Goal: Transaction & Acquisition: Purchase product/service

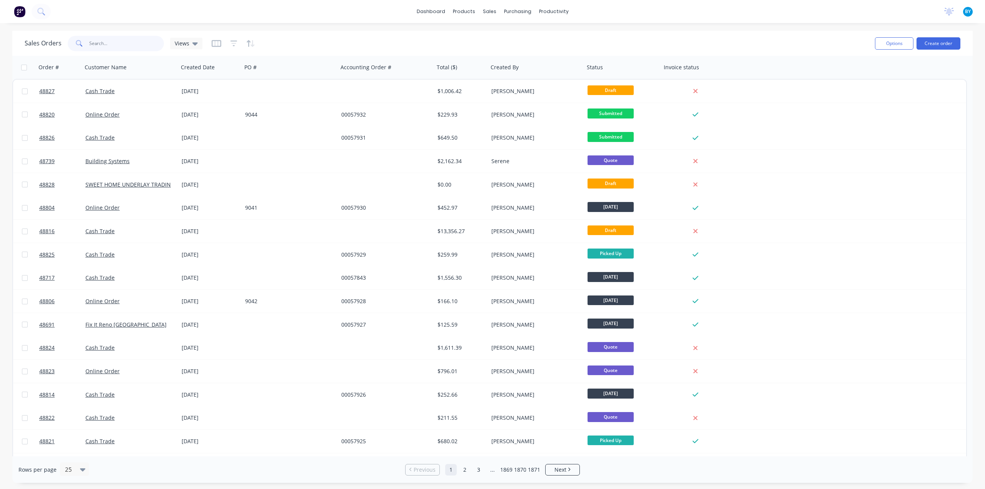
click at [130, 43] on input "text" at bounding box center [126, 43] width 75 height 15
click at [132, 43] on input "text" at bounding box center [126, 43] width 75 height 15
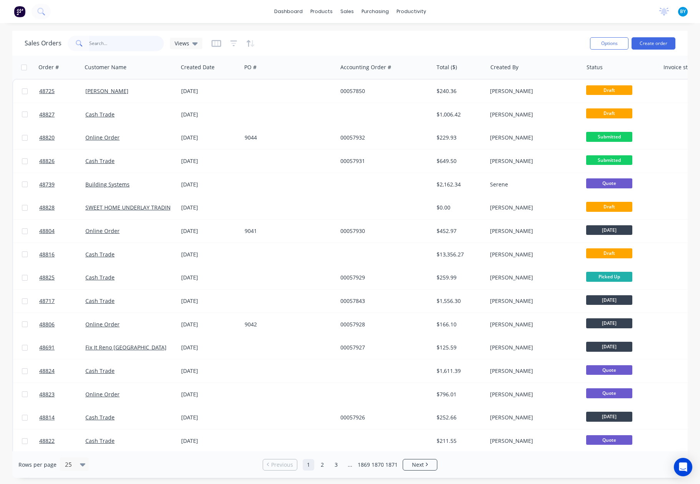
click at [94, 44] on input "text" at bounding box center [126, 43] width 75 height 15
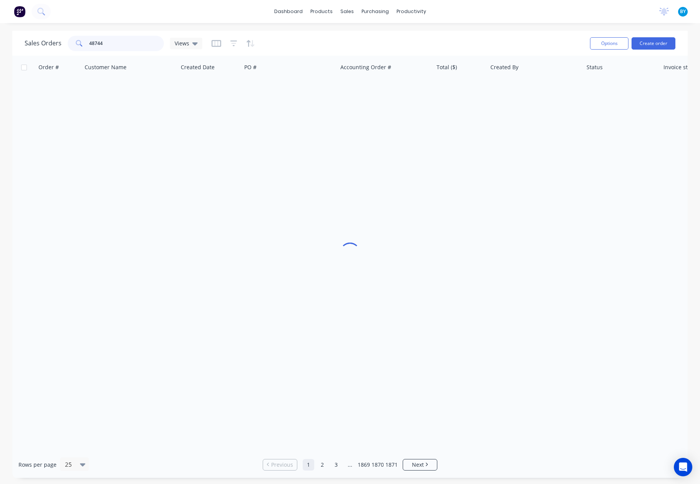
type input "48744"
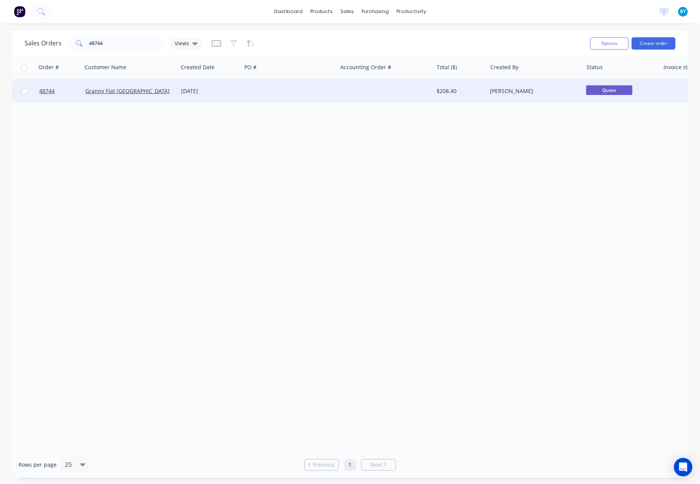
click at [162, 92] on div "Granny Flat [GEOGRAPHIC_DATA]" at bounding box center [127, 91] width 85 height 8
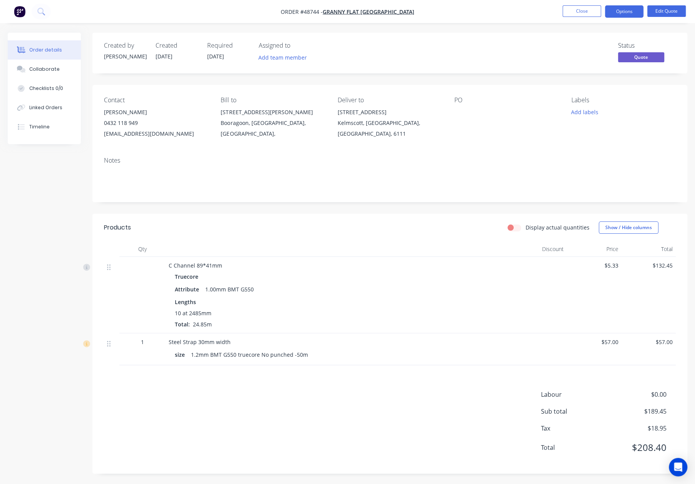
click at [281, 234] on div "Display actual quantities Show / Hide columns" at bounding box center [450, 228] width 450 height 12
click at [655, 12] on button "Edit Quote" at bounding box center [666, 11] width 38 height 12
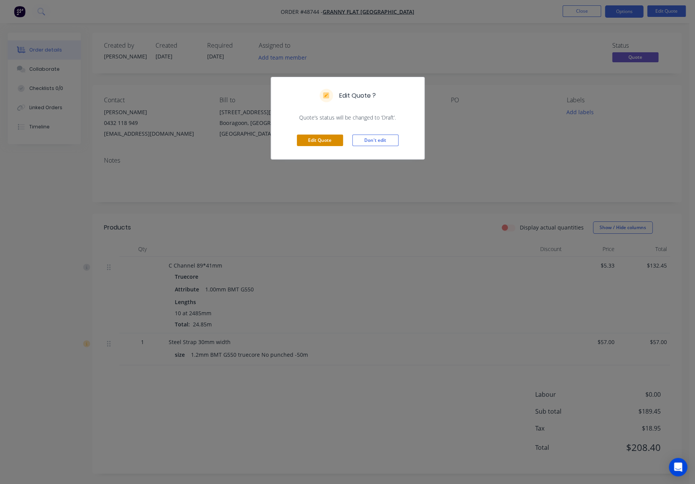
drag, startPoint x: 321, startPoint y: 138, endPoint x: 326, endPoint y: 139, distance: 5.4
click at [321, 138] on button "Edit Quote" at bounding box center [320, 141] width 46 height 12
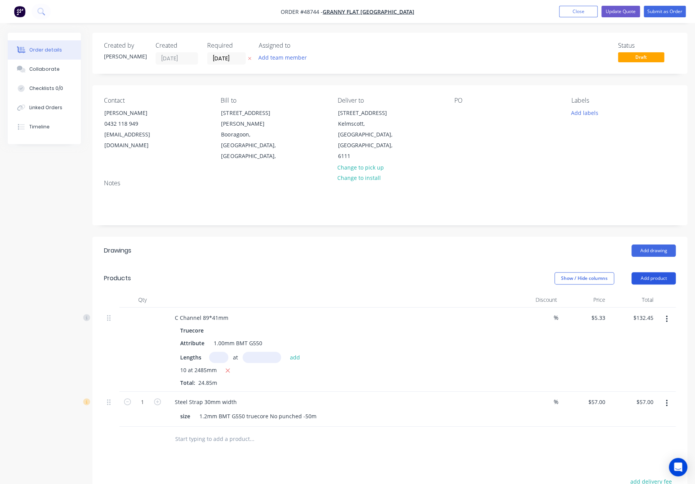
click at [639, 272] on button "Add product" at bounding box center [653, 278] width 44 height 12
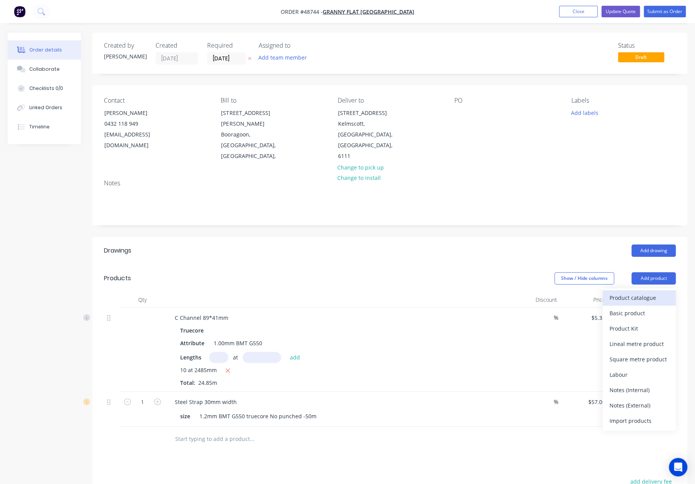
click at [624, 292] on div "Product catalogue" at bounding box center [638, 297] width 59 height 11
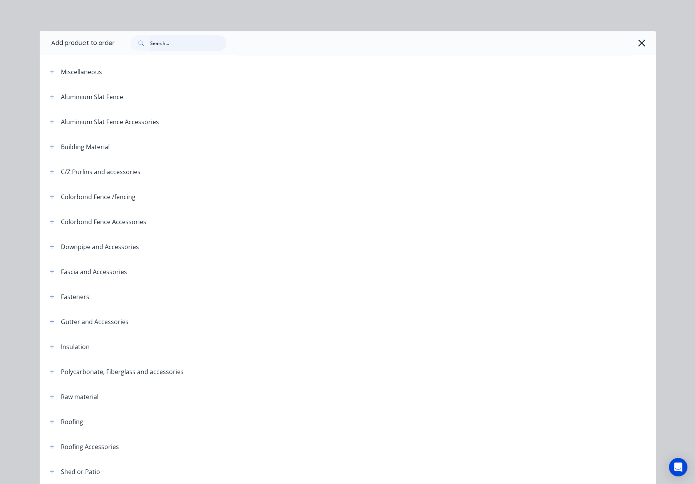
click at [168, 44] on input "text" at bounding box center [188, 42] width 76 height 15
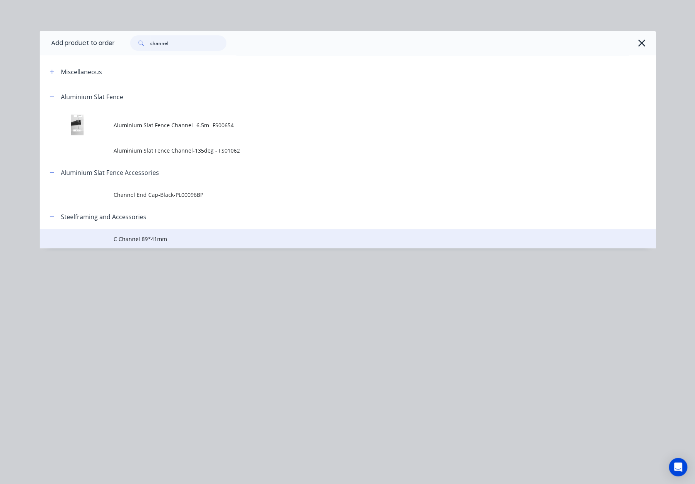
type input "channel"
click at [200, 233] on td "C Channel 89*41mm" at bounding box center [385, 238] width 542 height 19
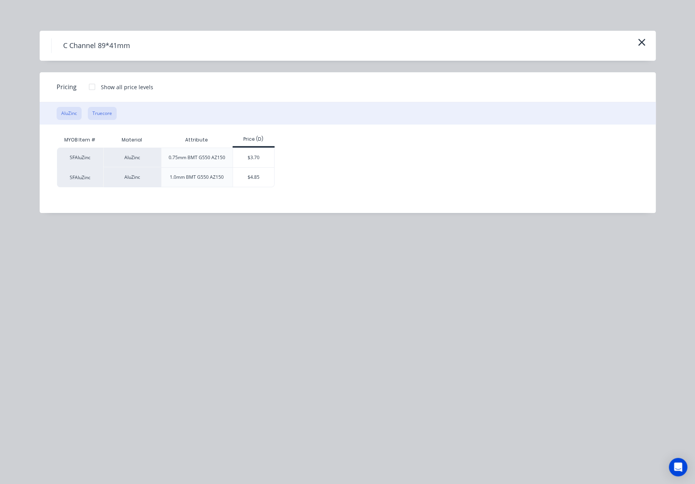
click at [91, 108] on button "Truecore" at bounding box center [102, 113] width 29 height 13
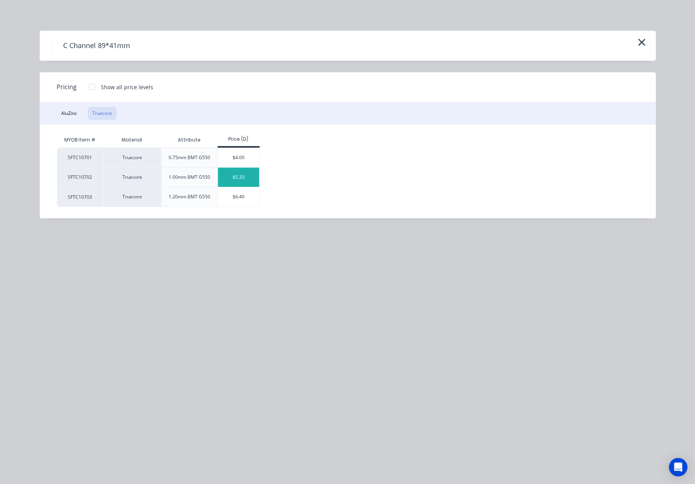
click at [236, 179] on div "$5.33" at bounding box center [238, 177] width 41 height 19
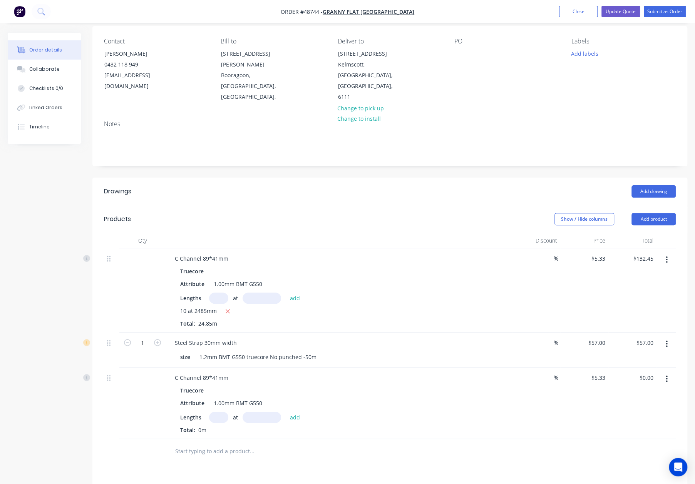
scroll to position [90, 0]
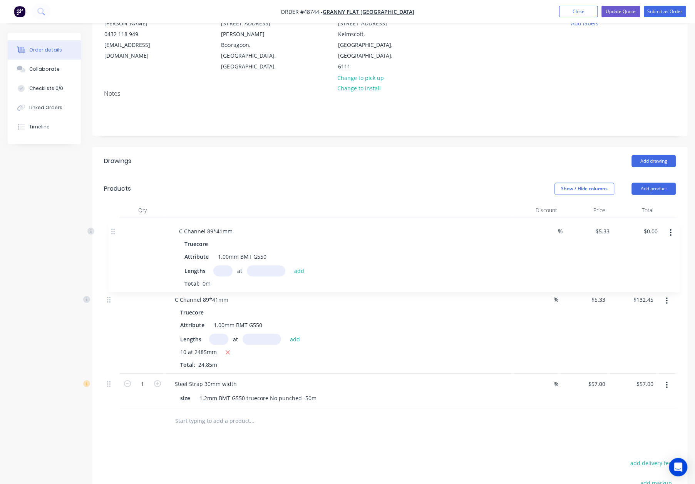
drag, startPoint x: 108, startPoint y: 327, endPoint x: 114, endPoint y: 224, distance: 102.9
click at [114, 224] on div "C Channel 89*41mm Truecore Attribute 1.00mm BMT G550 Lengths at add 10 at 2485m…" at bounding box center [389, 313] width 571 height 191
click at [595, 223] on input "5.33" at bounding box center [599, 228] width 18 height 11
type input "$6.20"
click at [486, 262] on div "Lengths at add" at bounding box center [338, 267] width 317 height 11
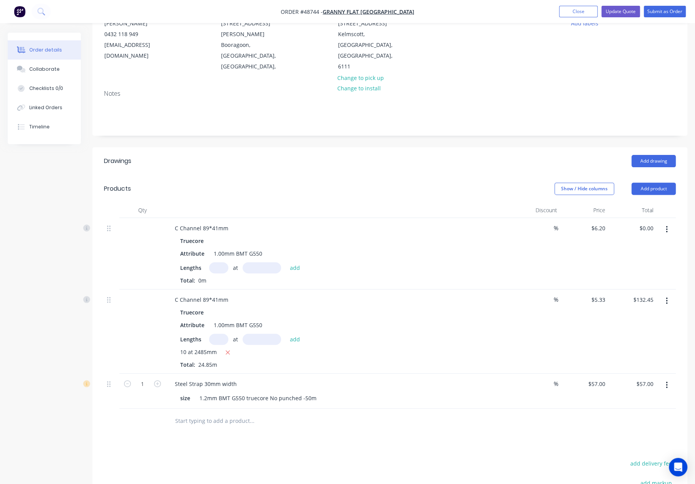
click at [217, 262] on input "text" at bounding box center [218, 267] width 19 height 11
drag, startPoint x: 452, startPoint y: 140, endPoint x: 418, endPoint y: 152, distance: 35.9
click at [452, 155] on div "Add drawing" at bounding box center [450, 161] width 450 height 12
click at [214, 262] on input "text" at bounding box center [218, 267] width 19 height 11
click at [254, 262] on input "text" at bounding box center [261, 267] width 38 height 11
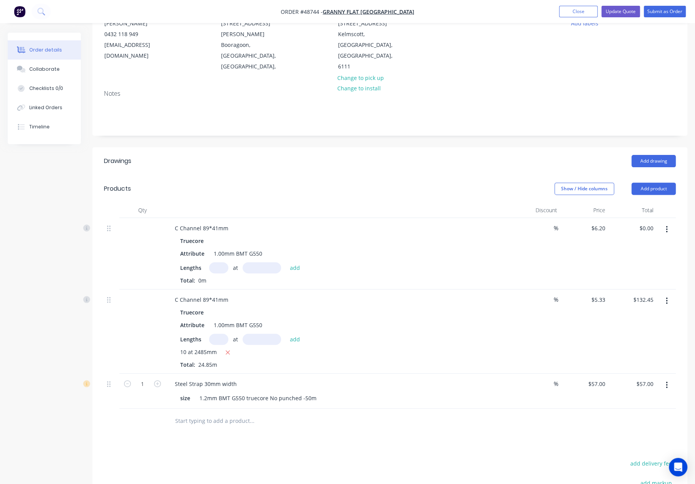
click at [221, 262] on input "text" at bounding box center [218, 267] width 19 height 11
type input "1"
type input "1562220"
click at [286, 262] on button "add" at bounding box center [295, 267] width 18 height 10
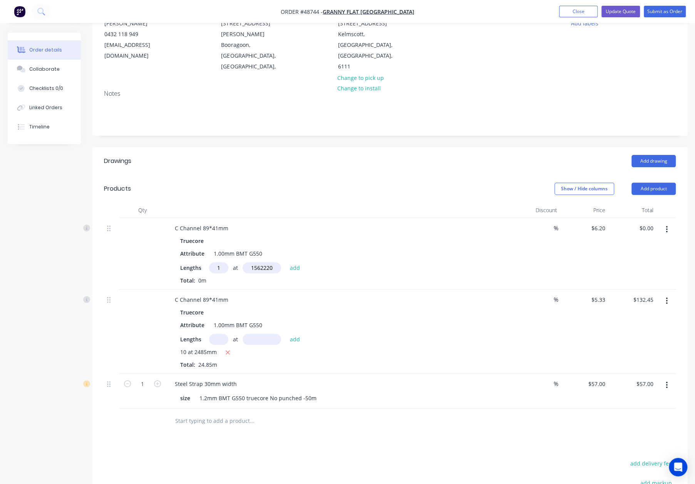
type input "$9,685.76"
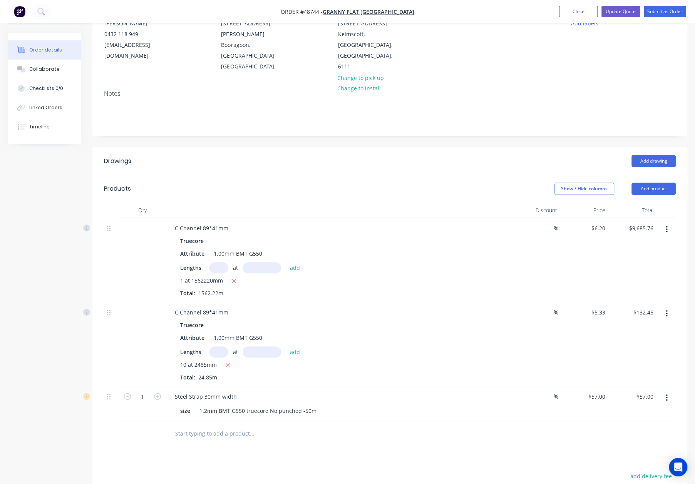
click at [422, 262] on div "Lengths at add" at bounding box center [338, 267] width 317 height 11
click at [229, 223] on div "C Channel 89*41mm" at bounding box center [202, 228] width 66 height 11
click at [124, 237] on div at bounding box center [142, 260] width 46 height 84
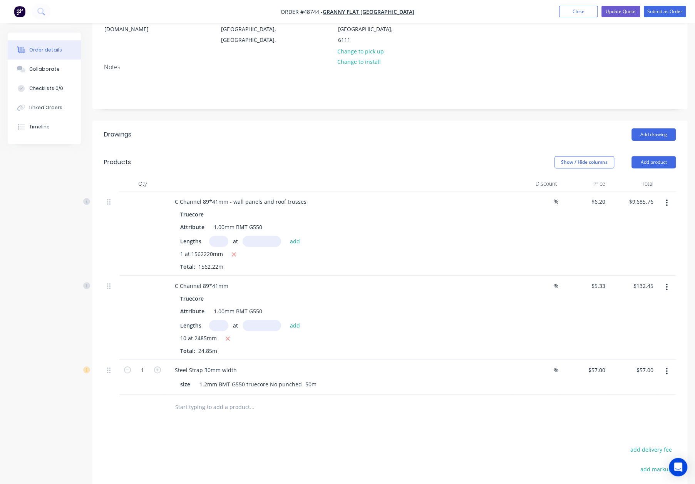
scroll to position [179, 0]
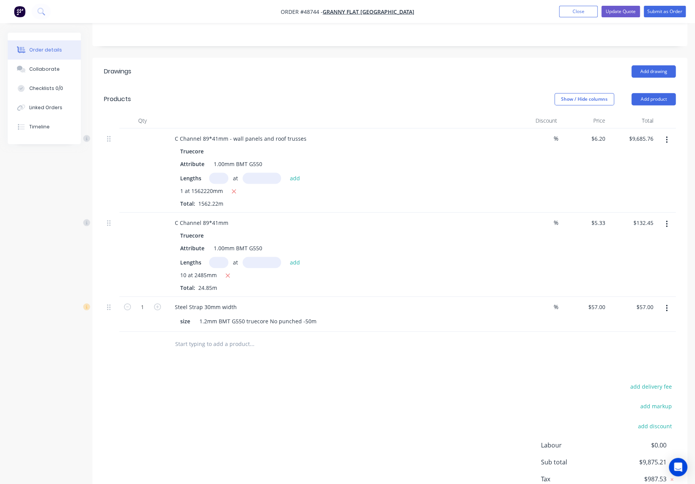
click at [378, 257] on div "Lengths at add" at bounding box center [338, 262] width 317 height 11
click at [231, 217] on div "C Channel 89*41mm" at bounding box center [202, 222] width 66 height 11
click at [211, 401] on div "add delivery fee add markup add discount Labour $0.00 Sub total $9,875.21 Tax $…" at bounding box center [389, 448] width 571 height 132
click at [389, 382] on div "add delivery fee add markup add discount Labour $0.00 Sub total $9,875.21 Tax $…" at bounding box center [389, 448] width 571 height 132
click at [645, 382] on button "add delivery fee" at bounding box center [651, 387] width 50 height 10
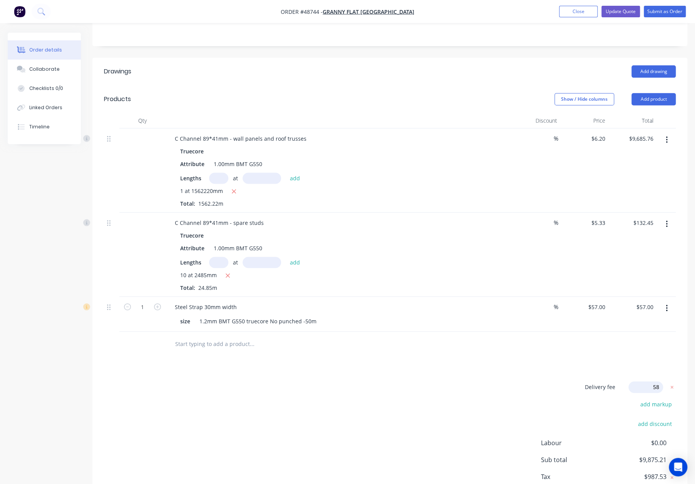
type input "580"
click input "submit" at bounding box center [0, 0] width 0 height 0
drag, startPoint x: 419, startPoint y: 378, endPoint x: 414, endPoint y: 381, distance: 6.0
click at [419, 382] on div "Delivery fee $580.00 add markup add discount Labour $0.00 Sub total $10,455.21 …" at bounding box center [389, 446] width 571 height 128
click at [504, 382] on div "Delivery fee $580.00 add markup add discount Labour $0.00 Sub total $10,455.21 …" at bounding box center [389, 446] width 571 height 128
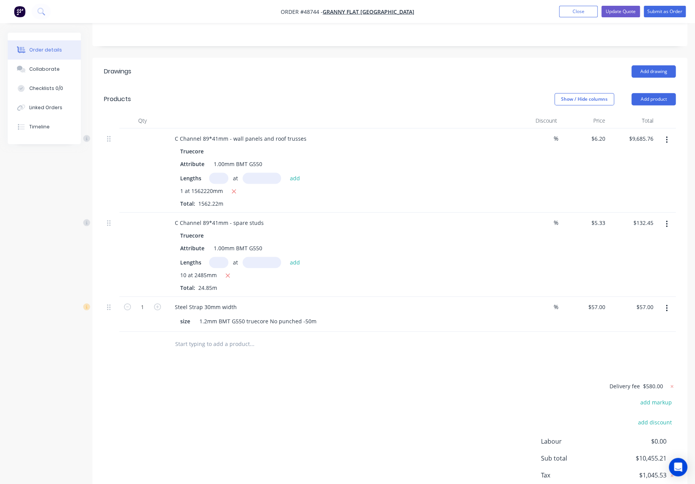
click at [232, 355] on div "Drawings Add drawing Products Show / Hide columns Add product Qty Discount Pric…" at bounding box center [389, 289] width 594 height 463
click at [654, 93] on button "Add product" at bounding box center [653, 99] width 44 height 12
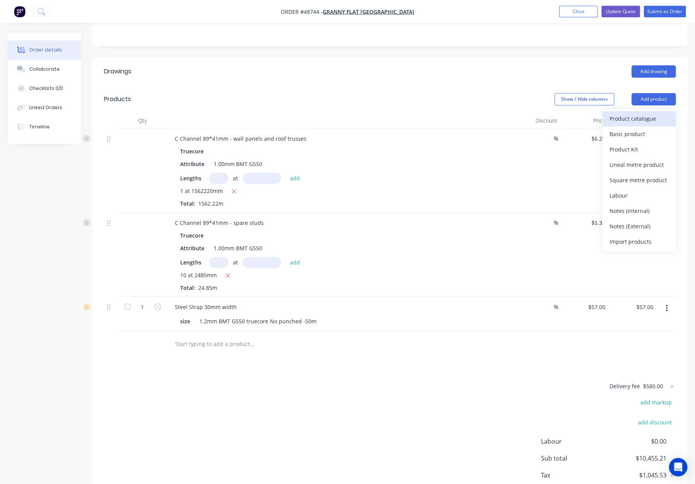
click at [616, 113] on div "Product catalogue" at bounding box center [638, 118] width 59 height 11
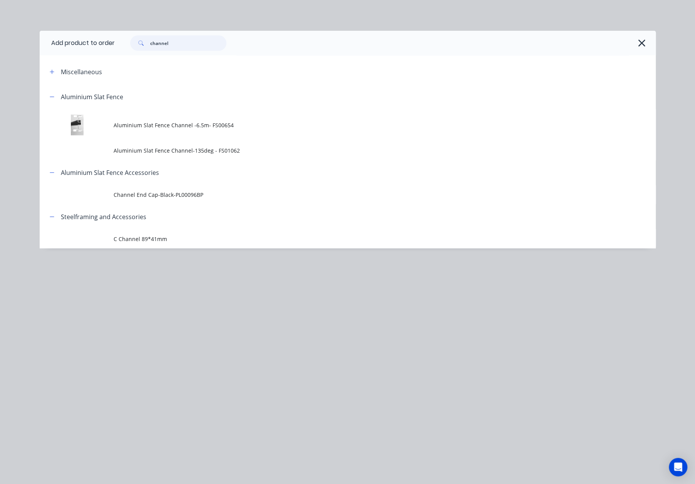
drag, startPoint x: 177, startPoint y: 46, endPoint x: 90, endPoint y: 43, distance: 86.6
click at [90, 43] on header "Add product to order channel" at bounding box center [348, 43] width 616 height 25
type input "trip"
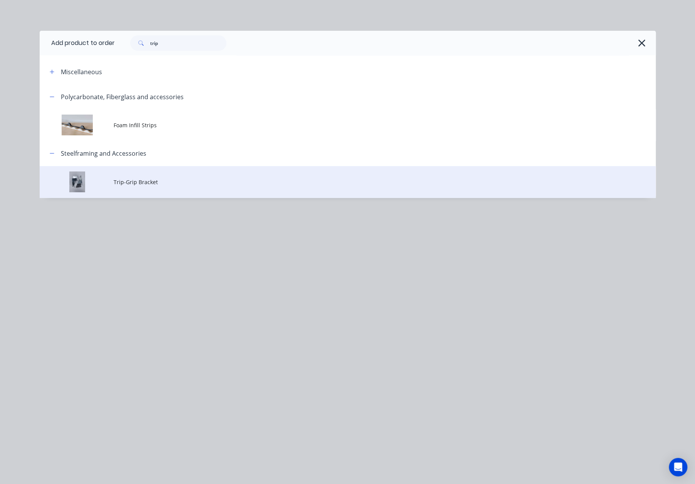
click at [152, 180] on span "Trip-Grip Bracket" at bounding box center [330, 182] width 433 height 8
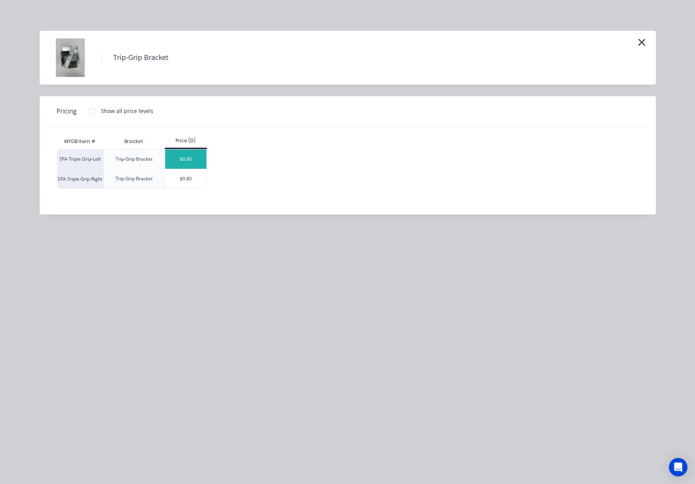
click at [185, 157] on div "$0.80" at bounding box center [185, 159] width 41 height 19
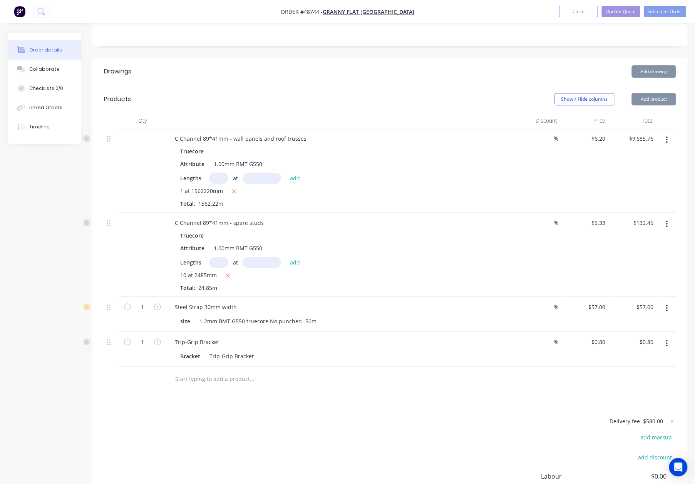
click at [650, 93] on button "Add product" at bounding box center [653, 99] width 44 height 12
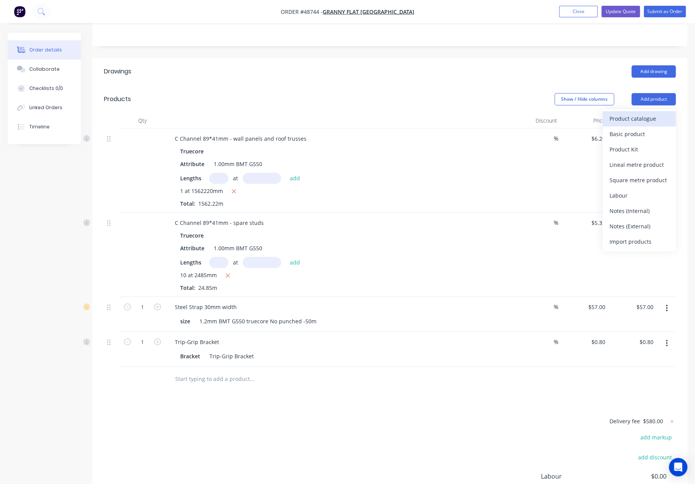
click at [632, 113] on div "Product catalogue" at bounding box center [638, 118] width 59 height 11
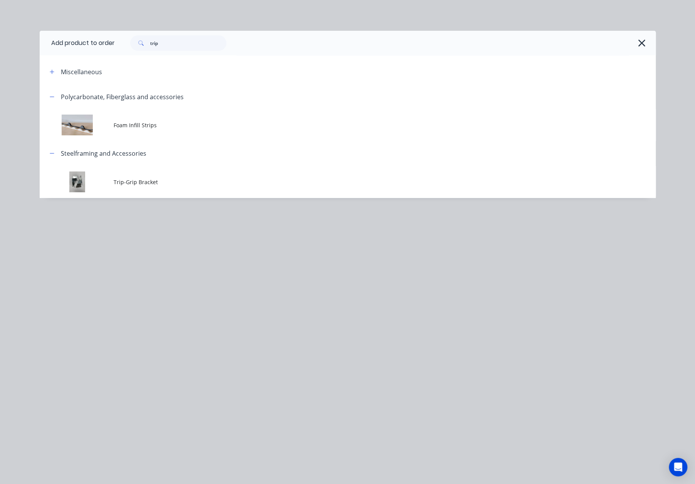
click at [158, 184] on span "Trip-Grip Bracket" at bounding box center [330, 182] width 433 height 8
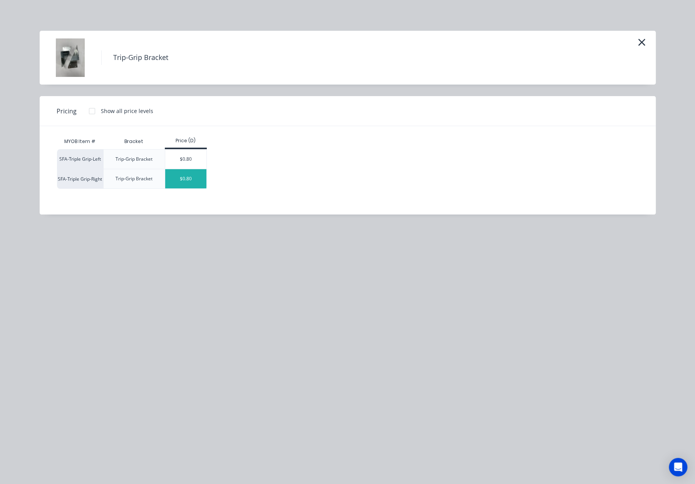
click at [182, 175] on div "$0.80" at bounding box center [185, 178] width 41 height 19
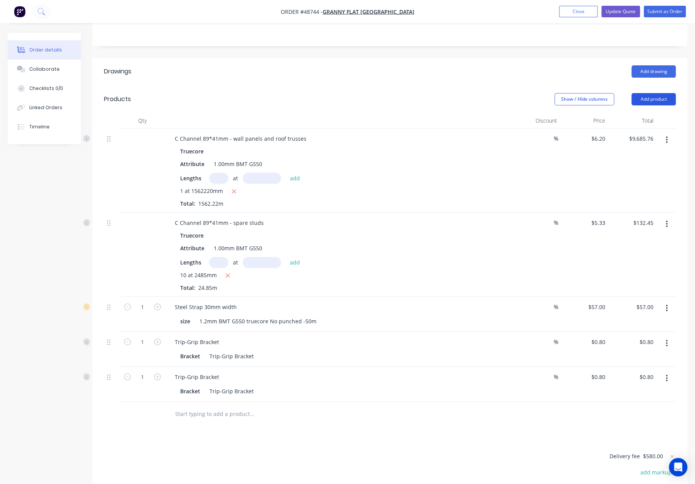
click at [660, 93] on button "Add product" at bounding box center [653, 99] width 44 height 12
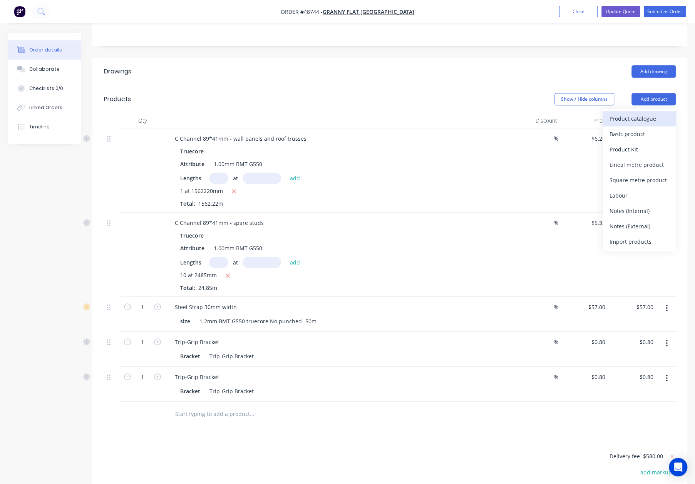
click at [645, 113] on div "Product catalogue" at bounding box center [638, 118] width 59 height 11
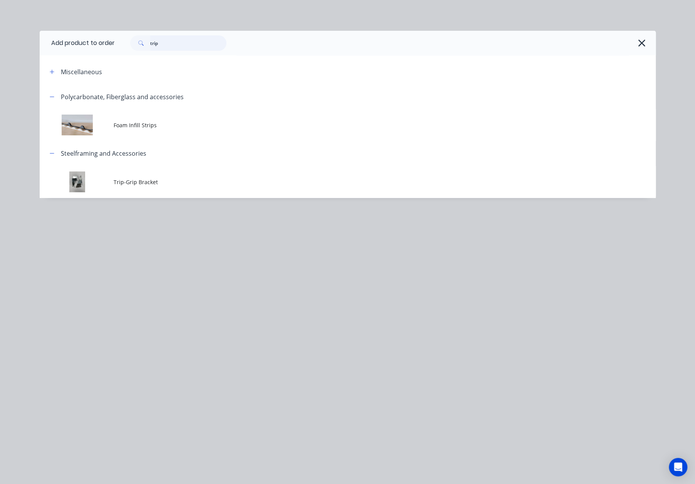
drag, startPoint x: 147, startPoint y: 43, endPoint x: 119, endPoint y: 43, distance: 27.7
click at [119, 43] on div "trip" at bounding box center [381, 42] width 533 height 15
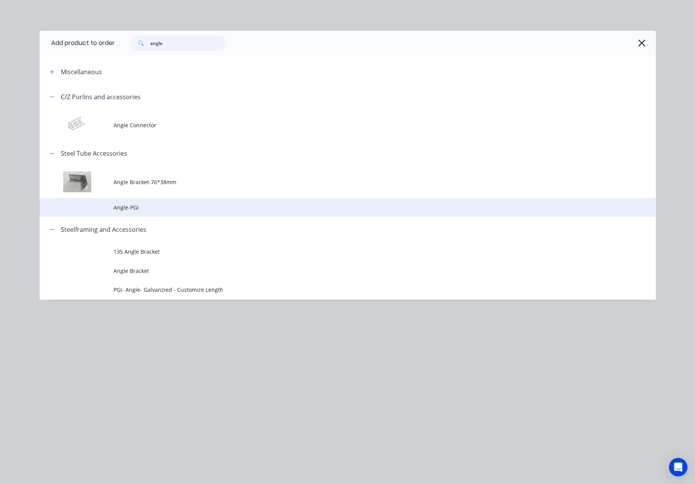
type input "angle"
click at [157, 202] on td "Angle-PGI" at bounding box center [385, 207] width 542 height 19
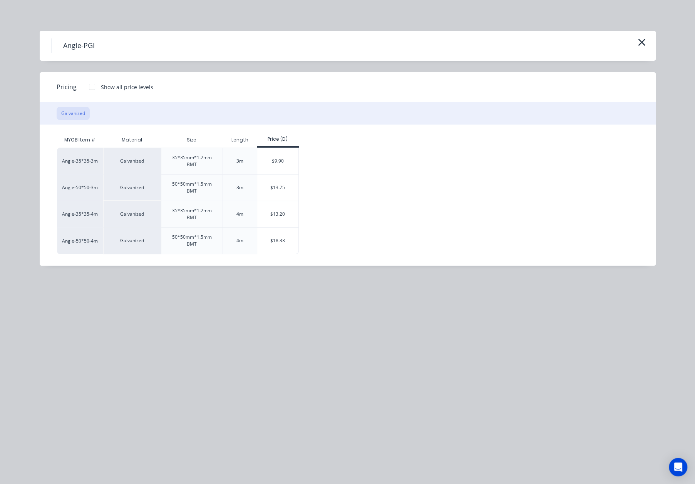
drag, startPoint x: 265, startPoint y: 154, endPoint x: 427, endPoint y: 134, distance: 162.8
click at [265, 154] on div "$9.90" at bounding box center [277, 161] width 41 height 26
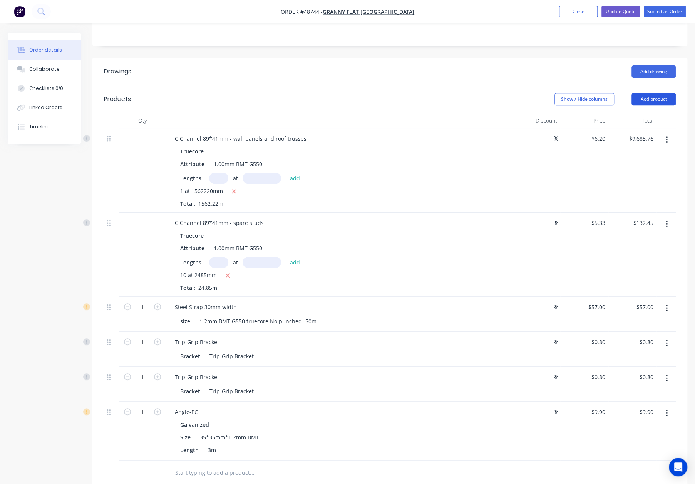
click at [645, 93] on button "Add product" at bounding box center [653, 99] width 44 height 12
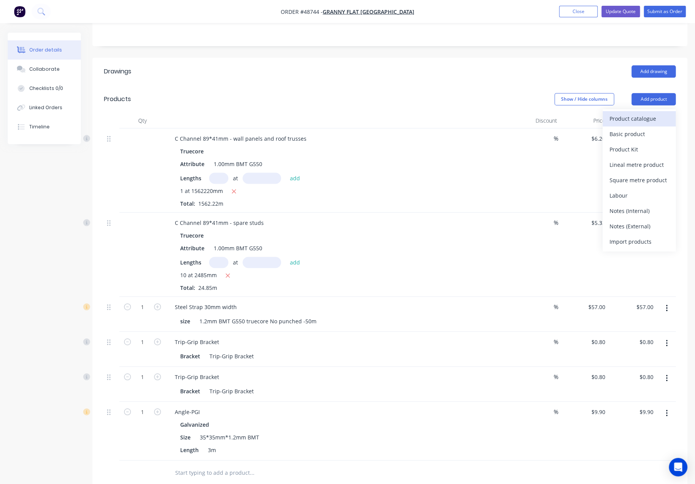
click at [638, 113] on div "Product catalogue" at bounding box center [638, 118] width 59 height 11
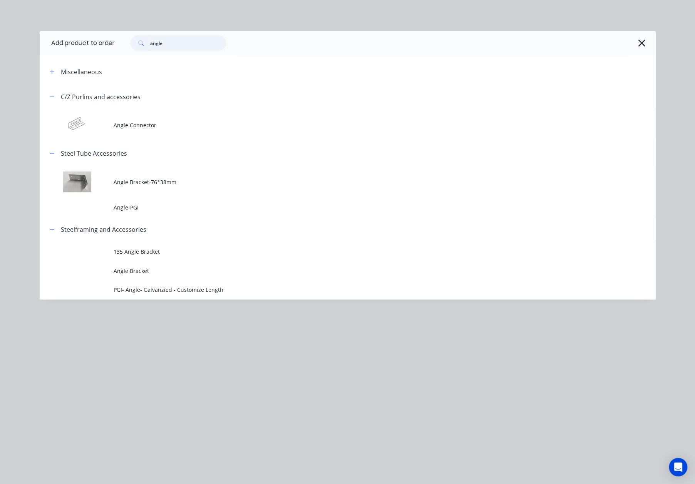
drag, startPoint x: 174, startPoint y: 42, endPoint x: 123, endPoint y: 36, distance: 51.5
click at [128, 36] on div "angle" at bounding box center [174, 42] width 104 height 15
click at [169, 43] on input "angle" at bounding box center [188, 42] width 76 height 15
click at [176, 41] on input "angle" at bounding box center [188, 42] width 76 height 15
drag, startPoint x: 170, startPoint y: 45, endPoint x: 135, endPoint y: 41, distance: 34.4
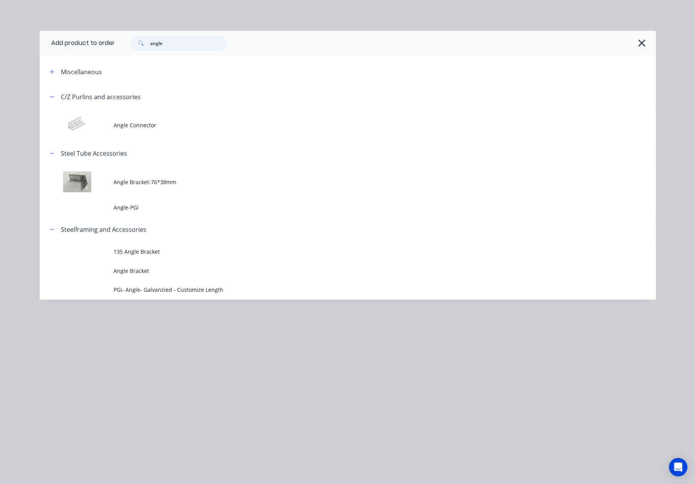
click at [135, 41] on div "angle" at bounding box center [178, 42] width 96 height 15
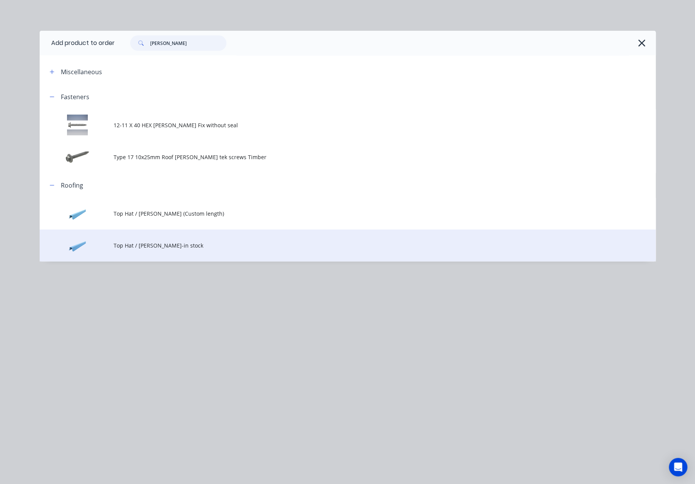
type input "batten"
click at [197, 250] on td "Top Hat / [PERSON_NAME]-in stock" at bounding box center [385, 246] width 542 height 32
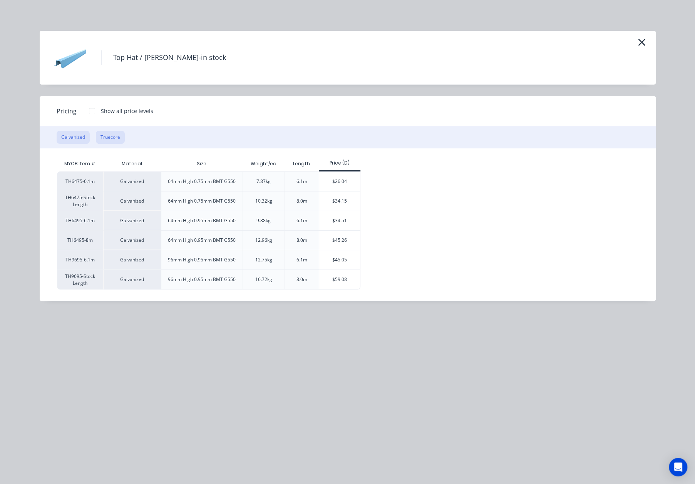
click at [96, 134] on button "Truecore" at bounding box center [110, 137] width 29 height 13
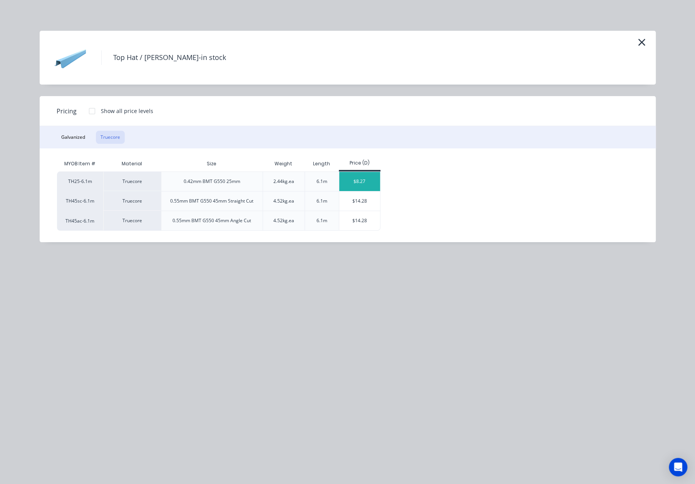
click at [356, 179] on div "$8.27" at bounding box center [359, 181] width 41 height 19
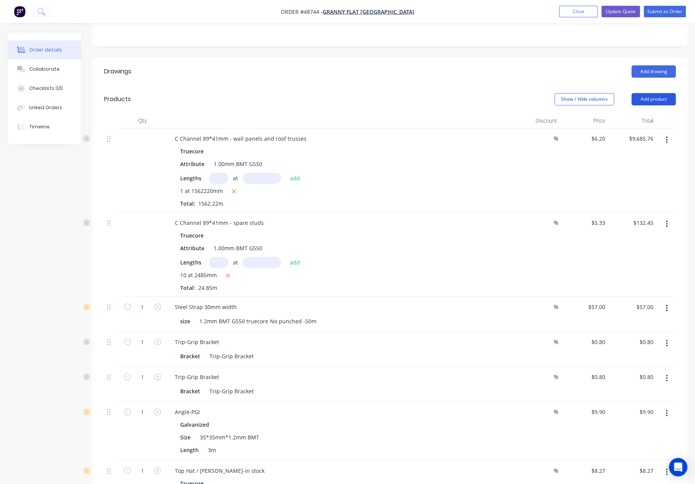
click at [648, 93] on button "Add product" at bounding box center [653, 99] width 44 height 12
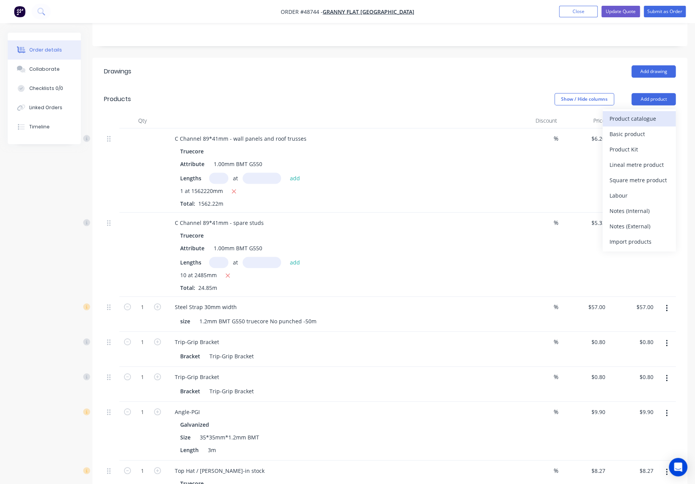
click at [646, 113] on div "Product catalogue" at bounding box center [638, 118] width 59 height 11
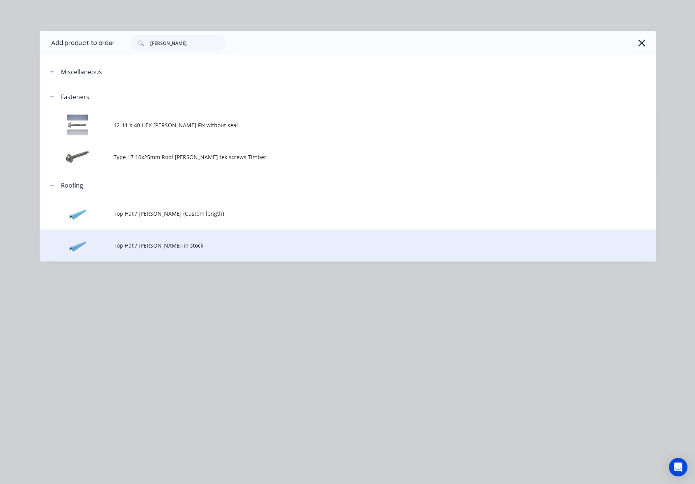
click at [150, 243] on span "Top Hat / [PERSON_NAME]-in stock" at bounding box center [330, 246] width 433 height 8
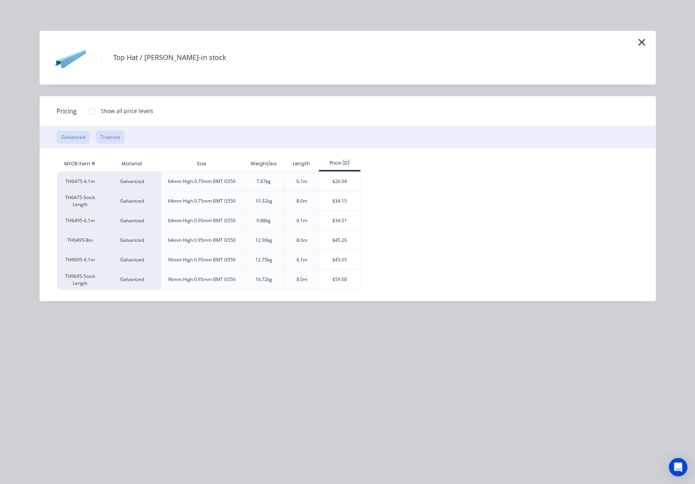
click at [113, 138] on button "Truecore" at bounding box center [110, 137] width 29 height 13
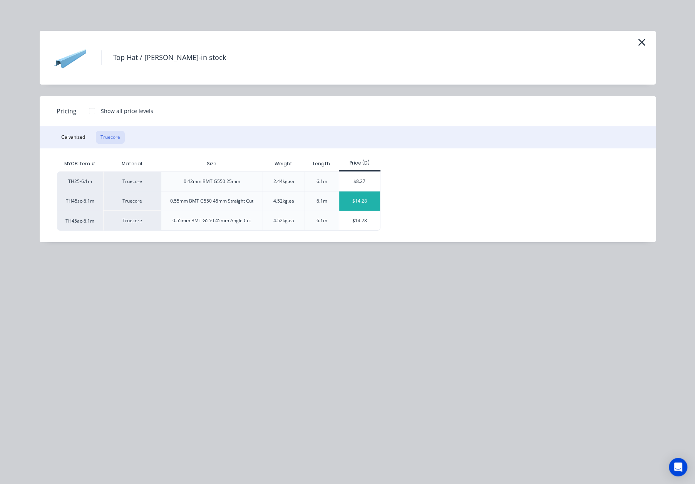
click at [369, 197] on div "$14.28" at bounding box center [359, 201] width 41 height 19
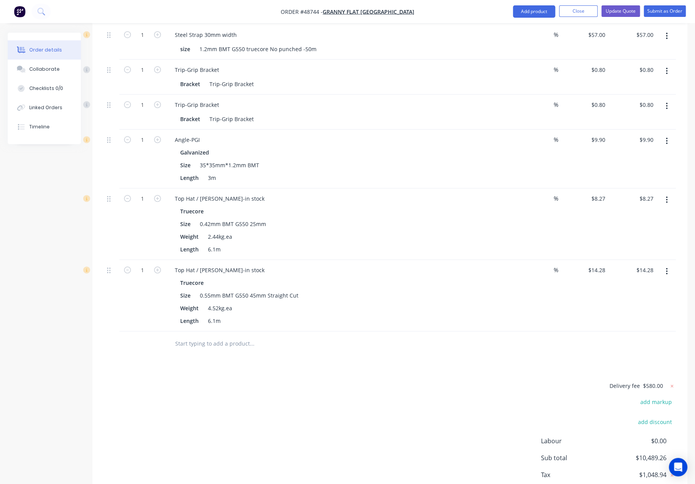
scroll to position [476, 0]
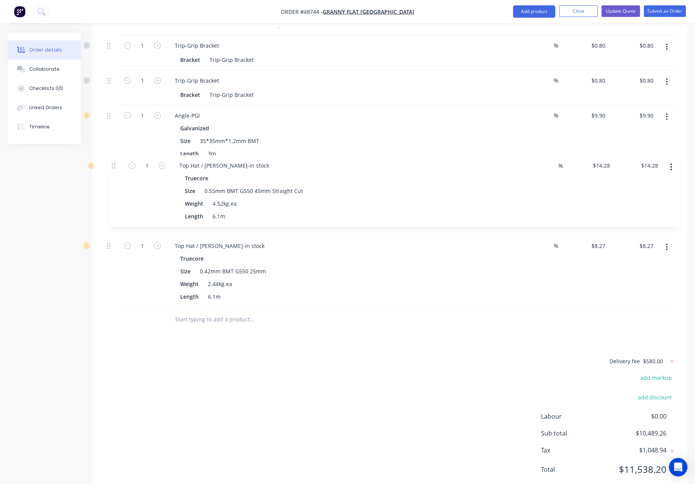
drag, startPoint x: 110, startPoint y: 222, endPoint x: 217, endPoint y: 158, distance: 124.8
click at [118, 154] on div "C Channel 89*41mm - wall panels and roof trusses Truecore Attribute 1.00mm BMT …" at bounding box center [389, 70] width 571 height 476
click at [242, 169] on div "Top Hat / [PERSON_NAME]-in stock" at bounding box center [220, 174] width 102 height 11
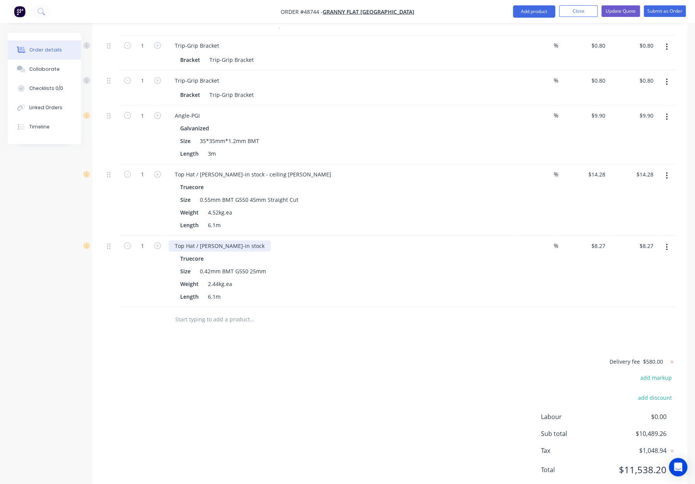
click at [241, 240] on div "Top Hat / [PERSON_NAME]-in stock" at bounding box center [220, 245] width 102 height 11
click at [257, 236] on div "Top Hat / Batten-in stock Truecore Size 0.42mm BMT G550 25mm Weight 2.44kg.ea L…" at bounding box center [338, 272] width 346 height 72
click at [241, 240] on div "Top Hat / [PERSON_NAME]-in stock" at bounding box center [220, 245] width 102 height 11
drag, startPoint x: 386, startPoint y: 350, endPoint x: 160, endPoint y: 220, distance: 261.5
click at [386, 357] on div "Delivery fee $580.00 add markup add discount Labour $0.00 Sub total $10,489.26 …" at bounding box center [389, 421] width 571 height 128
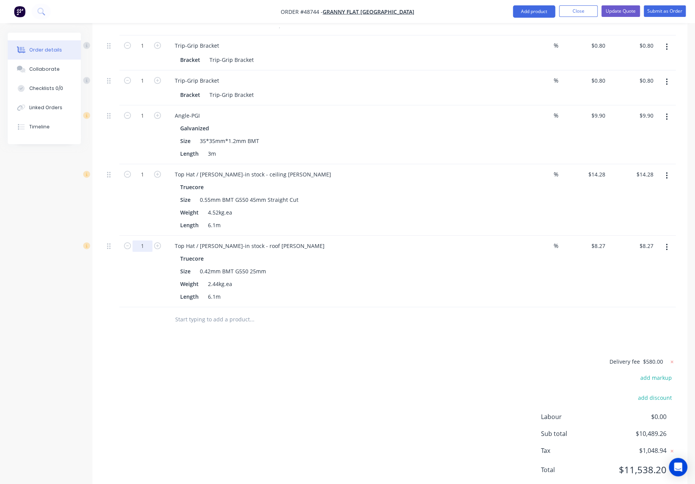
click at [145, 17] on input "1" at bounding box center [142, 11] width 20 height 12
type input "32"
type input "$264.64"
click at [143, 17] on input "1" at bounding box center [142, 11] width 20 height 12
type input "18"
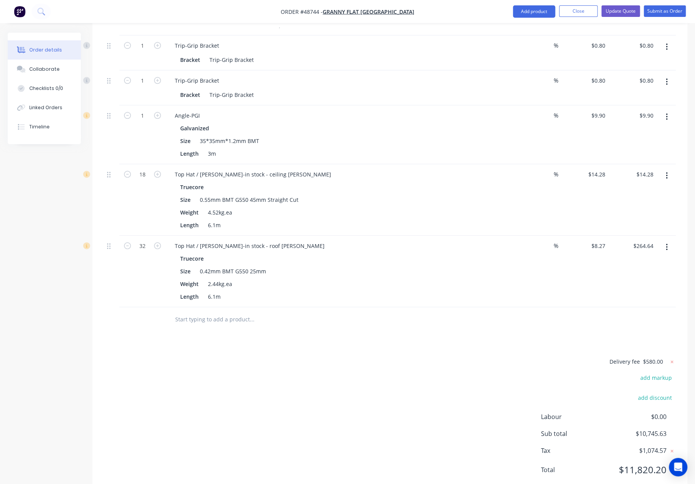
type input "$257.04"
click at [65, 294] on div "Created by Bob Created 01/09/25 Required 01/09/25 Assigned to Add team member S…" at bounding box center [347, 32] width 679 height 951
click at [541, 14] on button "Add product" at bounding box center [534, 11] width 42 height 12
click at [525, 30] on div "Product catalogue" at bounding box center [518, 31] width 59 height 11
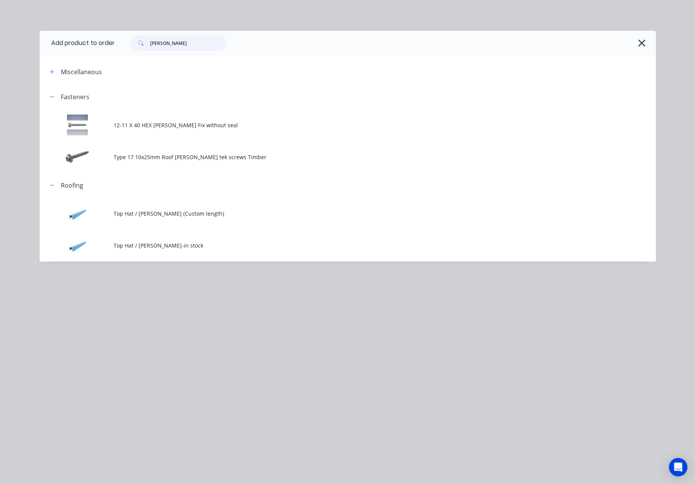
drag, startPoint x: 185, startPoint y: 42, endPoint x: 61, endPoint y: 41, distance: 124.3
click at [62, 41] on header "Add product to order batten" at bounding box center [348, 43] width 616 height 25
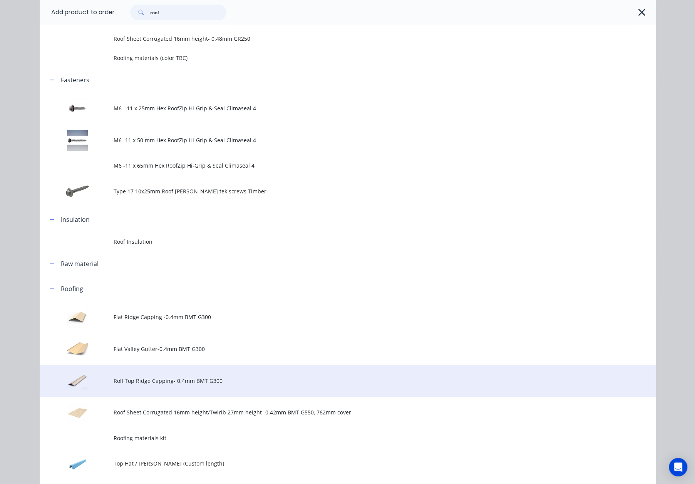
scroll to position [141, 0]
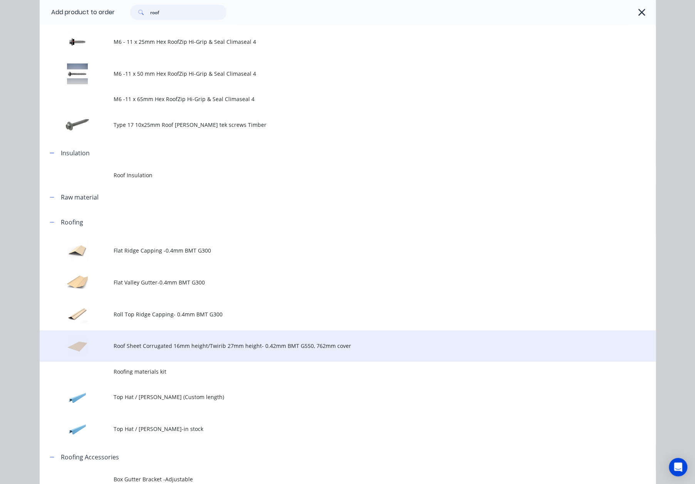
type input "roof"
click at [157, 347] on span "Roof Sheet Corrugated 16mm height/Twirib 27mm height- 0.42mm BMT G550, 762mm co…" at bounding box center [330, 346] width 433 height 8
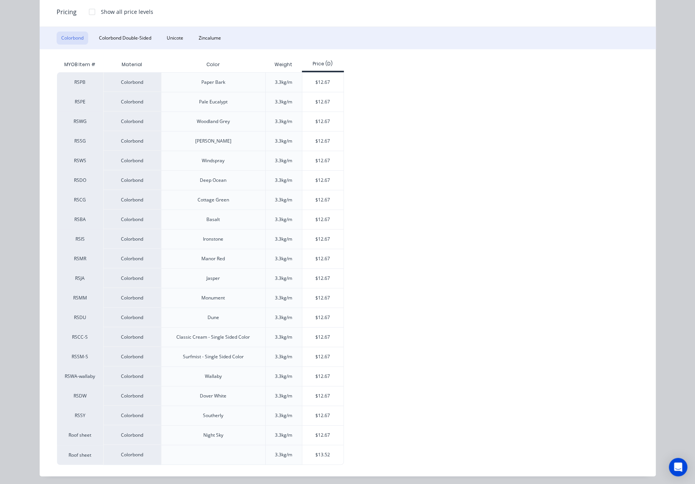
scroll to position [487, 0]
click at [313, 120] on div "$12.67" at bounding box center [322, 121] width 41 height 19
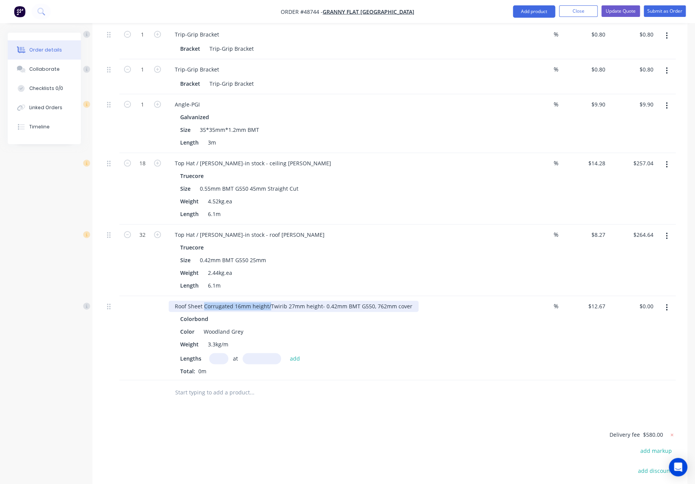
drag, startPoint x: 203, startPoint y: 283, endPoint x: 268, endPoint y: 287, distance: 64.8
click at [268, 301] on div "Roof Sheet Corrugated 16mm height/Twirib 27mm height- 0.42mm BMT G550, 762mm co…" at bounding box center [294, 306] width 250 height 11
click at [469, 353] on div "Lengths at add" at bounding box center [338, 358] width 317 height 11
click at [529, 10] on button "Add product" at bounding box center [534, 11] width 42 height 12
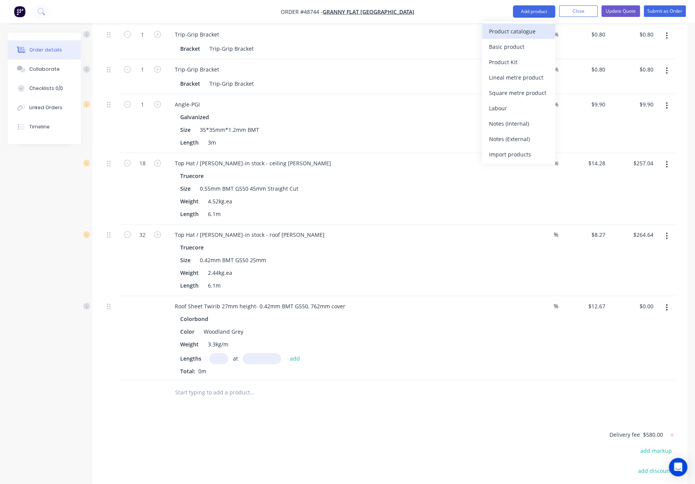
click at [531, 27] on div "Product catalogue" at bounding box center [518, 31] width 59 height 11
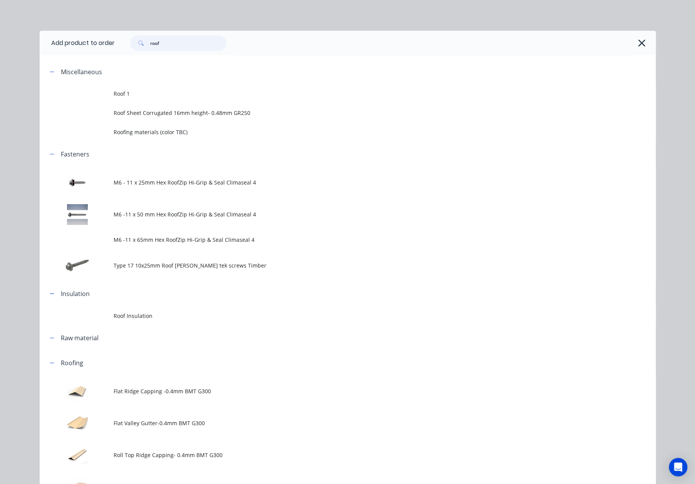
drag, startPoint x: 158, startPoint y: 39, endPoint x: 130, endPoint y: 34, distance: 28.9
click at [130, 34] on div "roof" at bounding box center [385, 43] width 541 height 25
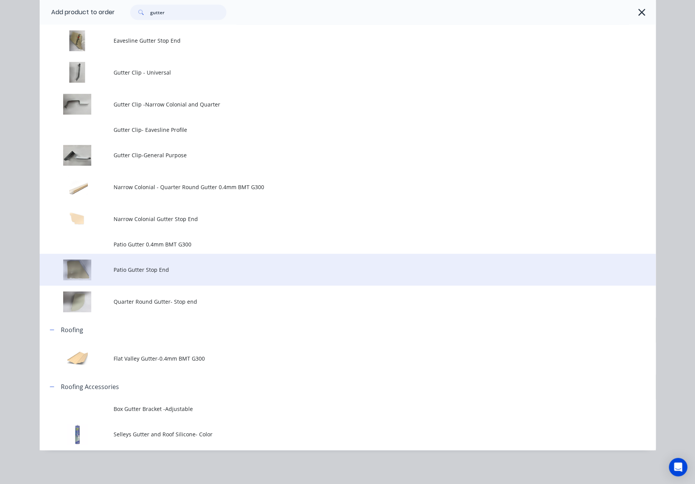
scroll to position [571, 0]
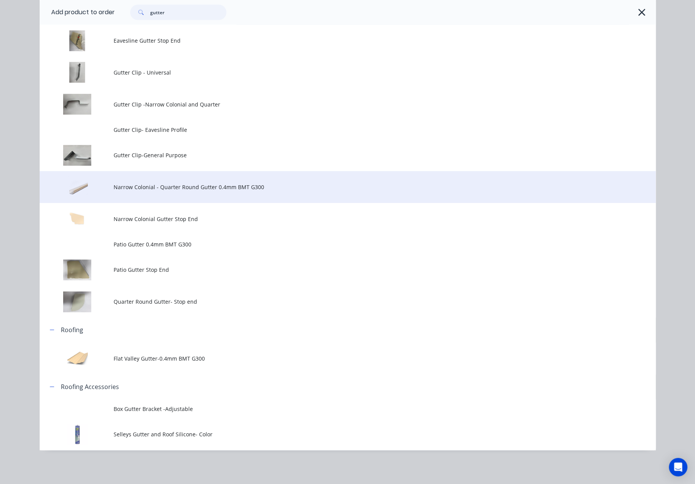
type input "gutter"
click at [212, 190] on span "Narrow Colonial - Quarter Round Gutter 0.4mm BMT G300" at bounding box center [330, 187] width 433 height 8
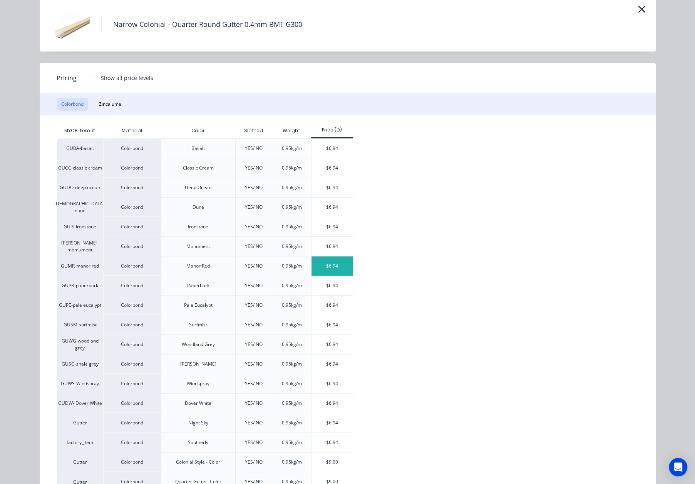
scroll to position [60, 0]
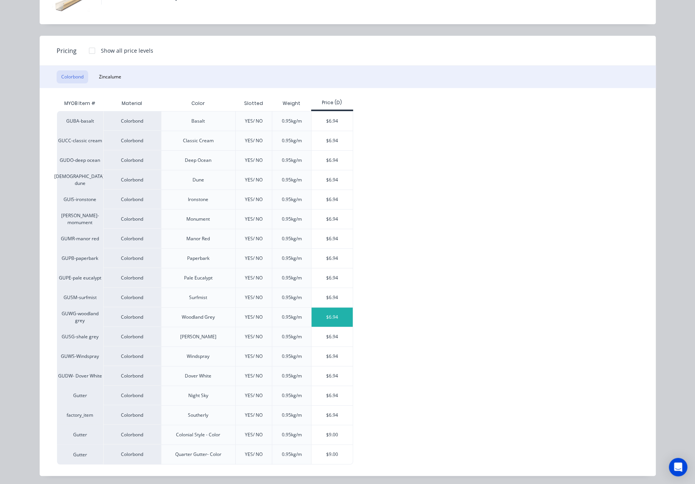
click at [322, 319] on div "$6.94" at bounding box center [331, 317] width 41 height 19
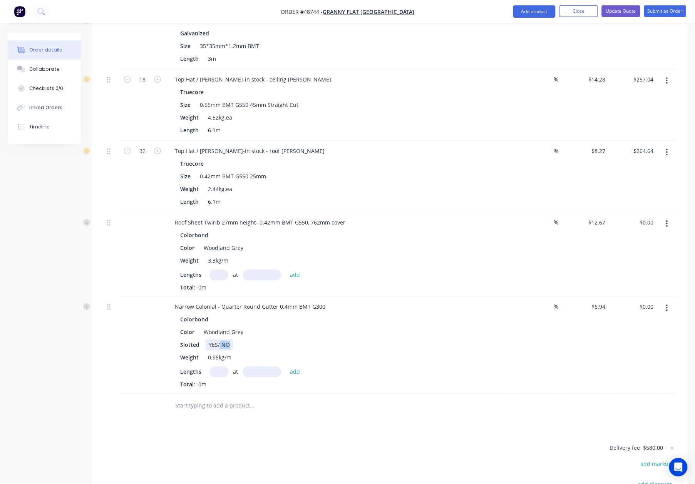
drag, startPoint x: 218, startPoint y: 319, endPoint x: 257, endPoint y: 319, distance: 39.6
click at [257, 339] on div "Slotted YES/ NO" at bounding box center [337, 344] width 320 height 11
click at [306, 339] on div "Slotted YES" at bounding box center [337, 344] width 320 height 11
click at [531, 9] on button "Add product" at bounding box center [534, 11] width 42 height 12
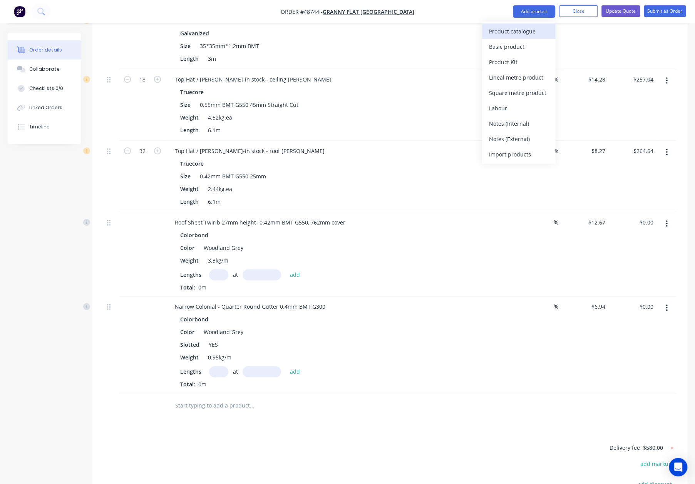
click at [529, 28] on div "Product catalogue" at bounding box center [518, 31] width 59 height 11
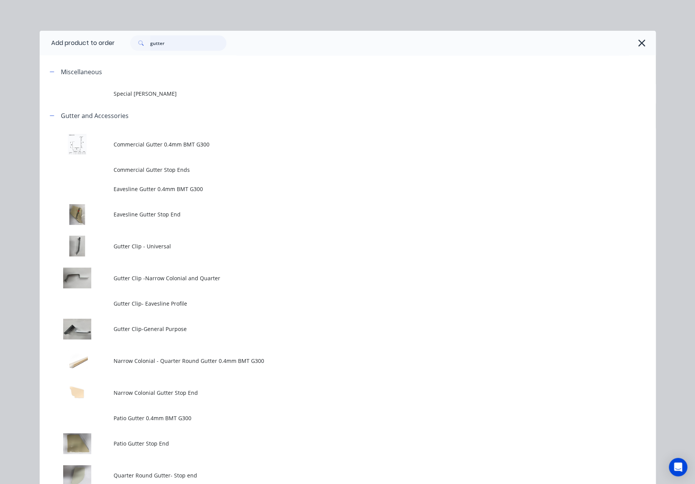
drag, startPoint x: 197, startPoint y: 44, endPoint x: 78, endPoint y: 35, distance: 118.9
click at [78, 35] on header "Add product to order gutter" at bounding box center [348, 43] width 616 height 25
type input "f"
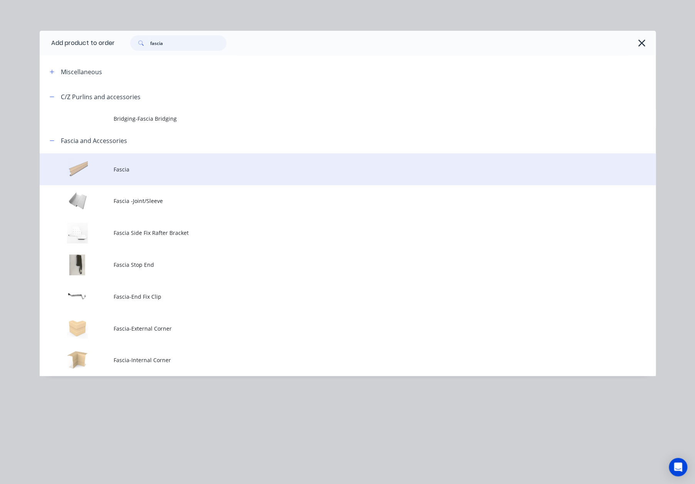
type input "fascia"
click at [182, 168] on span "Fascia" at bounding box center [330, 169] width 433 height 8
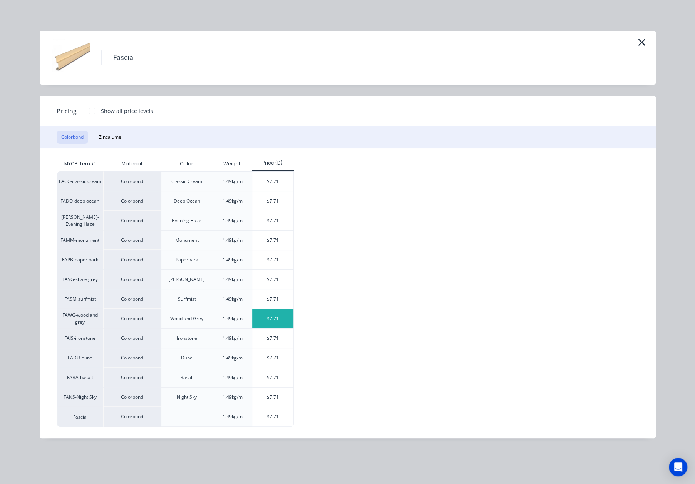
click at [272, 317] on div "$7.71" at bounding box center [272, 318] width 41 height 19
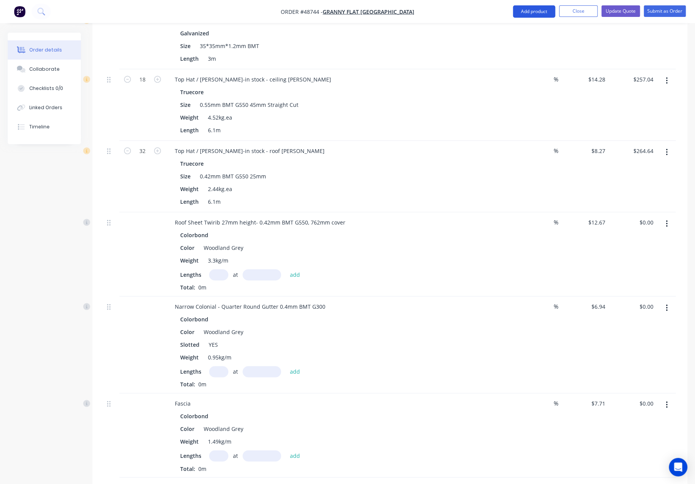
click at [531, 13] on button "Add product" at bounding box center [534, 11] width 42 height 12
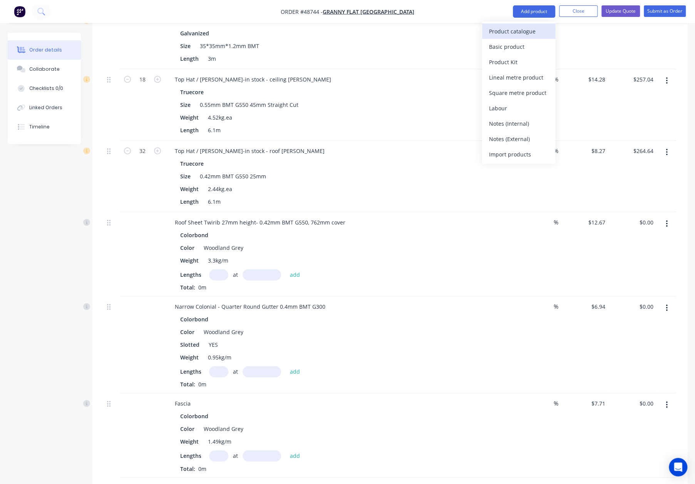
click at [528, 32] on div "Product catalogue" at bounding box center [518, 31] width 59 height 11
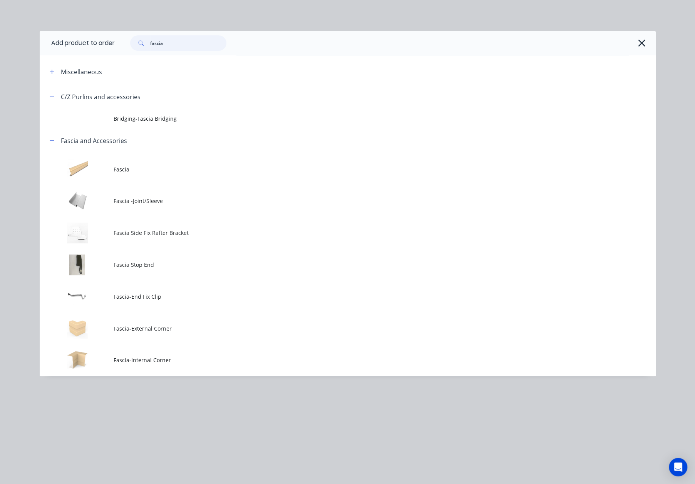
drag, startPoint x: 188, startPoint y: 43, endPoint x: 107, endPoint y: 41, distance: 81.6
click at [107, 41] on header "Add product to order fascia" at bounding box center [348, 43] width 616 height 25
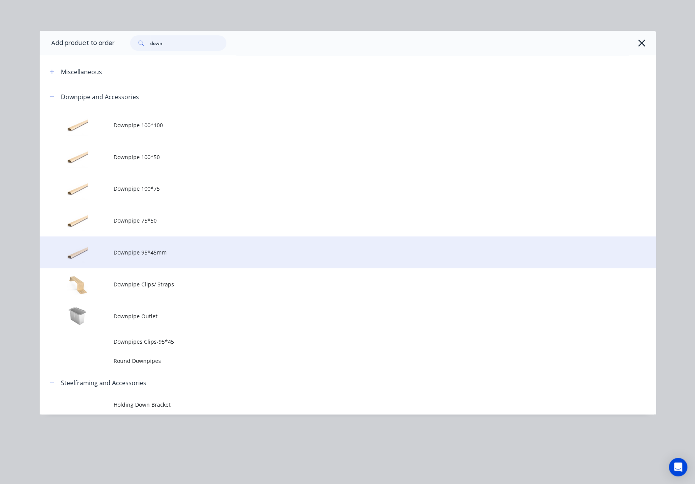
type input "down"
click at [173, 250] on span "Downpipe 95*45mm" at bounding box center [330, 253] width 433 height 8
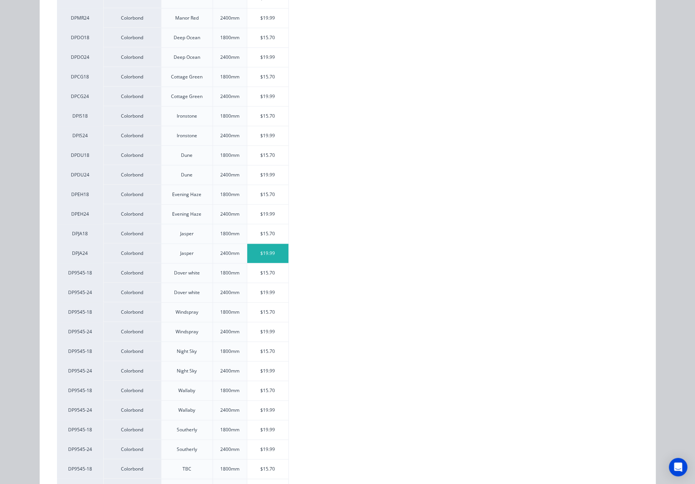
scroll to position [528, 0]
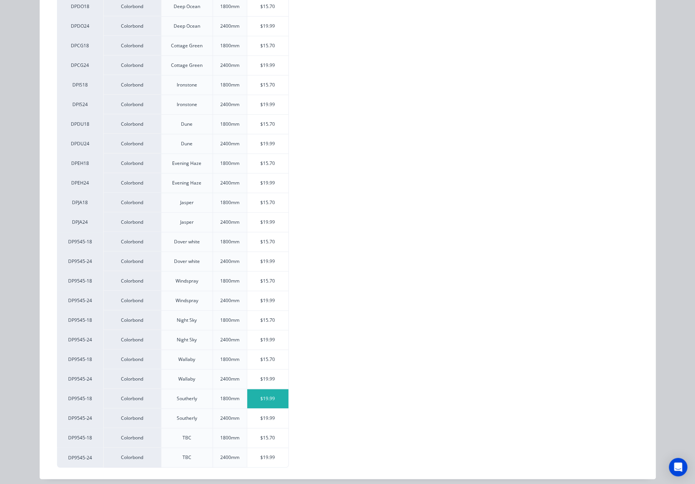
click at [256, 394] on div "$19.99" at bounding box center [267, 398] width 41 height 19
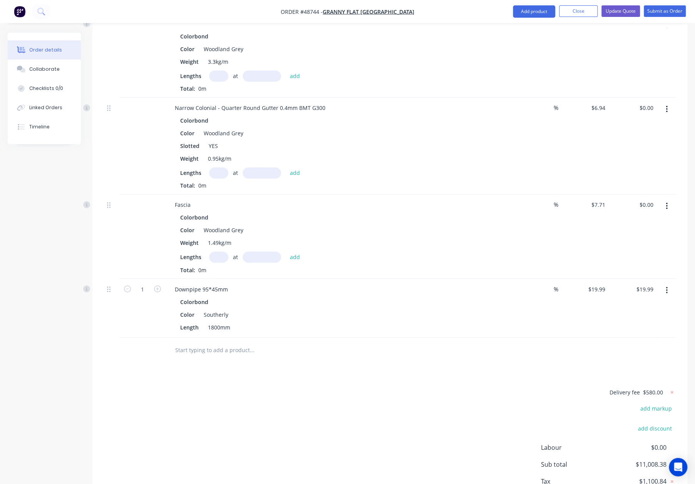
scroll to position [800, 0]
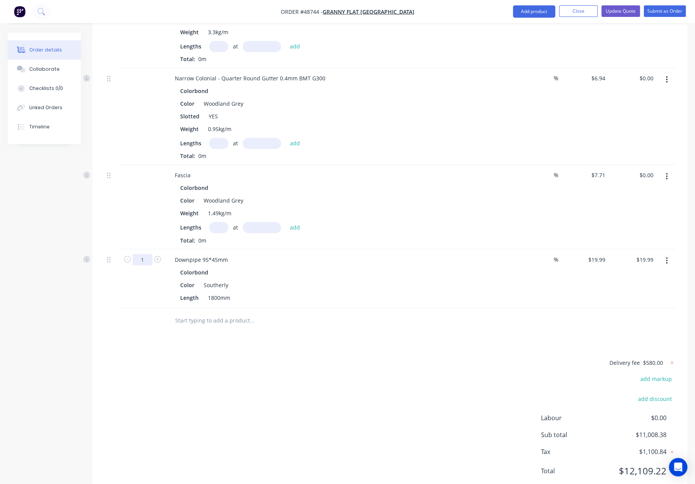
type input "10"
type input "$199.90"
drag, startPoint x: 534, startPoint y: 10, endPoint x: 535, endPoint y: 20, distance: 10.8
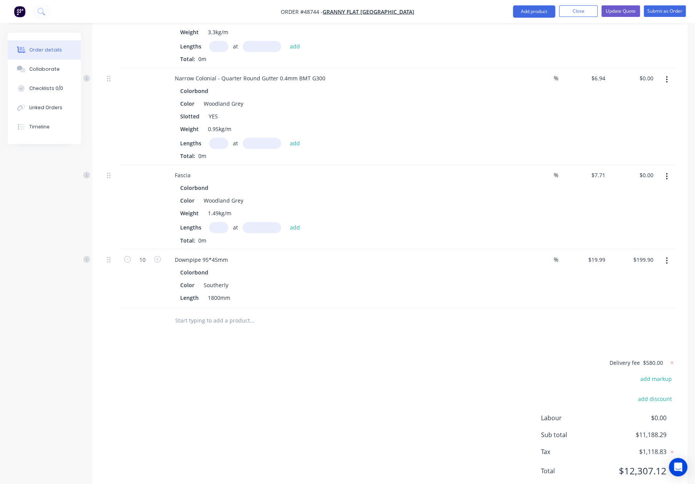
click at [534, 10] on button "Add product" at bounding box center [534, 11] width 42 height 12
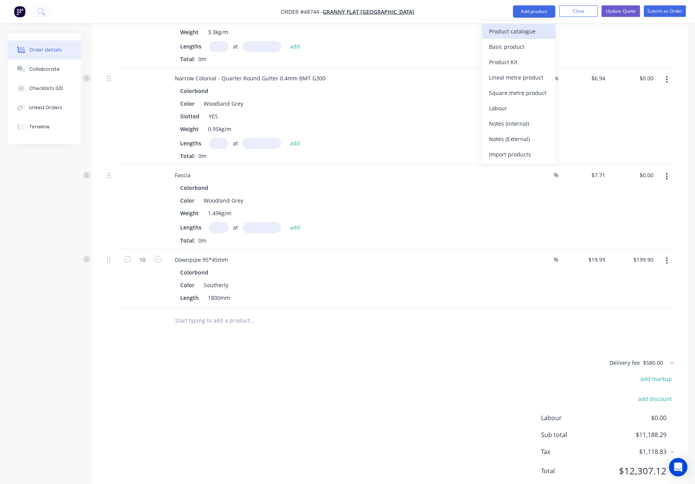
click at [534, 30] on div "Product catalogue" at bounding box center [518, 31] width 59 height 11
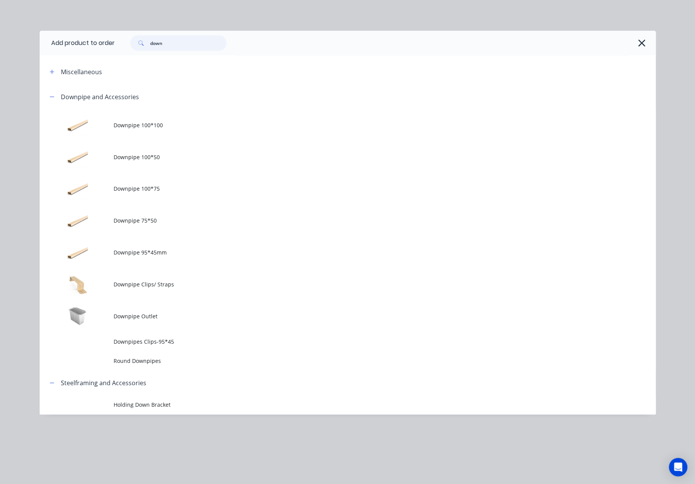
drag, startPoint x: 179, startPoint y: 45, endPoint x: 127, endPoint y: 44, distance: 51.6
click at [127, 44] on div "down" at bounding box center [174, 42] width 104 height 15
click at [175, 323] on td "Downpipe Outlet" at bounding box center [385, 317] width 542 height 32
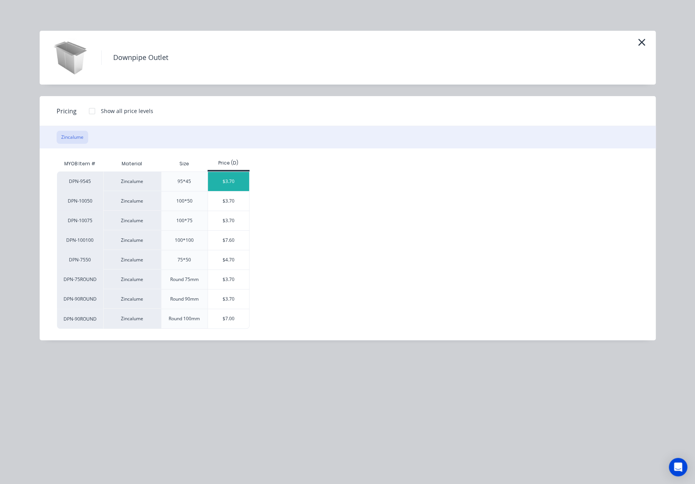
click at [227, 183] on div "$3.70" at bounding box center [228, 181] width 41 height 19
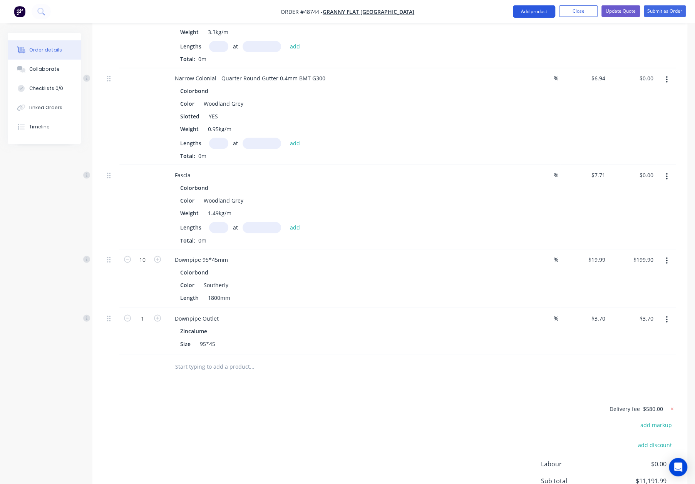
click at [539, 13] on button "Add product" at bounding box center [534, 11] width 42 height 12
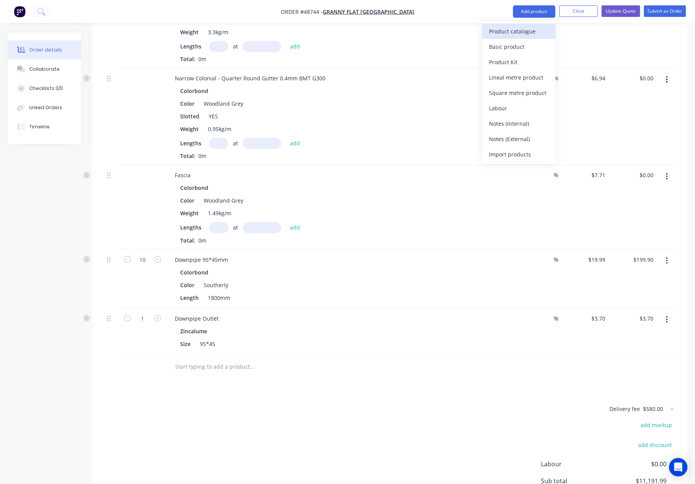
click at [530, 29] on div "Product catalogue" at bounding box center [518, 31] width 59 height 11
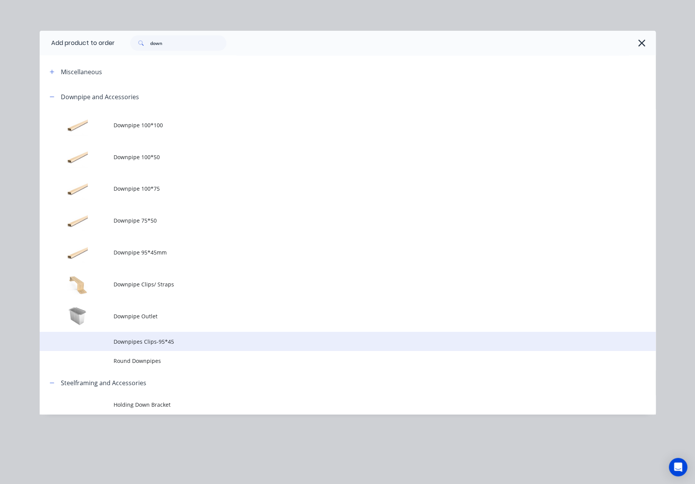
click at [200, 341] on span "Downpipes Clips-95*45" at bounding box center [330, 342] width 433 height 8
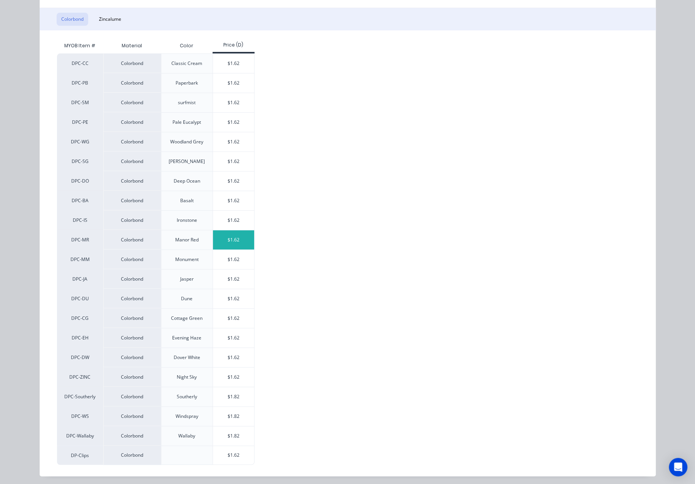
scroll to position [857, 0]
click at [232, 390] on div "$1.82" at bounding box center [233, 396] width 41 height 19
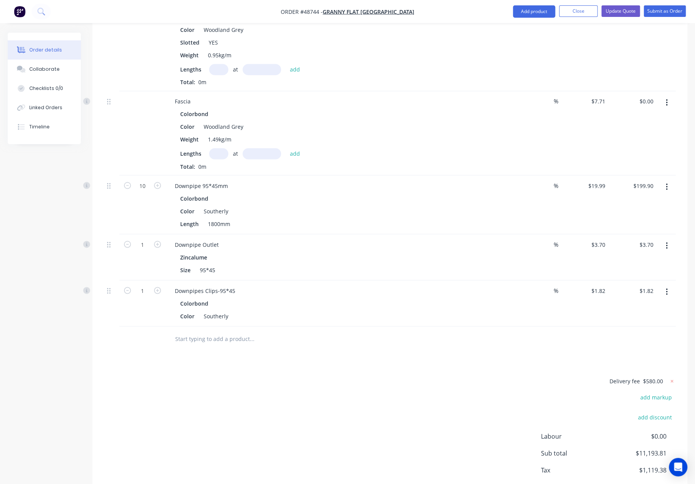
scroll to position [892, 0]
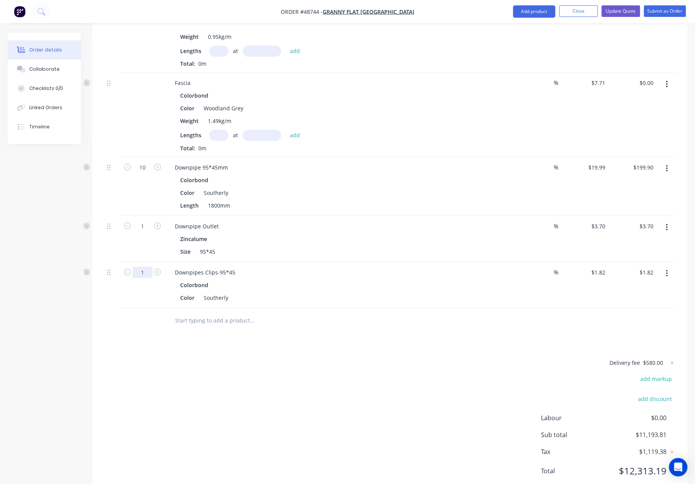
type input "10"
type input "$18.20"
type input "5"
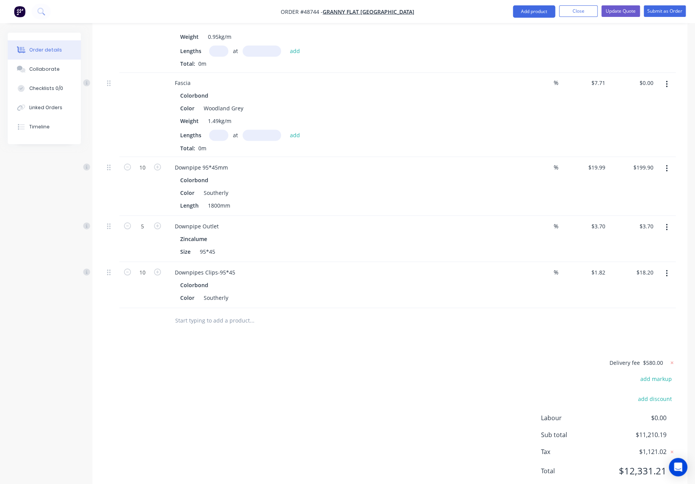
type input "$18.50"
drag, startPoint x: 51, startPoint y: 229, endPoint x: 58, endPoint y: 235, distance: 9.6
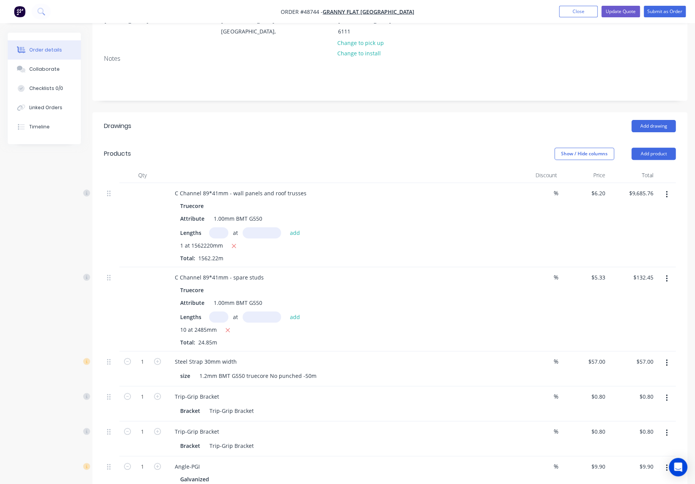
scroll to position [128, 0]
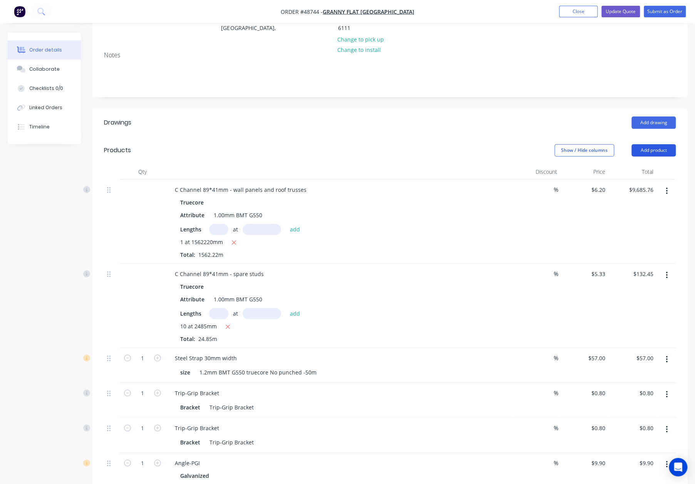
click at [653, 144] on button "Add product" at bounding box center [653, 150] width 44 height 12
click at [623, 160] on div "Product catalogue Basic product Product Kit Lineal metre product Square metre p…" at bounding box center [638, 231] width 73 height 142
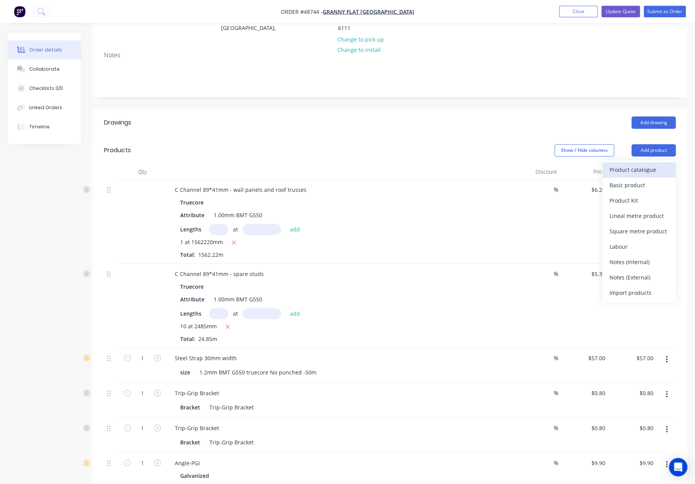
click at [624, 164] on div "Product catalogue" at bounding box center [638, 169] width 59 height 11
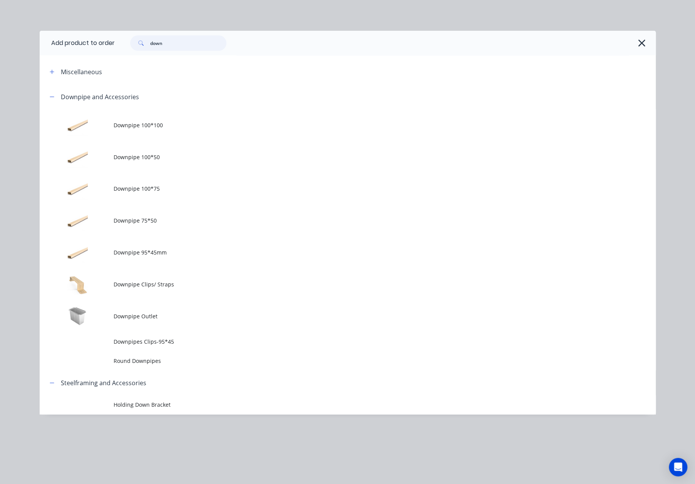
drag, startPoint x: 122, startPoint y: 42, endPoint x: 78, endPoint y: 40, distance: 43.2
click at [77, 40] on header "Add product to order down" at bounding box center [348, 43] width 616 height 25
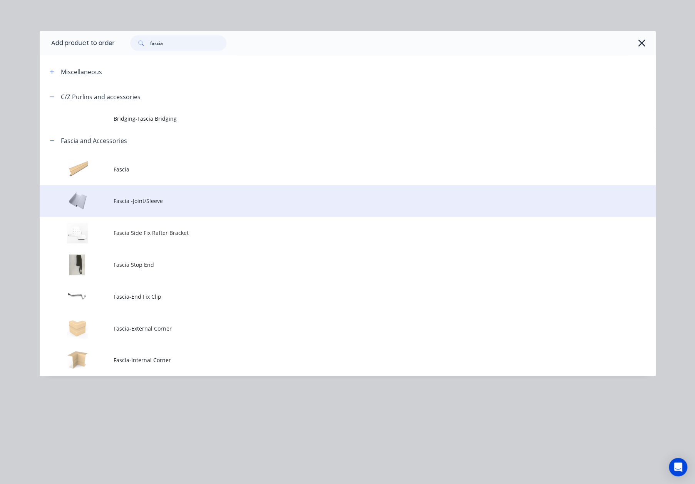
scroll to position [205, 0]
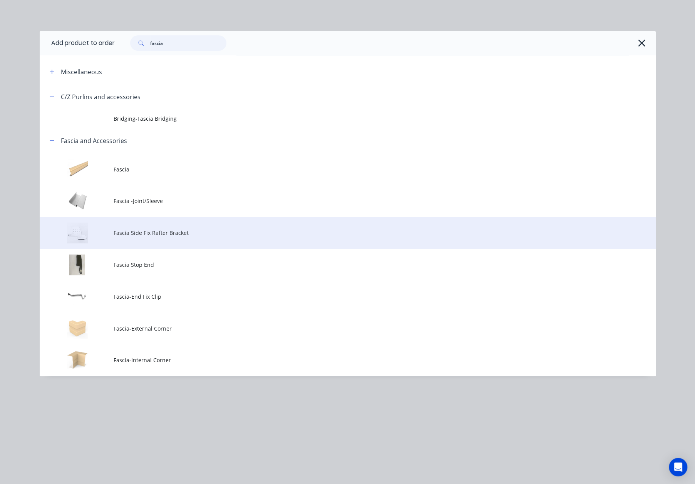
type input "fascia"
click at [169, 230] on span "Fascia Side Fix Rafter Bracket" at bounding box center [330, 233] width 433 height 8
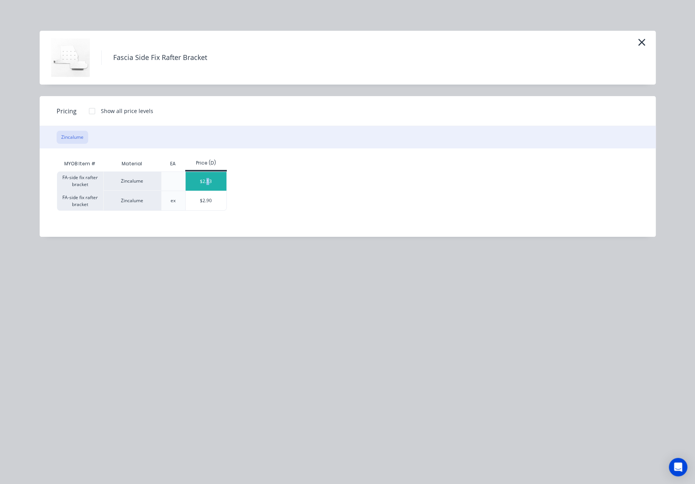
click at [208, 180] on div "$2.13" at bounding box center [205, 181] width 41 height 19
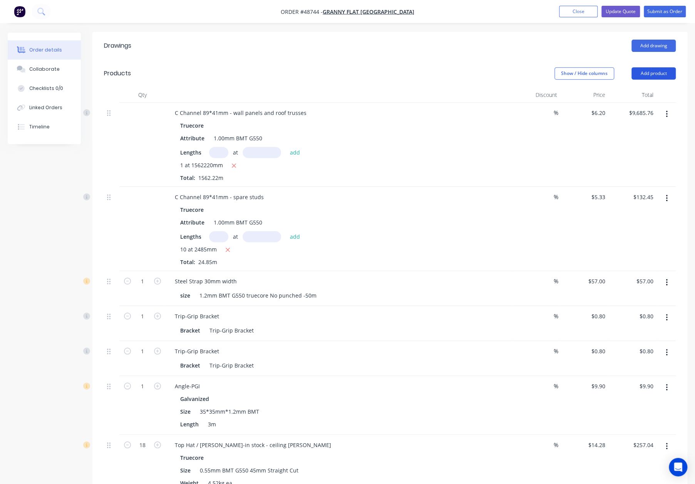
click at [644, 67] on button "Add product" at bounding box center [653, 73] width 44 height 12
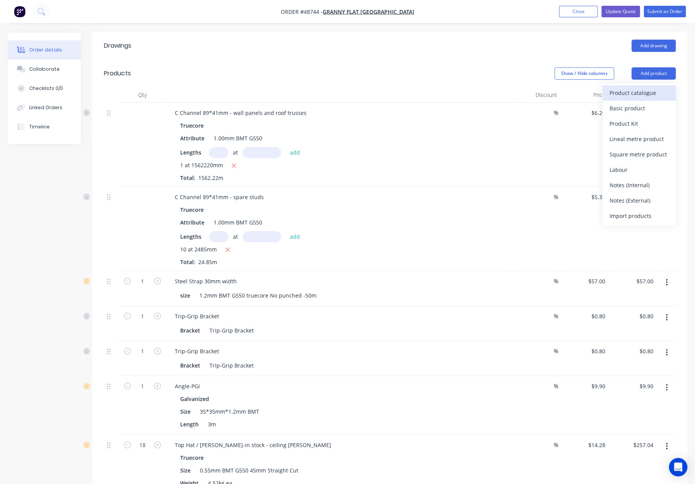
click at [621, 87] on div "Product catalogue" at bounding box center [638, 92] width 59 height 11
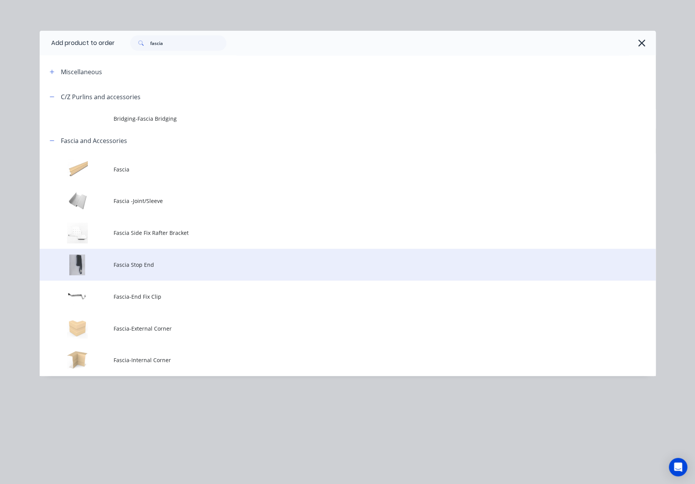
scroll to position [244, 0]
click at [175, 263] on span "Fascia Stop End" at bounding box center [330, 265] width 433 height 8
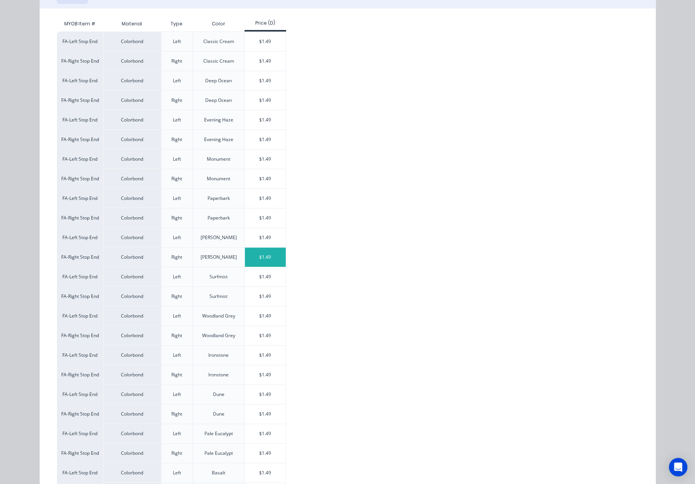
scroll to position [141, 0]
click at [267, 314] on div "$1.49" at bounding box center [265, 315] width 41 height 19
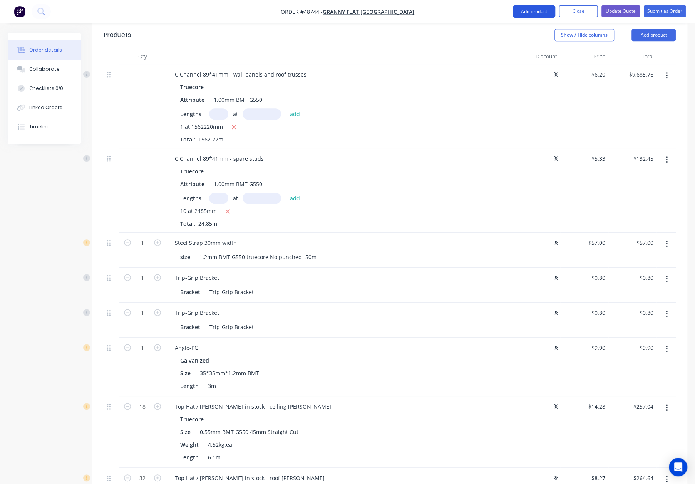
click at [528, 7] on button "Add product" at bounding box center [534, 11] width 42 height 12
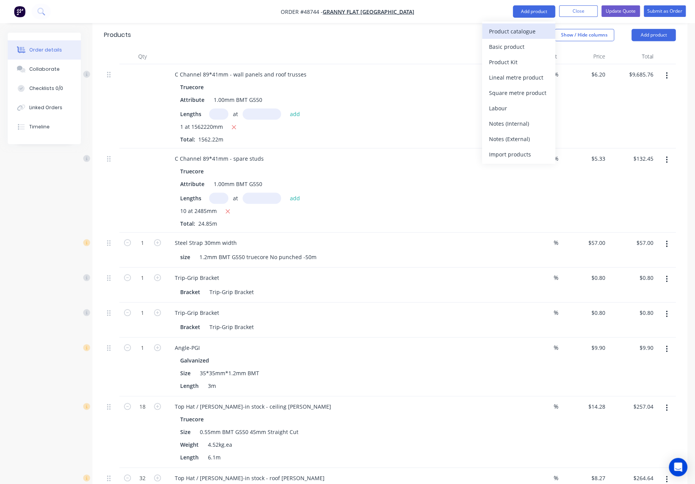
click at [523, 30] on div "Product catalogue" at bounding box center [518, 31] width 59 height 11
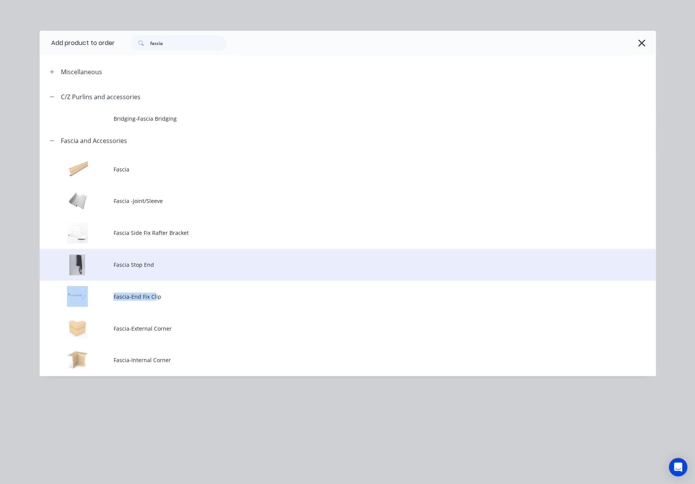
drag, startPoint x: 155, startPoint y: 285, endPoint x: 164, endPoint y: 266, distance: 20.6
click at [164, 266] on tbody "Fascia Fascia -Joint/Sleeve Fascia Side Fix Rafter Bracket Fascia Stop End Fasc…" at bounding box center [348, 265] width 616 height 223
click at [188, 262] on span "Fascia Stop End" at bounding box center [330, 265] width 433 height 8
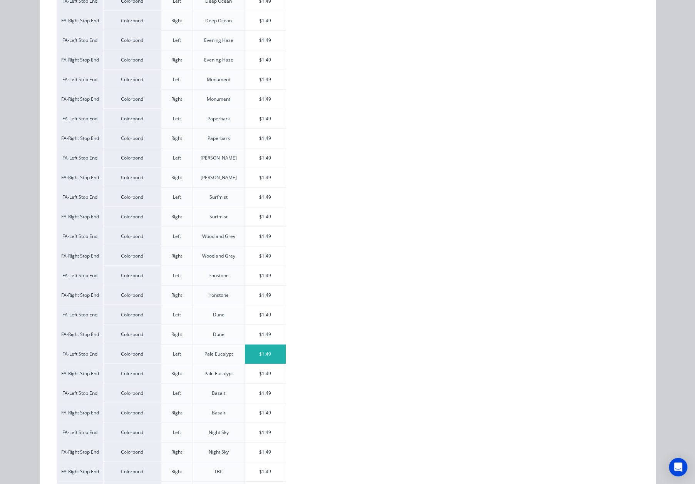
scroll to position [255, 0]
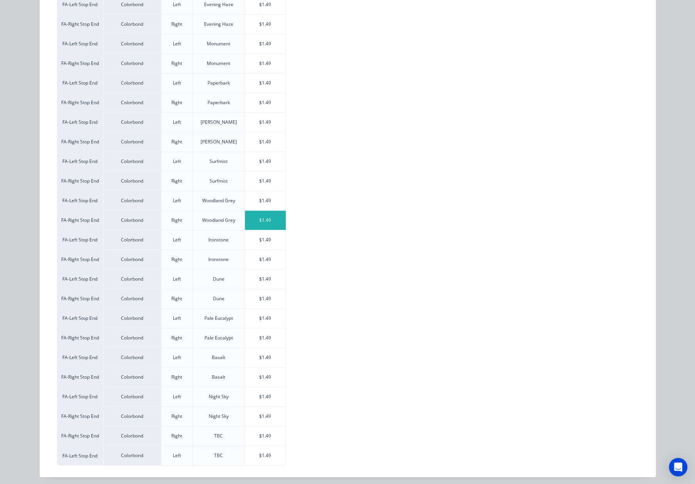
click at [259, 220] on div "$1.49" at bounding box center [265, 220] width 41 height 19
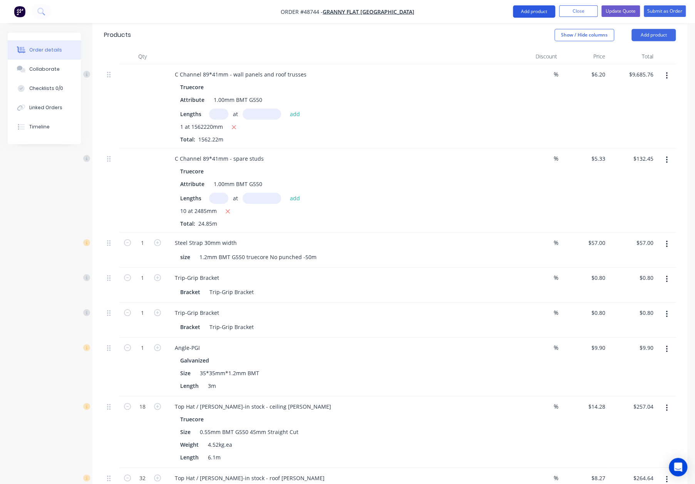
click at [528, 8] on button "Add product" at bounding box center [534, 11] width 42 height 12
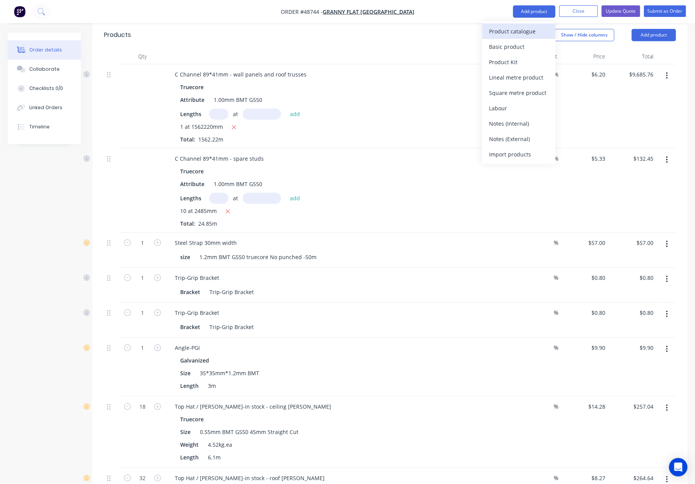
click at [523, 34] on div "Product catalogue" at bounding box center [518, 31] width 59 height 11
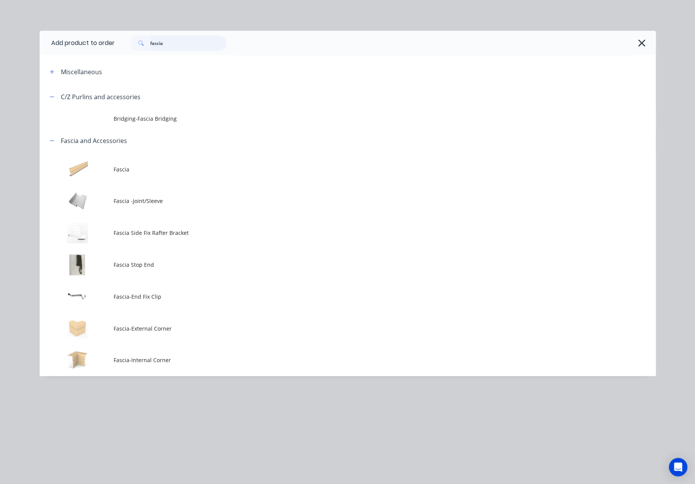
drag, startPoint x: 174, startPoint y: 43, endPoint x: 42, endPoint y: 37, distance: 131.7
click at [42, 37] on header "Add product to order fascia" at bounding box center [348, 43] width 616 height 25
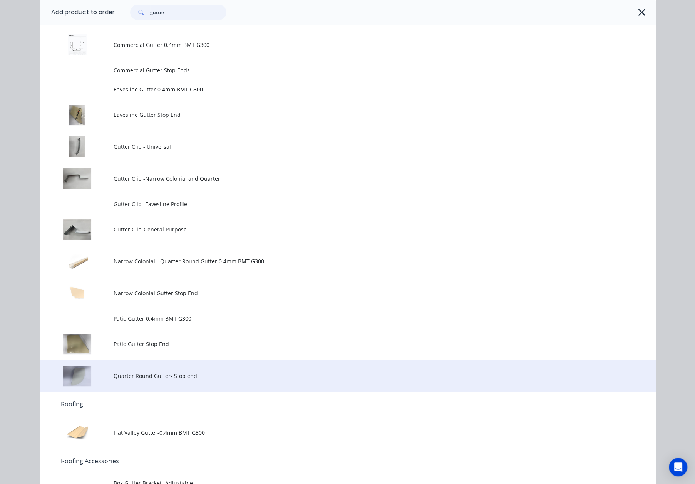
scroll to position [167, 0]
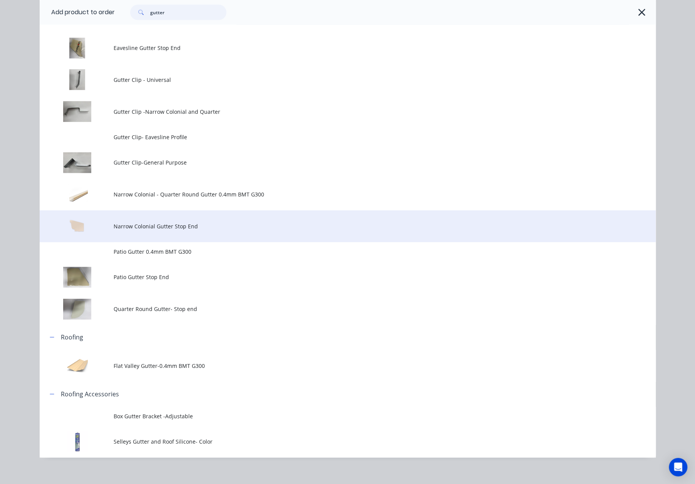
type input "gutter"
click at [184, 229] on span "Narrow Colonial Gutter Stop End" at bounding box center [330, 226] width 433 height 8
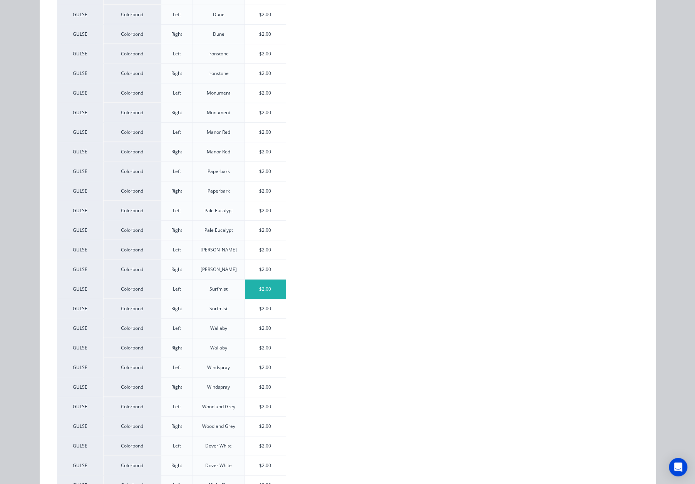
scroll to position [397, 0]
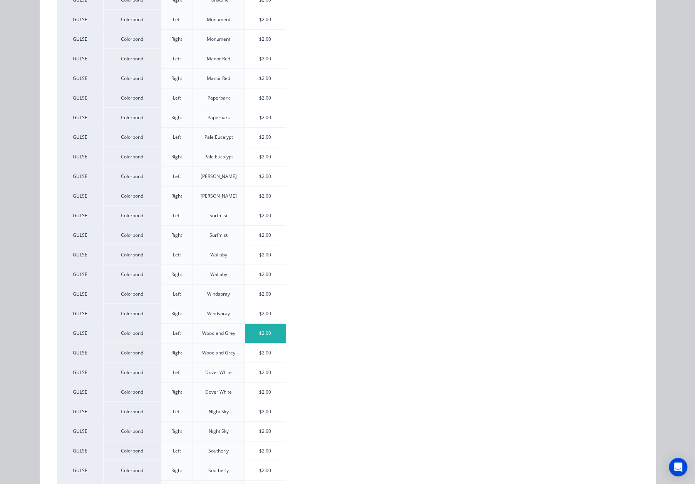
click at [266, 327] on div "$2.00" at bounding box center [265, 333] width 41 height 19
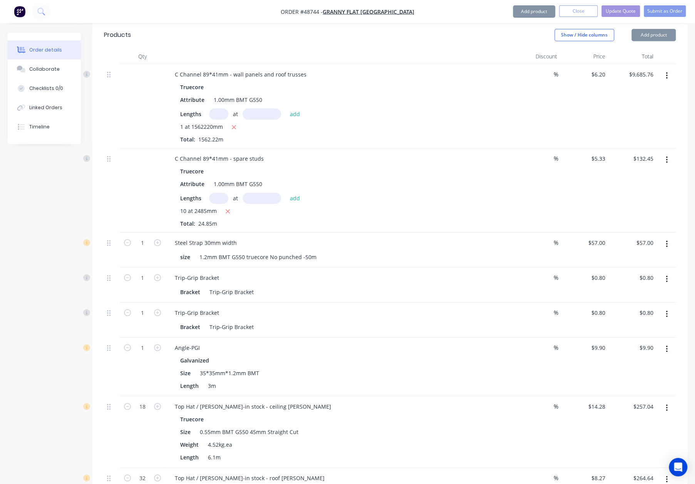
type input "$2.00"
click at [543, 15] on button "Add product" at bounding box center [534, 11] width 42 height 12
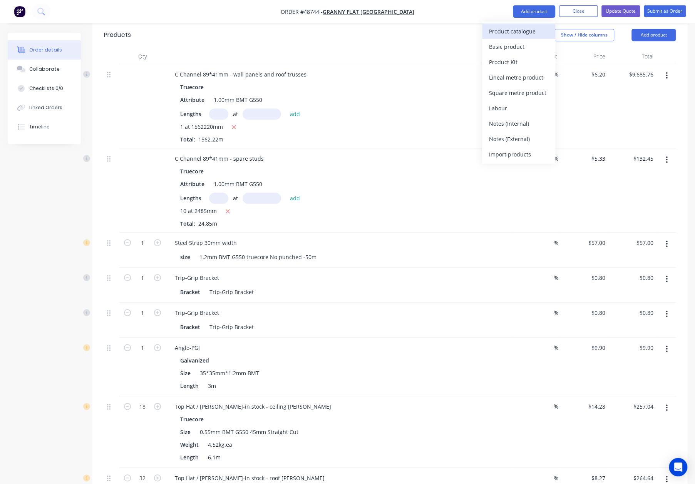
click at [541, 24] on button "Product catalogue" at bounding box center [518, 30] width 73 height 15
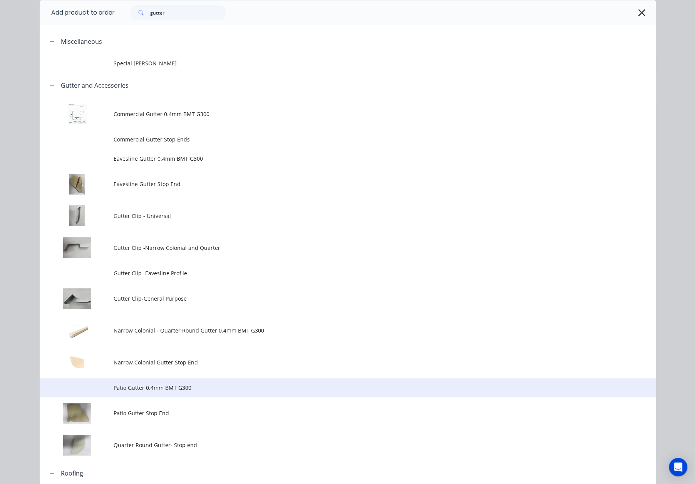
scroll to position [115, 0]
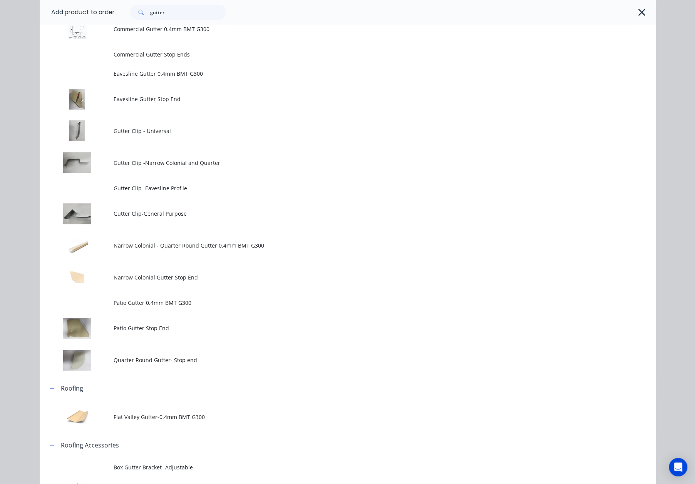
click at [172, 288] on td "Narrow Colonial Gutter Stop End" at bounding box center [385, 278] width 542 height 32
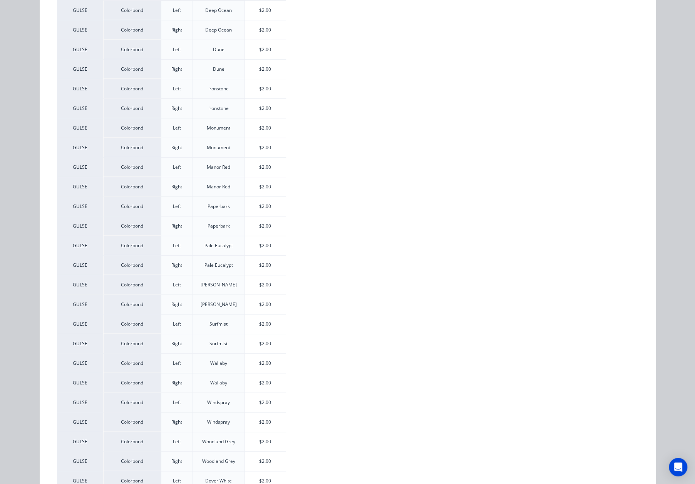
scroll to position [346, 0]
click at [253, 403] on div "$2.00" at bounding box center [265, 404] width 41 height 19
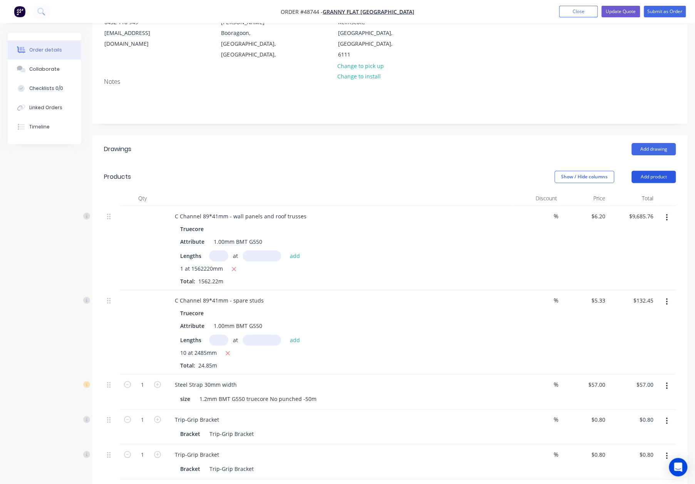
scroll to position [102, 0]
click at [649, 170] on button "Add product" at bounding box center [653, 176] width 44 height 12
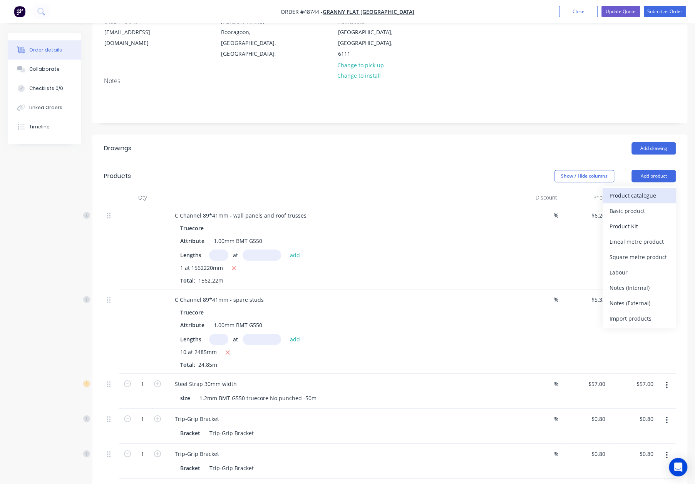
click at [640, 190] on div "Product catalogue" at bounding box center [638, 195] width 59 height 11
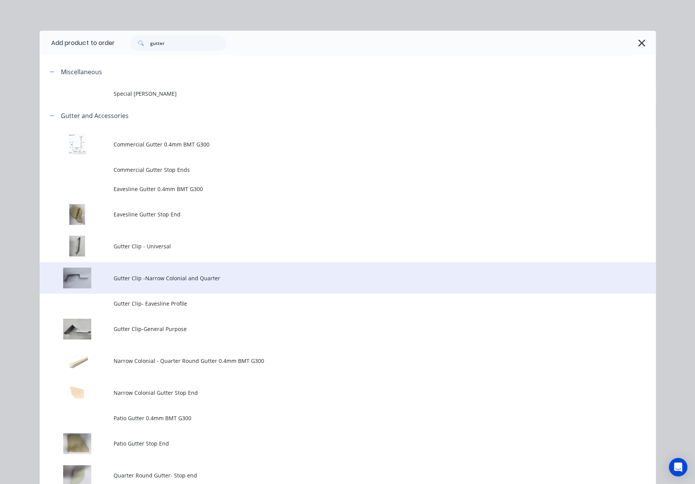
click at [210, 280] on span "Gutter Clip -Narrow Colonial and Quarter" at bounding box center [330, 278] width 433 height 8
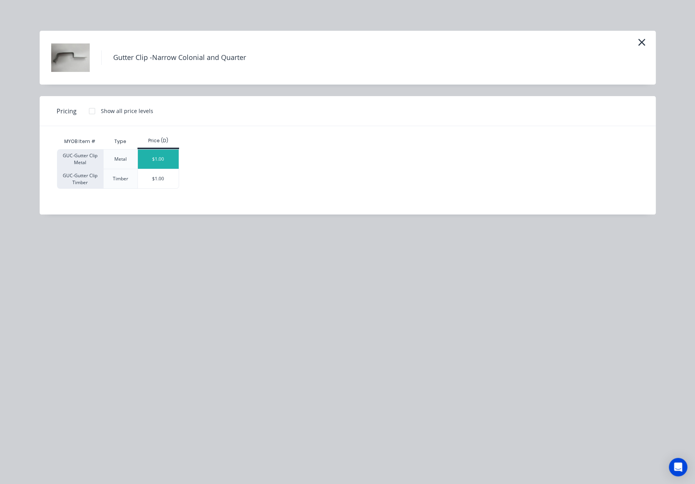
click at [163, 160] on div "$1.00" at bounding box center [158, 159] width 41 height 19
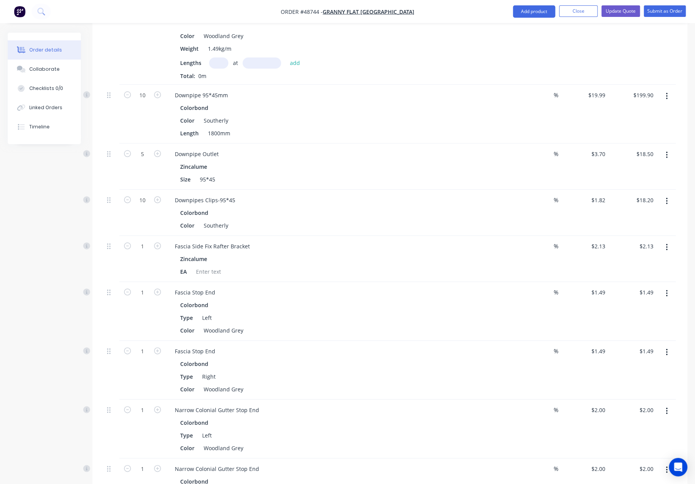
scroll to position [849, 0]
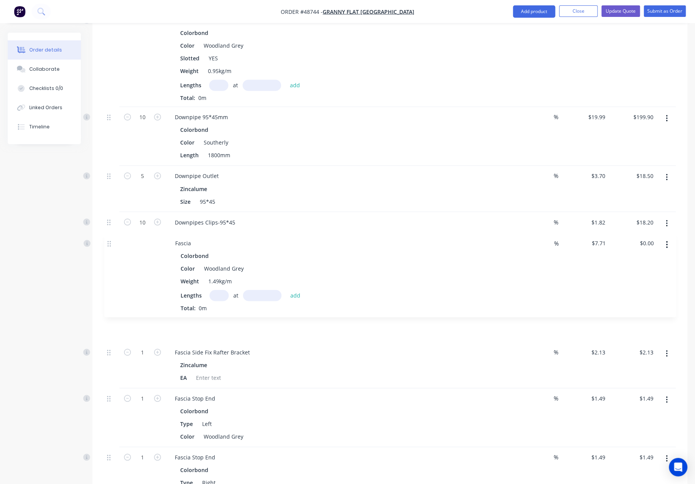
drag, startPoint x: 108, startPoint y: 102, endPoint x: 109, endPoint y: 244, distance: 142.0
click at [109, 244] on div "C Channel 89*41mm - wall panels and roof trusses Truecore Attribute 1.00mm BMT …" at bounding box center [389, 54] width 571 height 1209
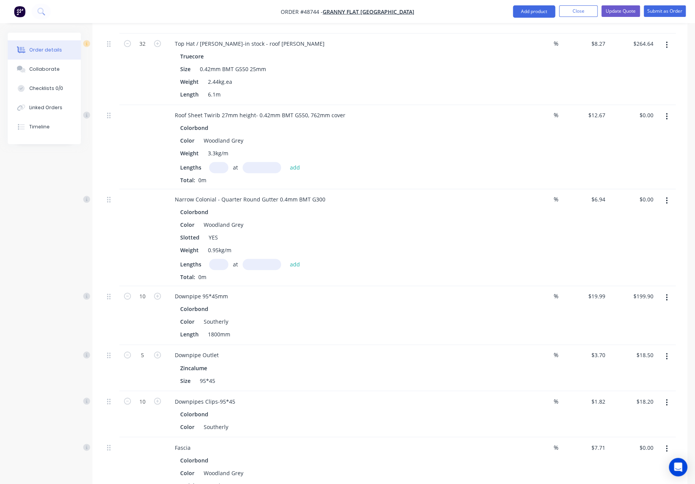
scroll to position [678, 0]
drag, startPoint x: 105, startPoint y: 174, endPoint x: 109, endPoint y: 180, distance: 7.6
click at [108, 190] on div at bounding box center [111, 238] width 15 height 97
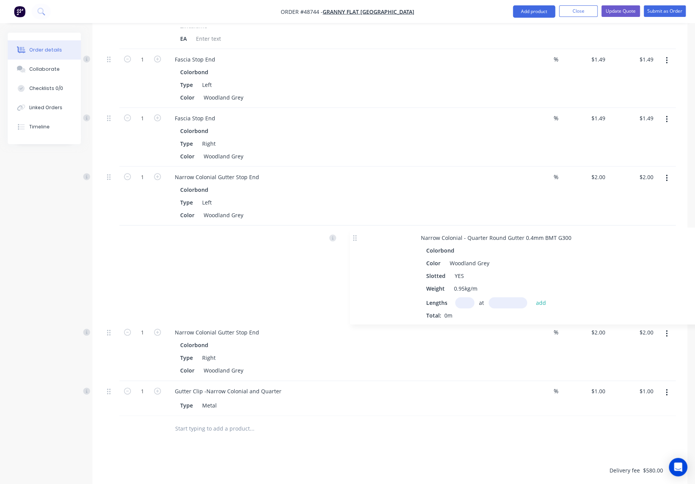
scroll to position [1101, 0]
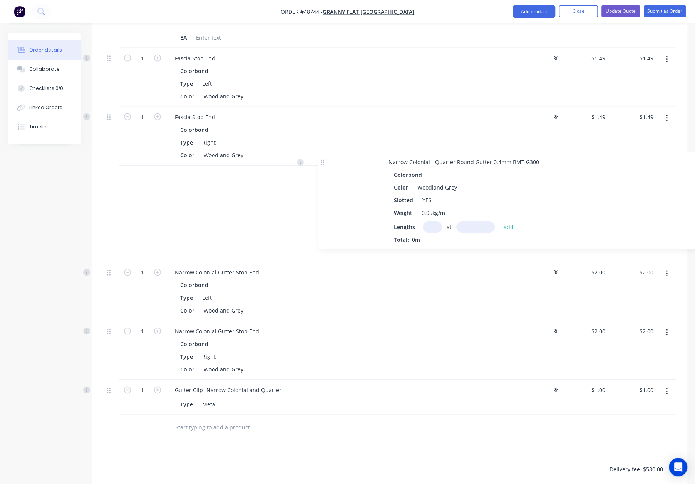
drag, startPoint x: 110, startPoint y: 177, endPoint x: 304, endPoint y: 166, distance: 194.7
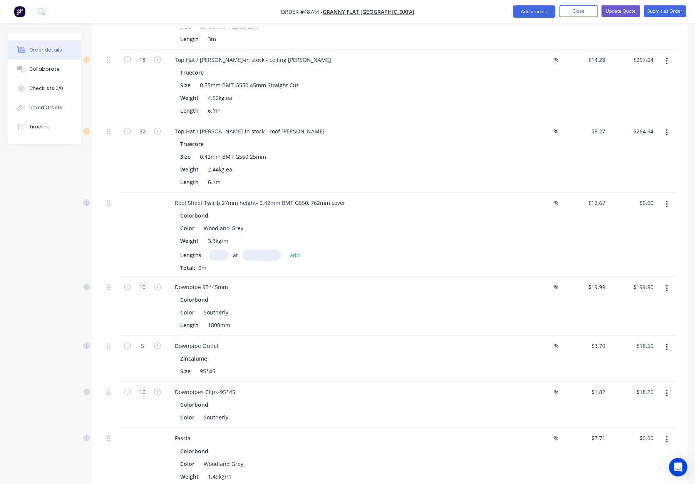
scroll to position [588, 0]
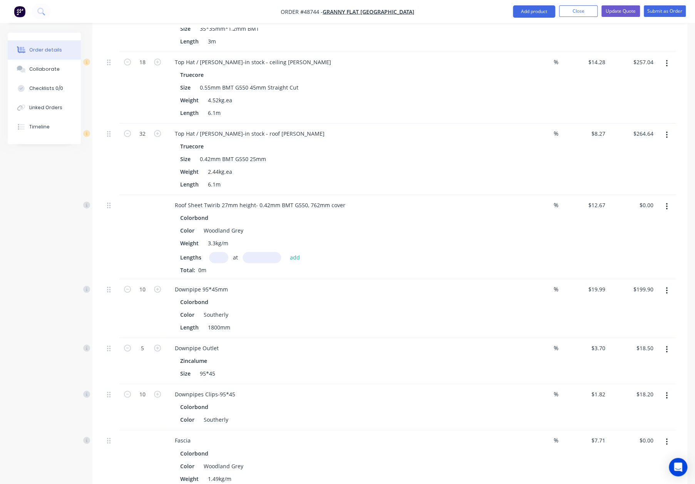
click at [222, 252] on input "text" at bounding box center [218, 257] width 19 height 11
type input "3"
type input "7210"
click at [286, 252] on button "add" at bounding box center [295, 257] width 18 height 10
type input "$274.05"
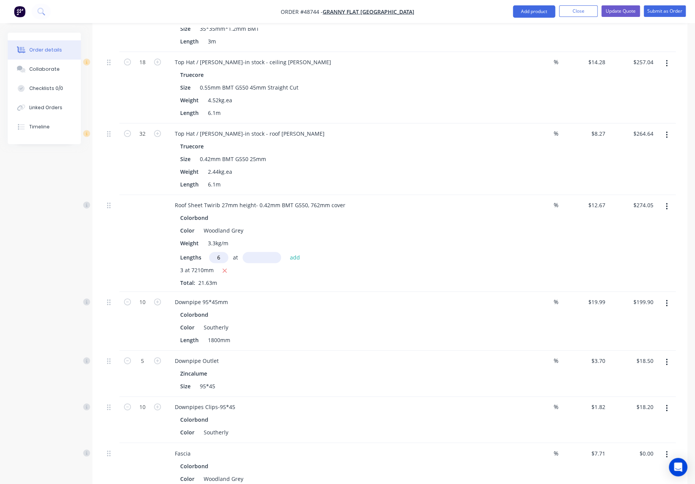
type input "6"
type input "8515"
click at [286, 252] on button "add" at bounding box center [295, 257] width 18 height 10
type input "$921.36"
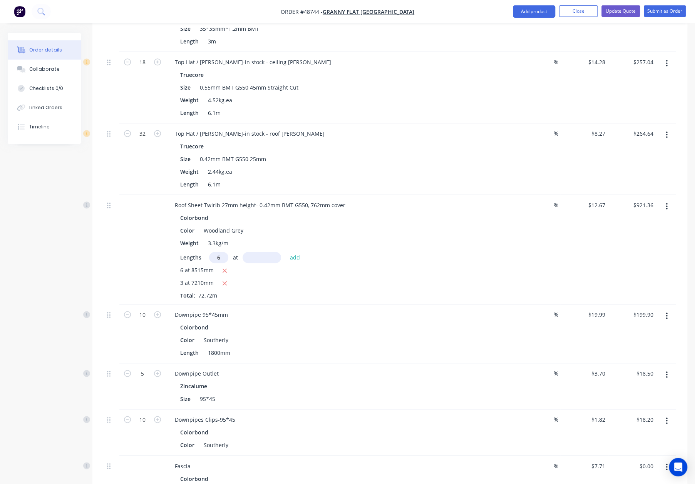
type input "6"
type input "5310"
click at [286, 252] on button "add" at bounding box center [295, 257] width 18 height 10
type input "$1,325.03"
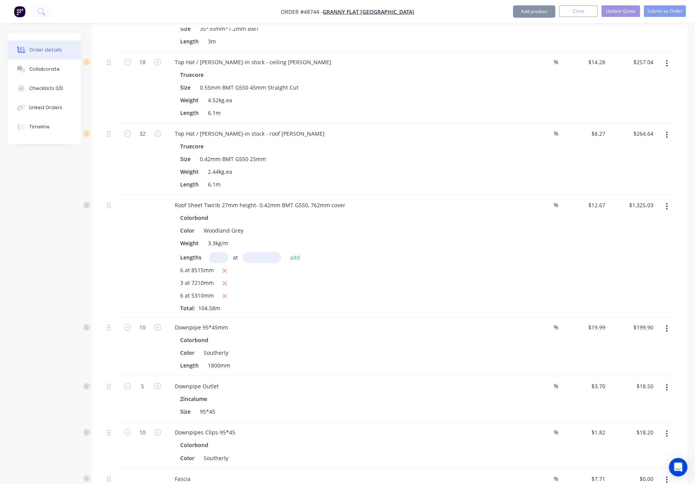
click at [99, 239] on div "Qty Discount Price Total C Channel 89*41mm - wall panels and roof trusses Truec…" at bounding box center [389, 347] width 594 height 1287
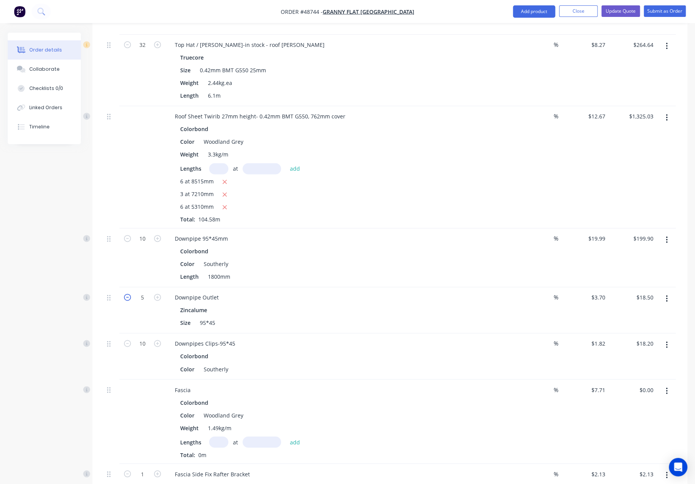
scroll to position [755, 0]
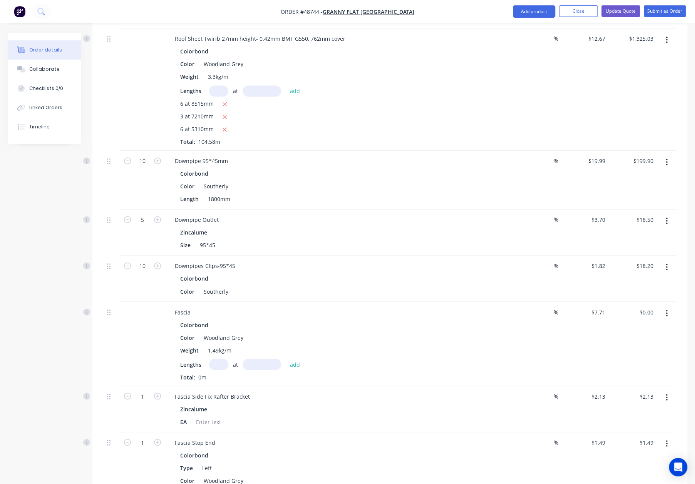
click at [216, 359] on input "text" at bounding box center [218, 364] width 19 height 11
type input "1"
type input "2200"
click at [286, 359] on button "add" at bounding box center [295, 364] width 18 height 10
type input "$16.96"
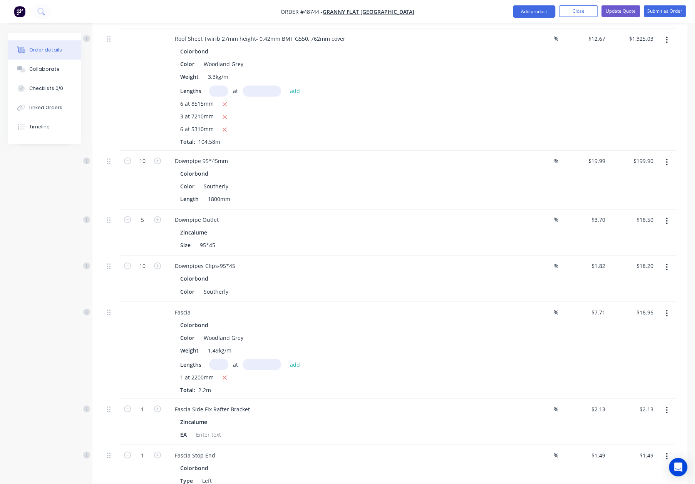
click at [216, 359] on input "text" at bounding box center [218, 364] width 19 height 11
type input "1"
type input "4400"
click at [286, 359] on button "add" at bounding box center [295, 364] width 18 height 10
type input "$50.89"
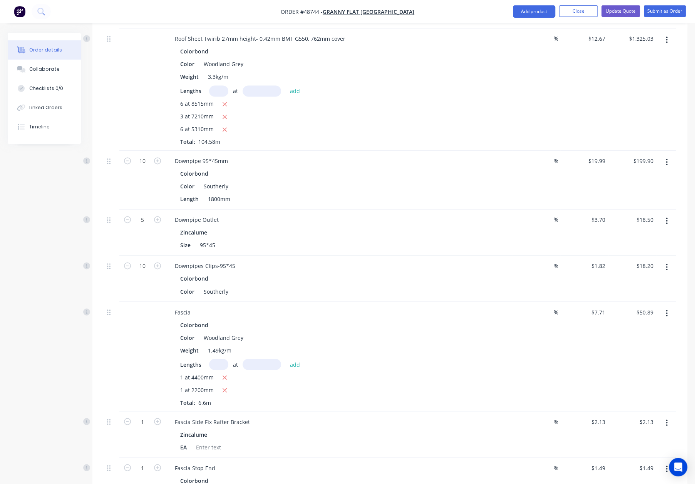
click at [216, 359] on input "text" at bounding box center [218, 364] width 19 height 11
type input "1"
type input "4850"
click at [286, 359] on button "add" at bounding box center [295, 364] width 18 height 10
type input "$88.28"
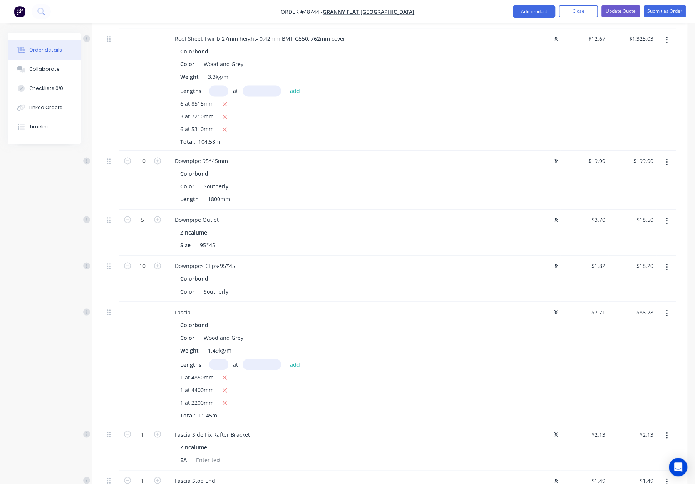
click at [117, 330] on div at bounding box center [111, 363] width 15 height 122
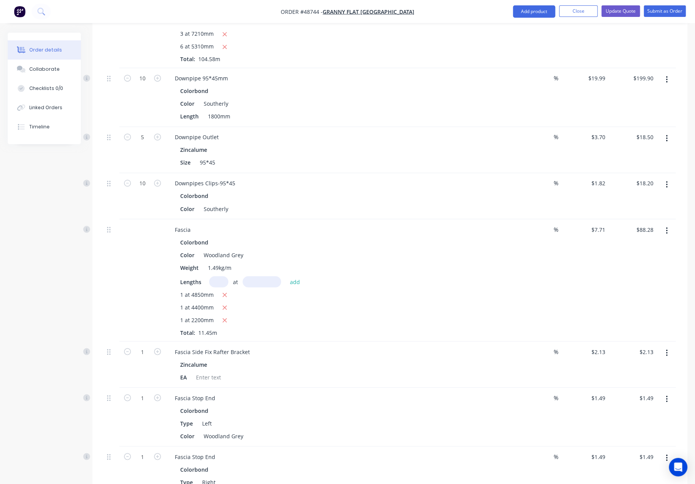
scroll to position [858, 0]
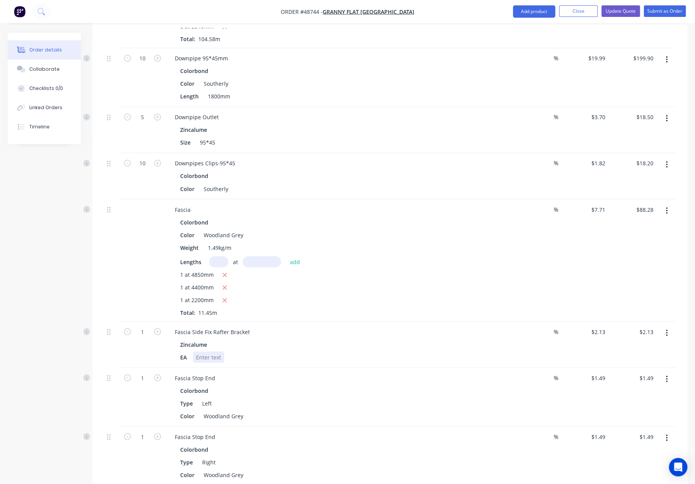
click at [273, 339] on div "Zincalume EA" at bounding box center [339, 351] width 340 height 24
click at [297, 339] on div "Zincalume" at bounding box center [338, 344] width 317 height 11
type input "12"
type input "$25.56"
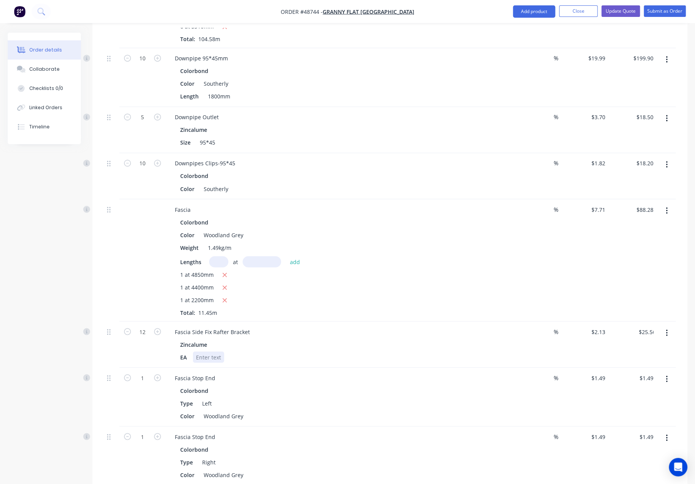
click at [364, 352] on div "EA" at bounding box center [337, 357] width 320 height 11
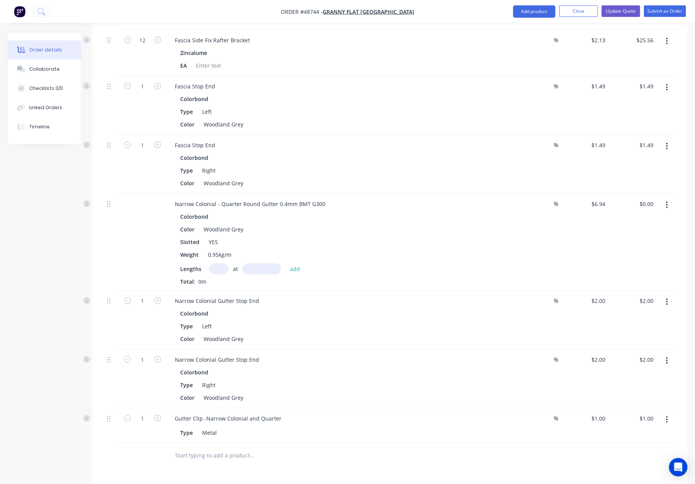
scroll to position [1153, 0]
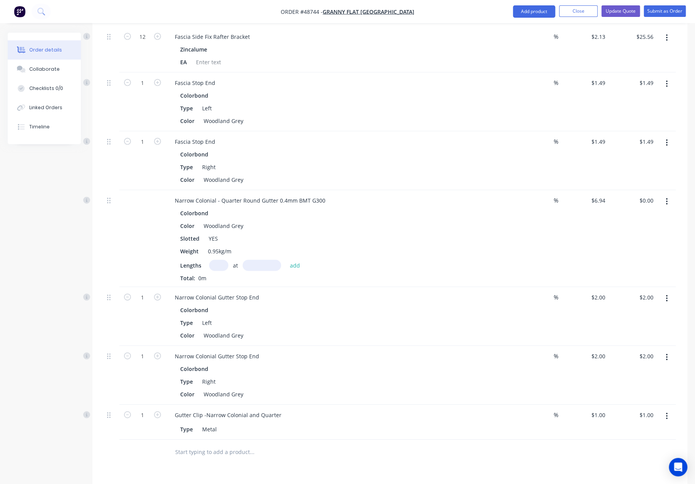
click at [219, 260] on input "text" at bounding box center [218, 265] width 19 height 11
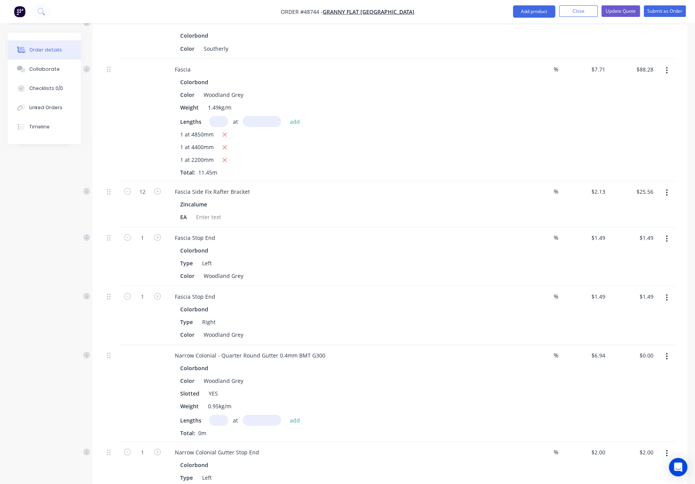
scroll to position [999, 0]
type input "1"
type input "4850"
click at [286, 414] on button "add" at bounding box center [295, 419] width 18 height 10
type input "$33.66"
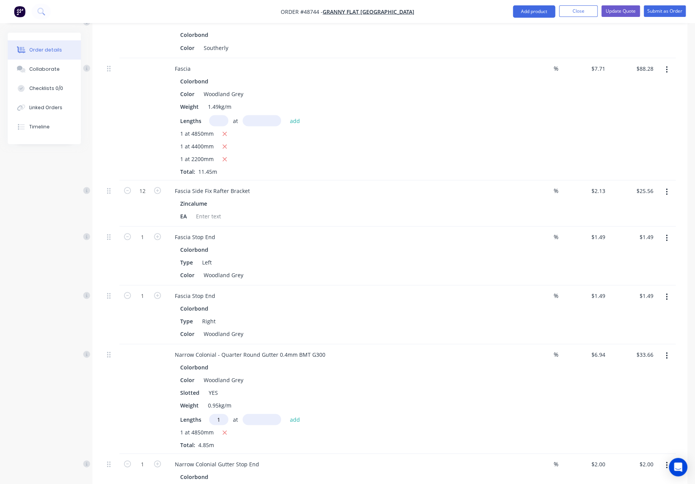
type input "1"
type input "4400"
click at [286, 414] on button "add" at bounding box center [295, 419] width 18 height 10
type input "$64.20"
type input "1"
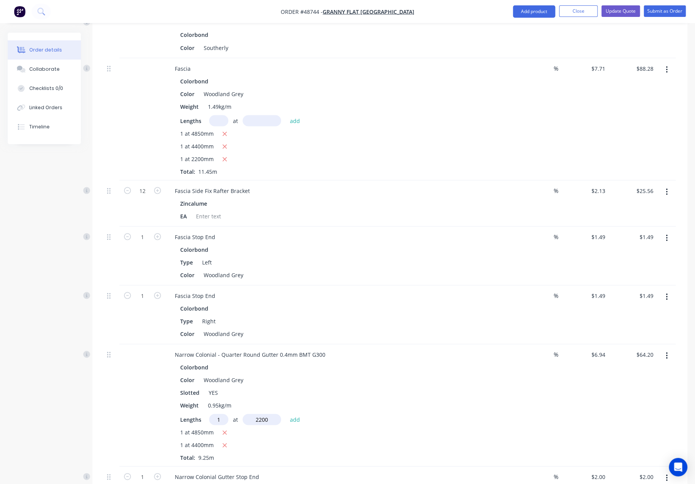
type input "2200"
click at [286, 414] on button "add" at bounding box center [295, 419] width 18 height 10
type input "$79.46"
click at [116, 384] on div at bounding box center [111, 411] width 15 height 135
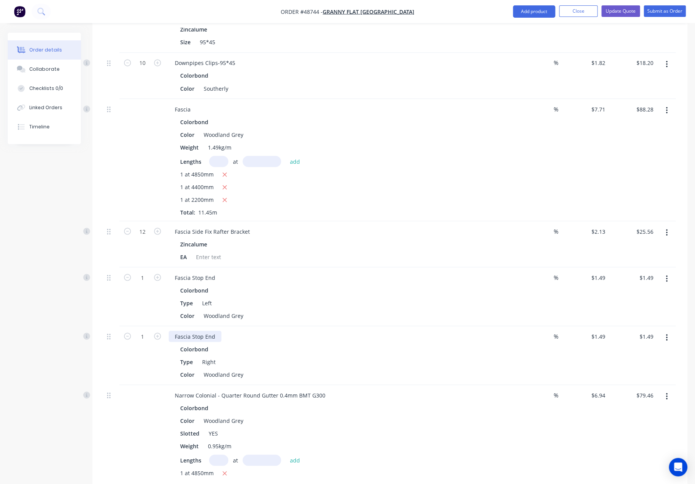
scroll to position [935, 0]
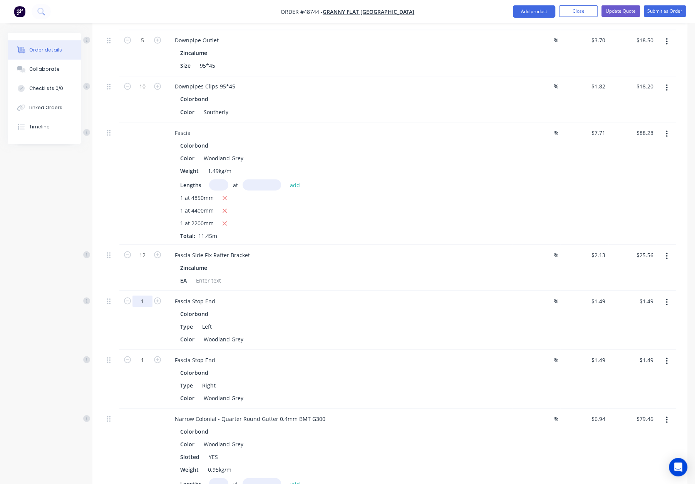
type input "3"
type input "$4.47"
drag, startPoint x: 102, startPoint y: 312, endPoint x: 129, endPoint y: 319, distance: 27.2
click at [102, 312] on div "Qty Discount Price Total C Channel 89*41mm - wall panels and roof trusses Truec…" at bounding box center [389, 40] width 594 height 1364
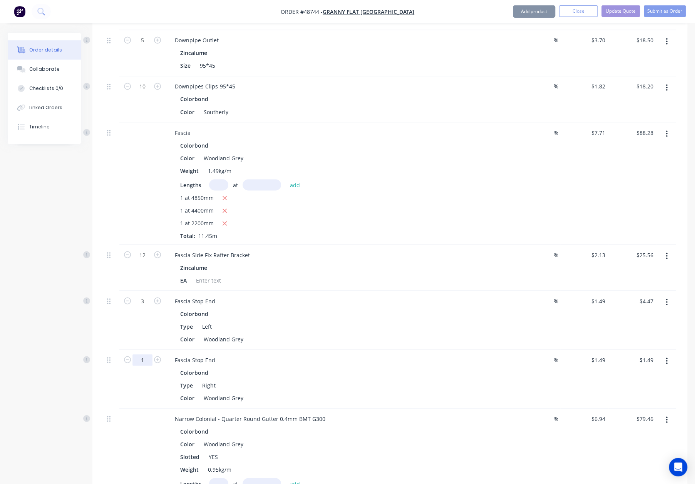
type input "3"
type input "$4.47"
drag, startPoint x: 53, startPoint y: 348, endPoint x: 74, endPoint y: 359, distance: 23.4
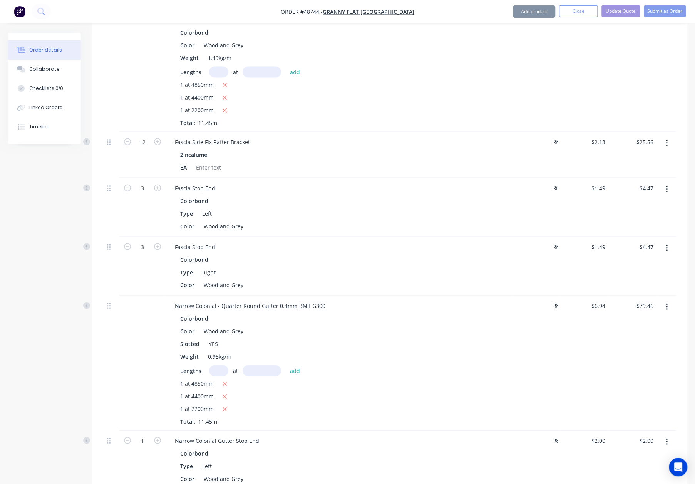
scroll to position [1050, 0]
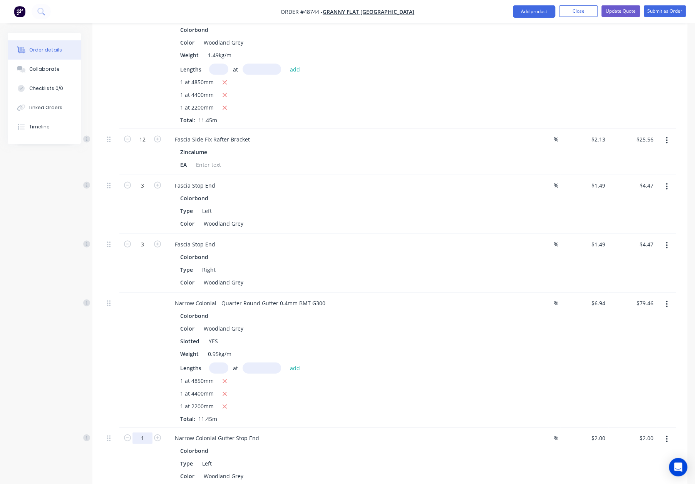
type input "3"
type input "$6.00"
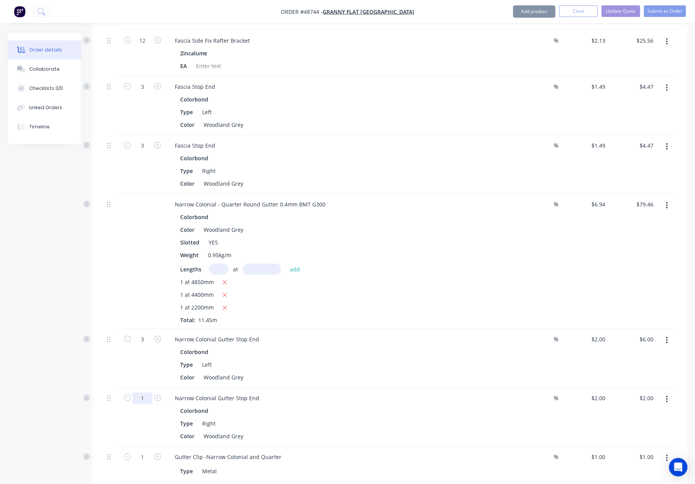
scroll to position [1153, 0]
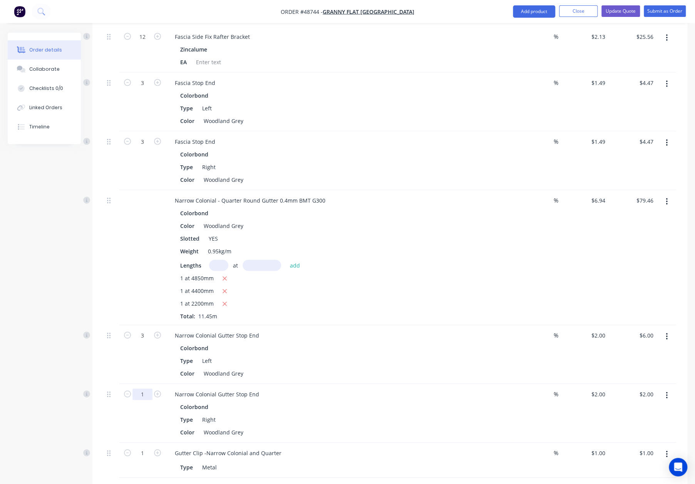
type input "3"
type input "$6.00"
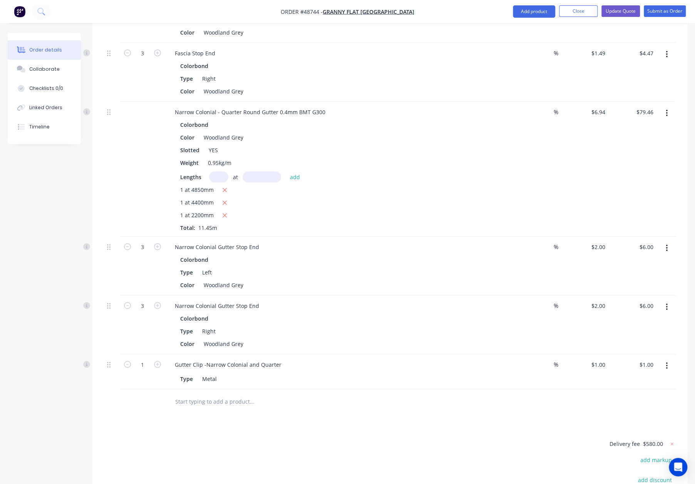
scroll to position [1242, 0]
type input "12"
type input "$12.00"
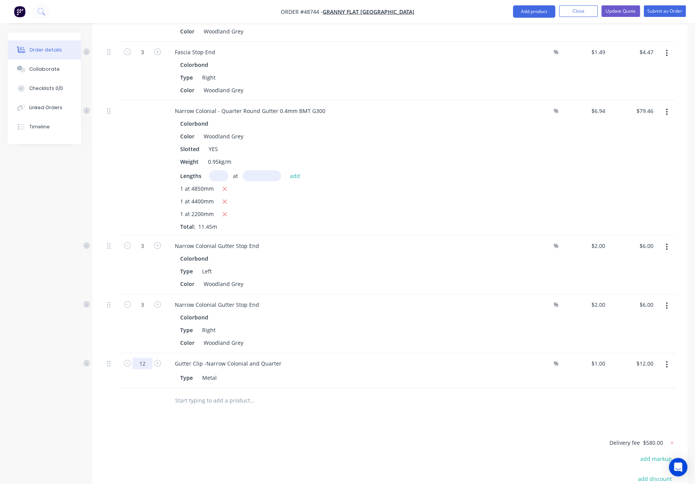
type input "14"
type input "$14.00"
drag, startPoint x: 80, startPoint y: 305, endPoint x: 82, endPoint y: 324, distance: 18.9
click at [80, 306] on span "Promised" at bounding box center [75, 306] width 24 height 7
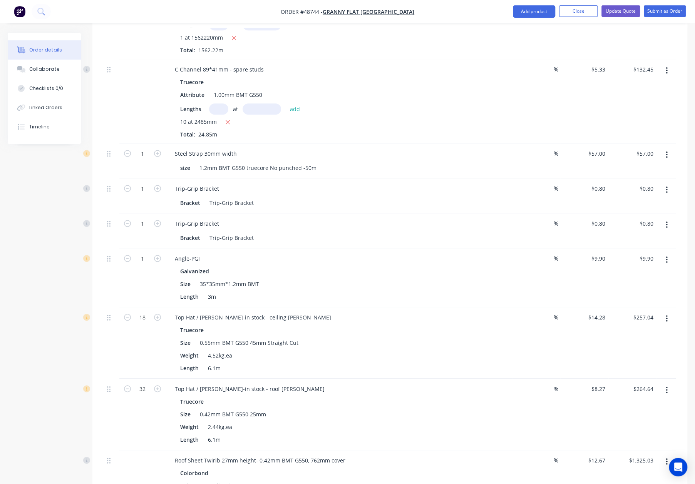
scroll to position [332, 0]
type input "24"
type input "$19.20"
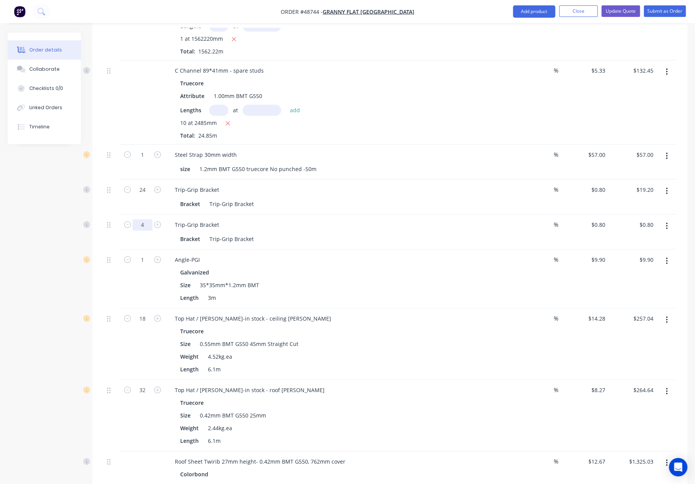
type input "4"
type input "$3.20"
drag, startPoint x: 39, startPoint y: 222, endPoint x: 55, endPoint y: 230, distance: 17.9
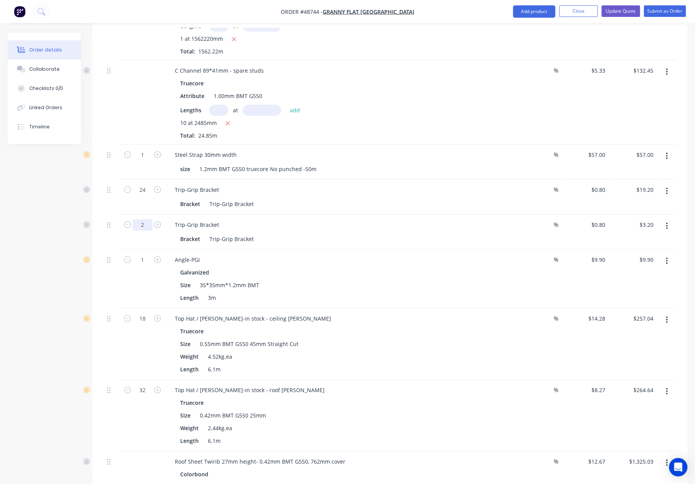
click at [145, 161] on input "2" at bounding box center [142, 155] width 20 height 12
type input "24"
type input "$19.20"
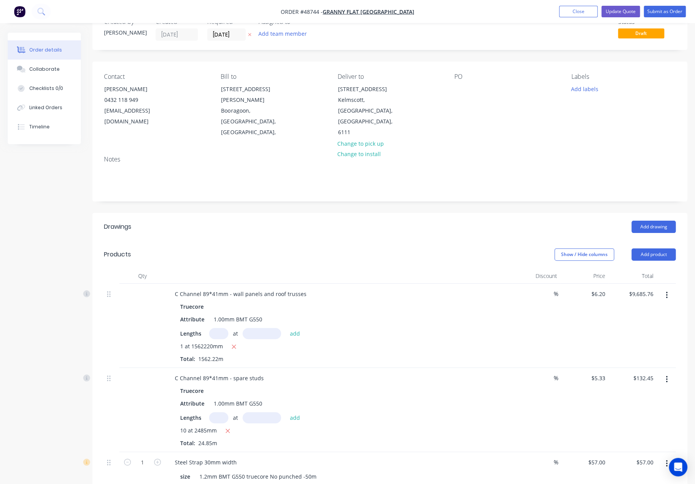
scroll to position [0, 0]
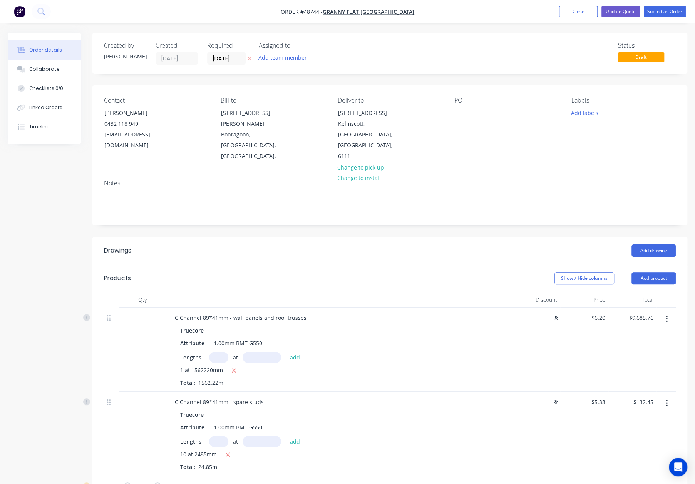
click at [655, 245] on button "Add drawing" at bounding box center [653, 251] width 44 height 12
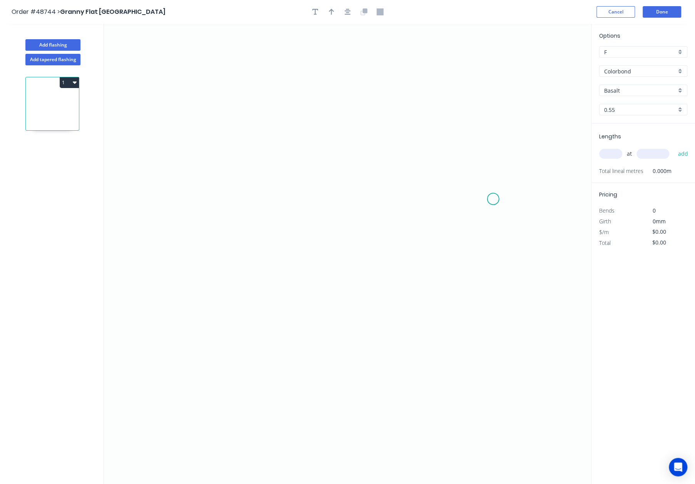
click at [499, 194] on icon "0" at bounding box center [347, 254] width 487 height 461
click at [487, 182] on icon at bounding box center [493, 188] width 13 height 13
click at [221, 178] on icon "0 ?" at bounding box center [347, 254] width 487 height 461
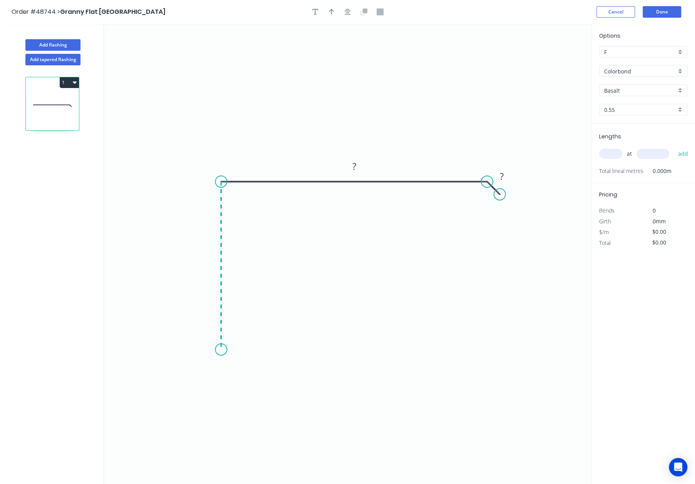
click at [222, 350] on icon "0 ? ?" at bounding box center [347, 254] width 487 height 461
click at [249, 351] on icon "0 ? ? ?" at bounding box center [347, 254] width 487 height 461
click at [249, 368] on icon "0 ? ? ? ?" at bounding box center [347, 254] width 487 height 461
click at [259, 379] on icon "0 ? ? ? ? ?" at bounding box center [347, 254] width 487 height 461
click at [502, 177] on tspan "?" at bounding box center [501, 176] width 4 height 13
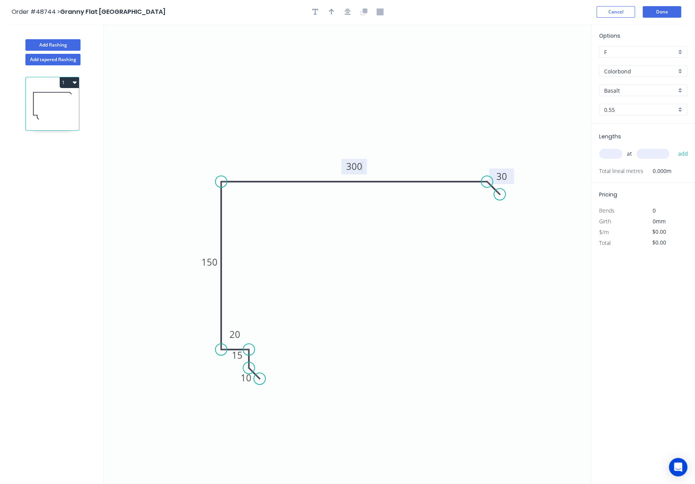
click at [440, 258] on icon "0 10 15 20 150 300 30" at bounding box center [347, 254] width 487 height 461
type input "$19.41"
click at [330, 14] on icon "button" at bounding box center [331, 11] width 5 height 7
drag, startPoint x: 552, startPoint y: 62, endPoint x: 359, endPoint y: 172, distance: 222.7
click at [296, 162] on icon at bounding box center [299, 150] width 7 height 25
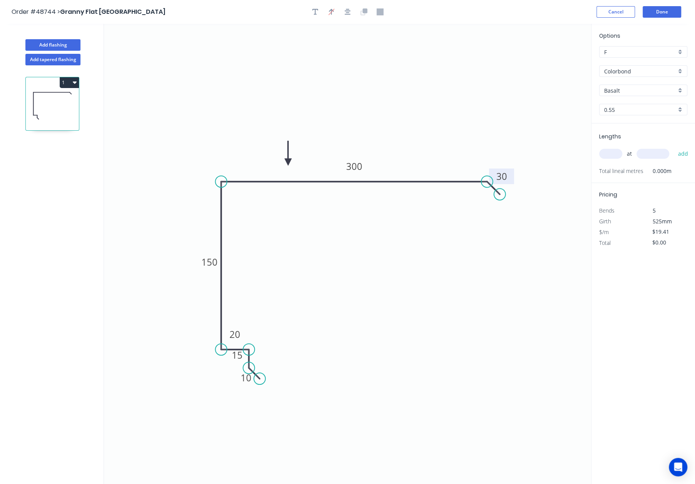
click at [671, 90] on input "Basalt" at bounding box center [640, 91] width 72 height 8
click at [647, 170] on div "Woodland Grey" at bounding box center [642, 176] width 87 height 13
type input "Woodland Grey"
click at [517, 287] on icon "0 10 15 20 150 300 30" at bounding box center [347, 254] width 487 height 461
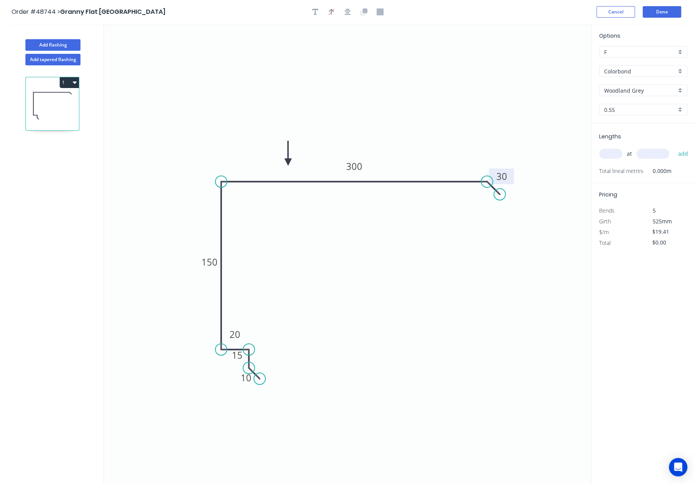
click at [613, 154] on input "text" at bounding box center [610, 154] width 23 height 10
type input "1"
type input "7550"
click at [673, 147] on button "add" at bounding box center [682, 153] width 18 height 13
type input "$146.55"
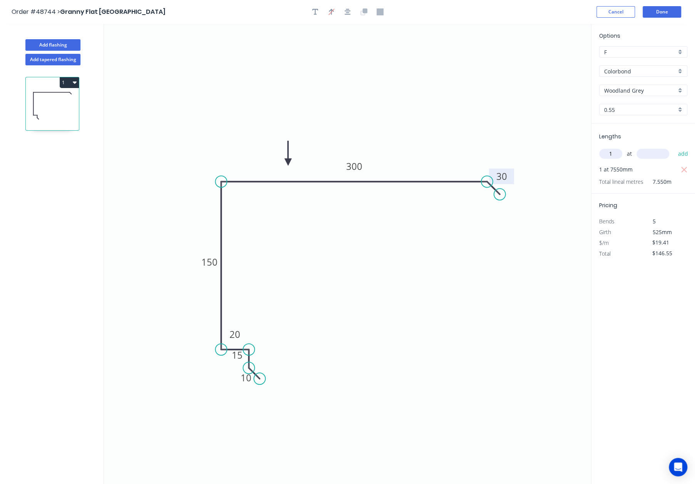
type input "1"
type input "2210"
click at [673, 147] on button "add" at bounding box center [682, 153] width 18 height 13
type input "$189.44"
type input "1"
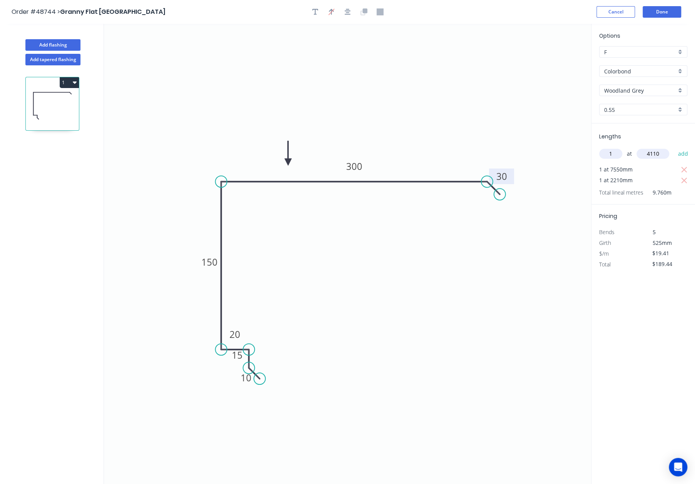
type input "4110"
click at [673, 147] on button "add" at bounding box center [682, 153] width 18 height 13
type input "$269.22"
type input "1"
type input "5650"
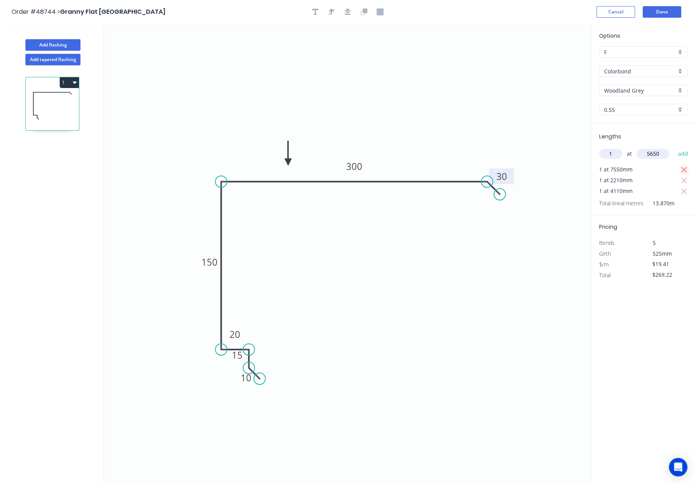
click at [673, 147] on button "add" at bounding box center [682, 153] width 18 height 13
type input "$378.88"
click at [657, 12] on button "Done" at bounding box center [661, 12] width 38 height 12
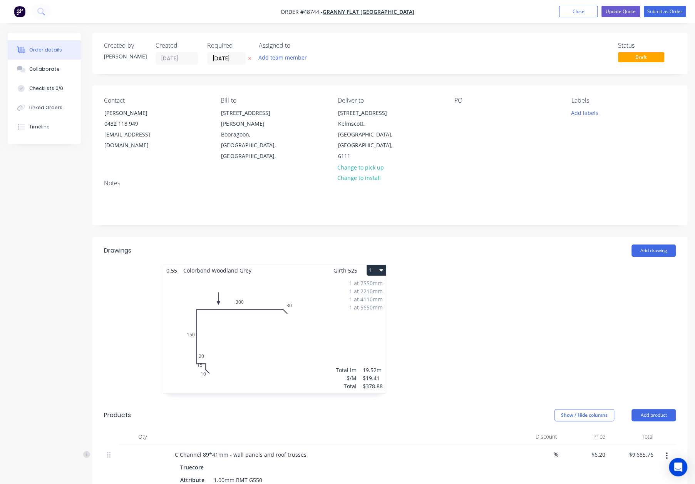
click at [294, 294] on div "1 at 7550mm 1 at 2210mm 1 at 4110mm 1 at 5650mm Total lm $/M Total 19.52m $19.4…" at bounding box center [274, 334] width 222 height 117
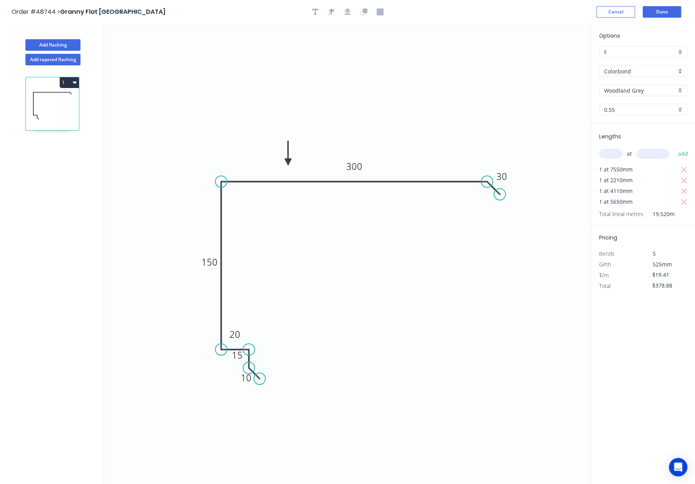
click at [66, 80] on button "1" at bounding box center [69, 82] width 19 height 11
click at [33, 100] on div "Duplicate" at bounding box center [42, 101] width 59 height 11
type input "$0.00"
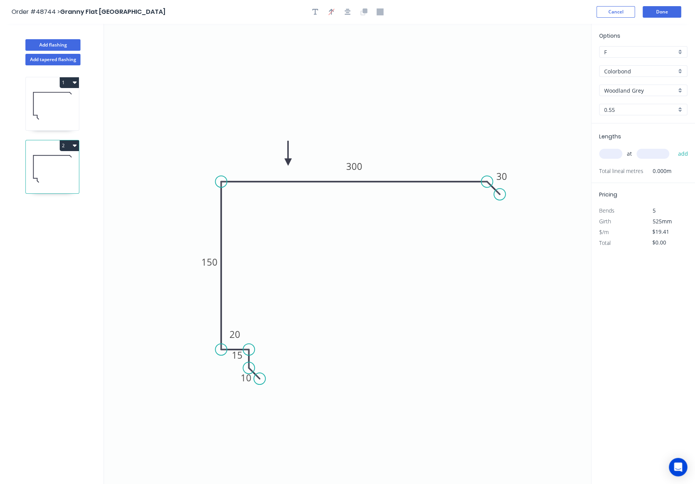
click at [65, 168] on icon at bounding box center [52, 168] width 53 height 49
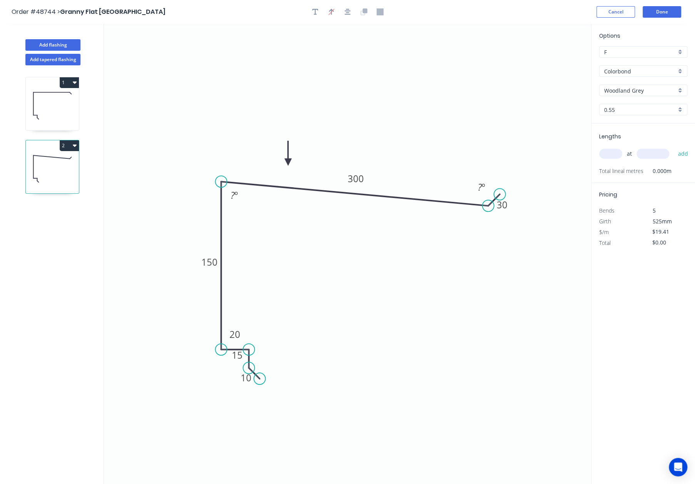
drag, startPoint x: 487, startPoint y: 180, endPoint x: 488, endPoint y: 205, distance: 24.6
click at [488, 205] on circle at bounding box center [488, 206] width 12 height 12
drag, startPoint x: 501, startPoint y: 194, endPoint x: 498, endPoint y: 218, distance: 24.8
click at [498, 218] on circle at bounding box center [498, 218] width 12 height 12
click at [236, 197] on tspan "º" at bounding box center [235, 195] width 3 height 13
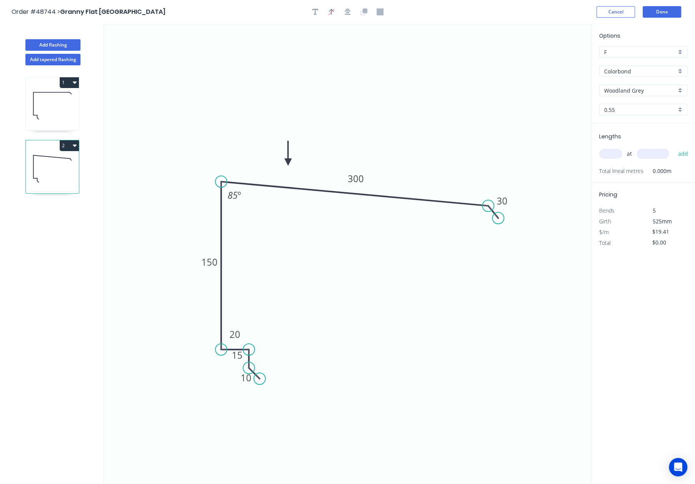
click at [39, 288] on div "1 2" at bounding box center [52, 281] width 101 height 433
click at [82, 278] on div "1 2" at bounding box center [52, 281] width 101 height 433
click at [606, 154] on input "text" at bounding box center [610, 154] width 23 height 10
type input "2"
type input "5530"
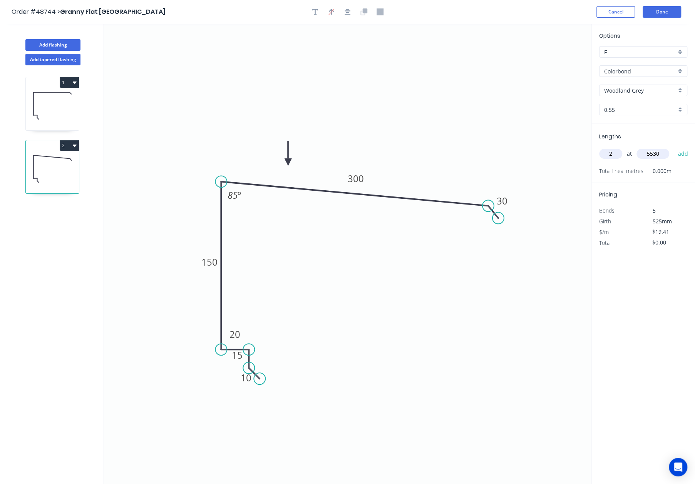
click at [673, 147] on button "add" at bounding box center [682, 153] width 18 height 13
type input "$214.67"
click at [669, 10] on button "Done" at bounding box center [661, 12] width 38 height 12
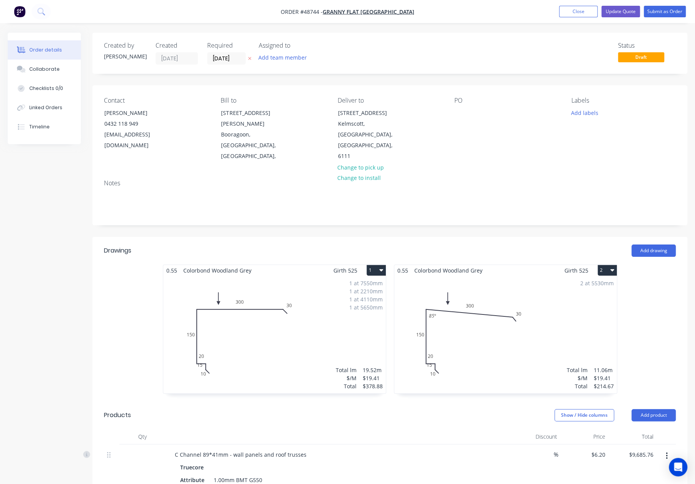
click at [227, 60] on input "01/09/25" at bounding box center [226, 59] width 38 height 12
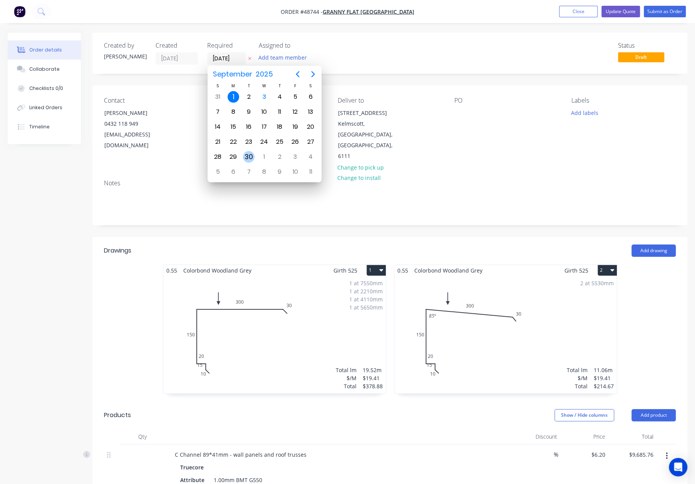
click at [244, 151] on div "30" at bounding box center [249, 157] width 12 height 12
type input "30/09/25"
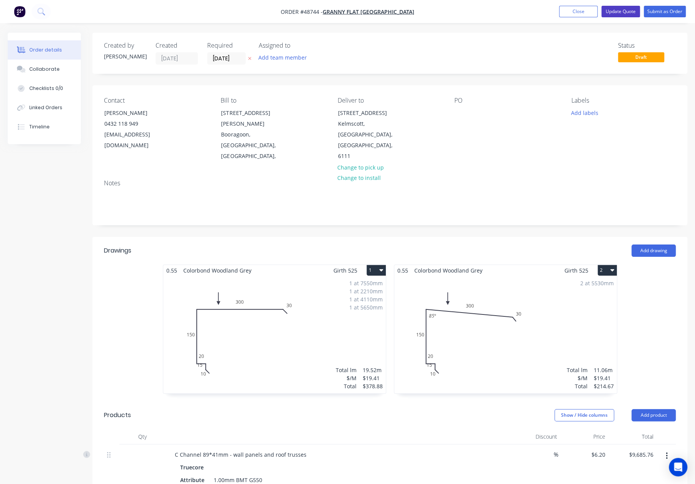
click at [621, 13] on button "Update Quote" at bounding box center [620, 12] width 38 height 12
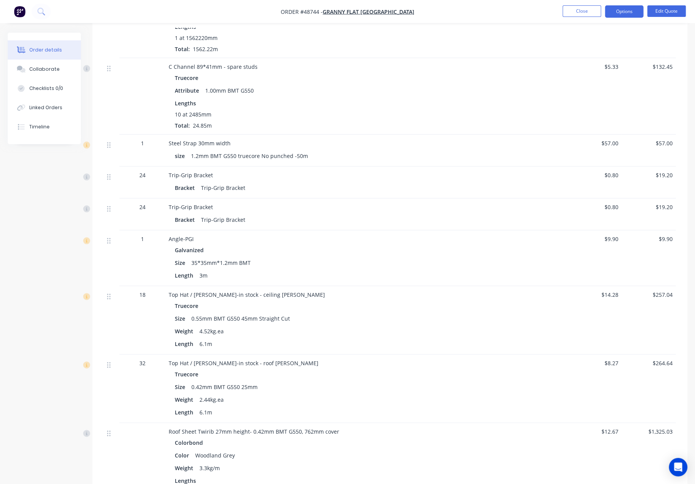
scroll to position [474, 0]
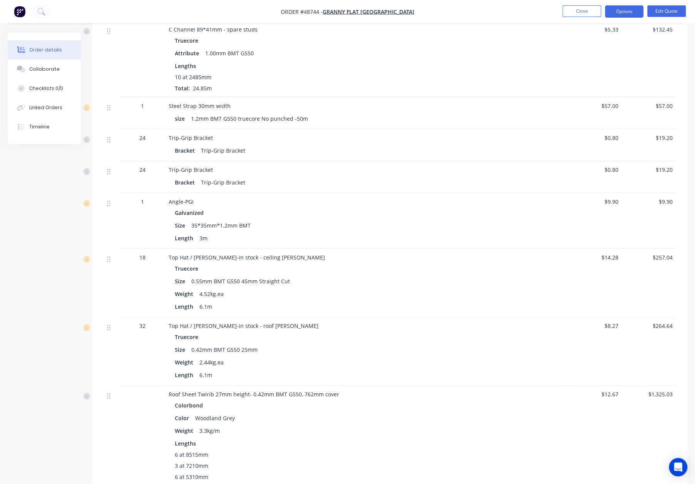
click at [144, 200] on div "1" at bounding box center [142, 202] width 40 height 8
click at [660, 11] on button "Edit Quote" at bounding box center [666, 11] width 38 height 12
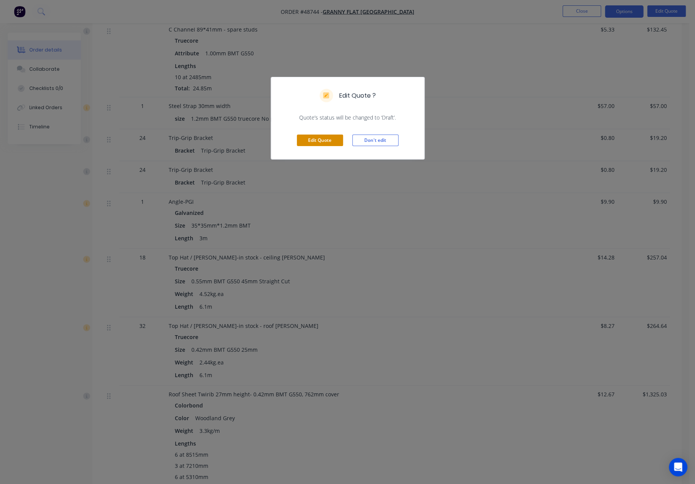
click at [337, 137] on button "Edit Quote" at bounding box center [320, 141] width 46 height 12
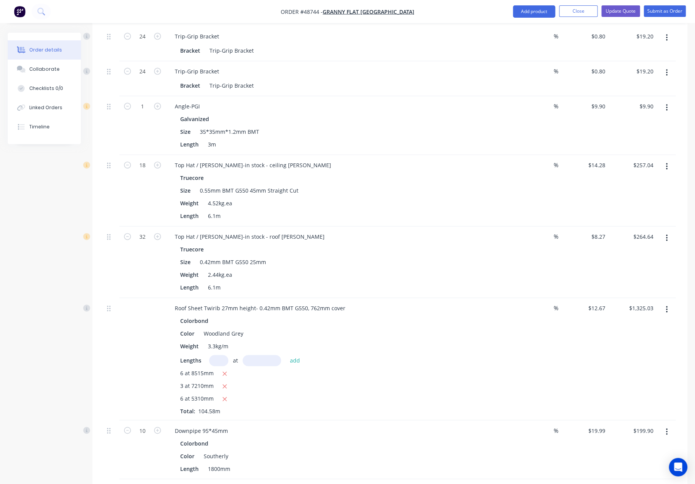
scroll to position [577, 0]
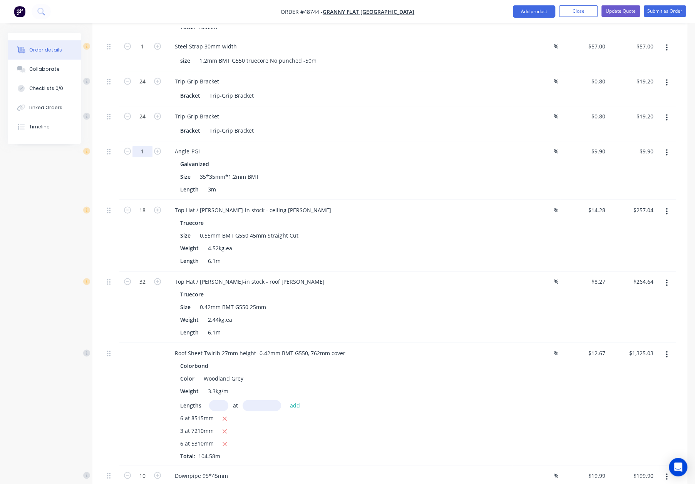
click at [143, 52] on input "1" at bounding box center [142, 47] width 20 height 12
type input "10"
type input "$99.00"
click at [109, 146] on div at bounding box center [111, 170] width 15 height 59
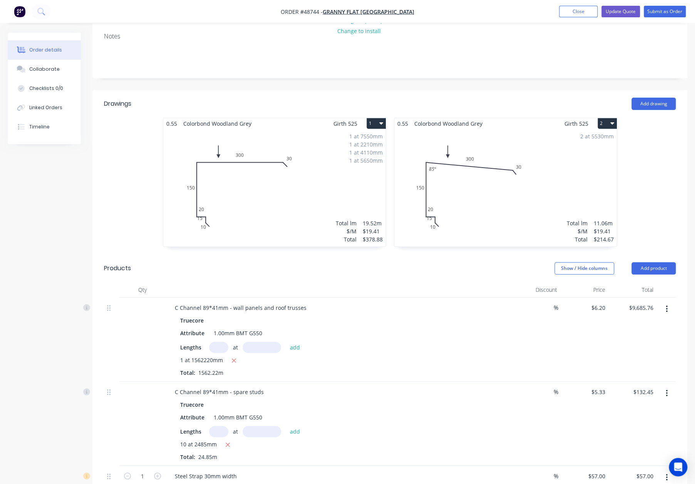
scroll to position [86, 0]
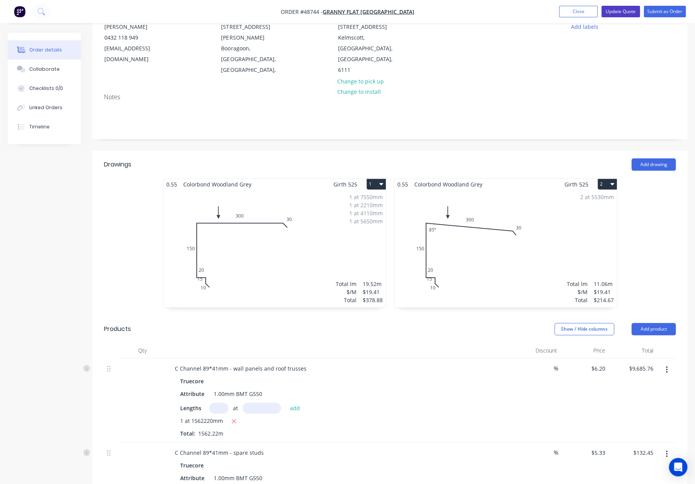
drag, startPoint x: 622, startPoint y: 8, endPoint x: 617, endPoint y: 13, distance: 6.8
click at [622, 8] on button "Update Quote" at bounding box center [620, 12] width 38 height 12
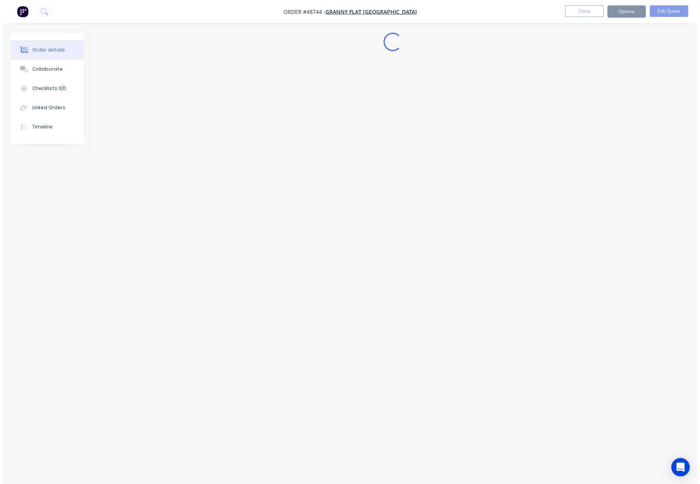
scroll to position [0, 0]
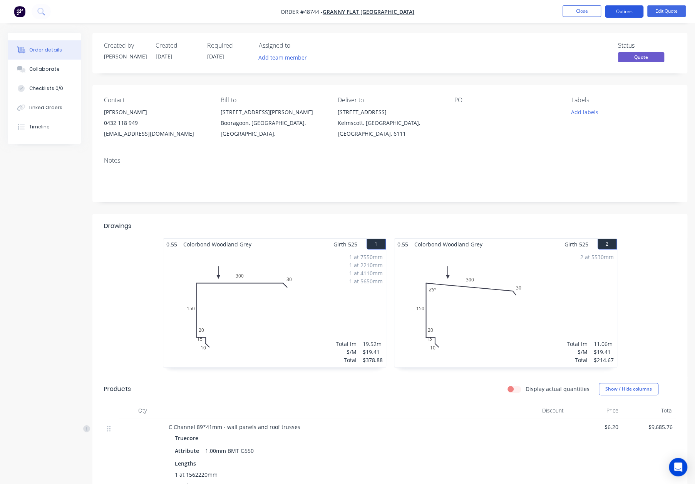
click at [623, 10] on button "Options" at bounding box center [623, 11] width 38 height 12
click at [593, 44] on div "Quote" at bounding box center [600, 46] width 71 height 11
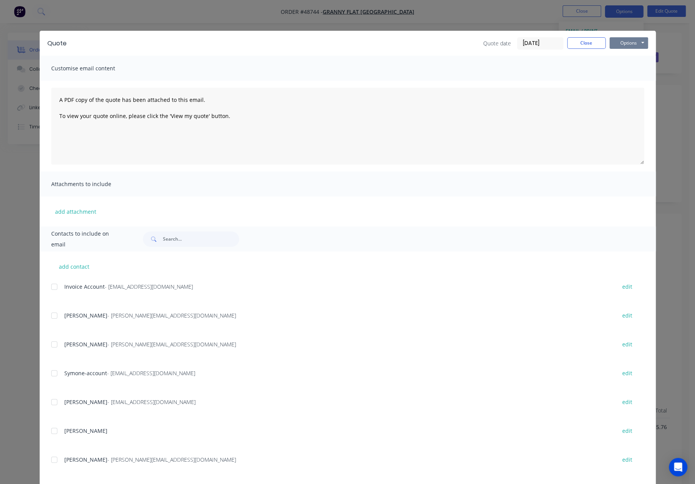
click at [620, 40] on button "Options" at bounding box center [628, 43] width 38 height 12
click at [618, 67] on button "Print" at bounding box center [633, 69] width 49 height 13
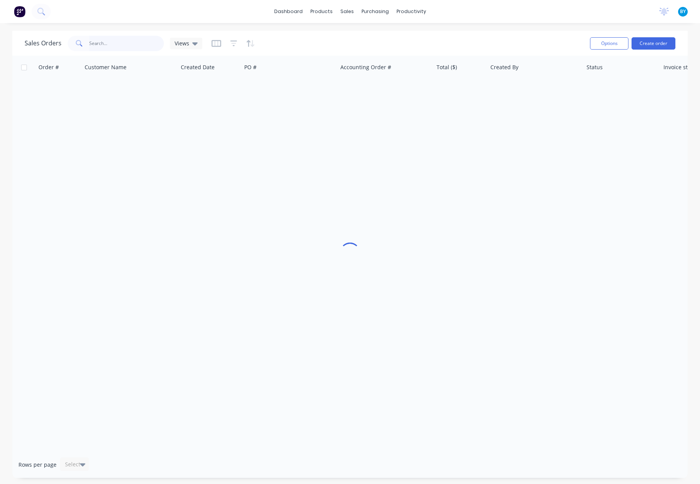
click at [119, 41] on input "text" at bounding box center [126, 43] width 75 height 15
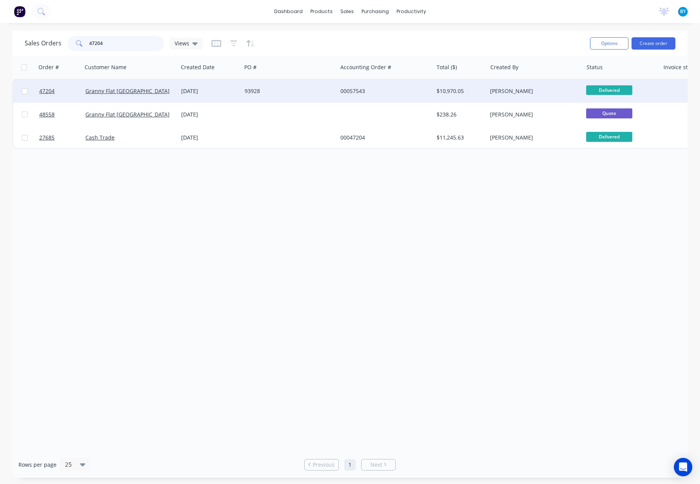
type input "47204"
click at [316, 89] on div "93928" at bounding box center [287, 91] width 85 height 8
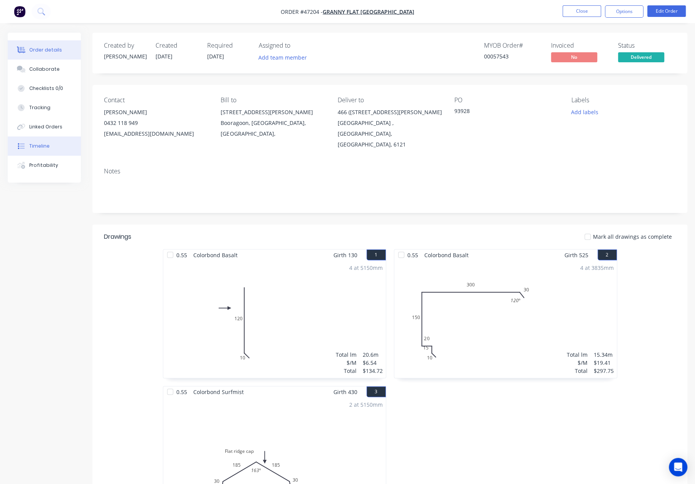
click at [52, 145] on button "Timeline" at bounding box center [44, 146] width 73 height 19
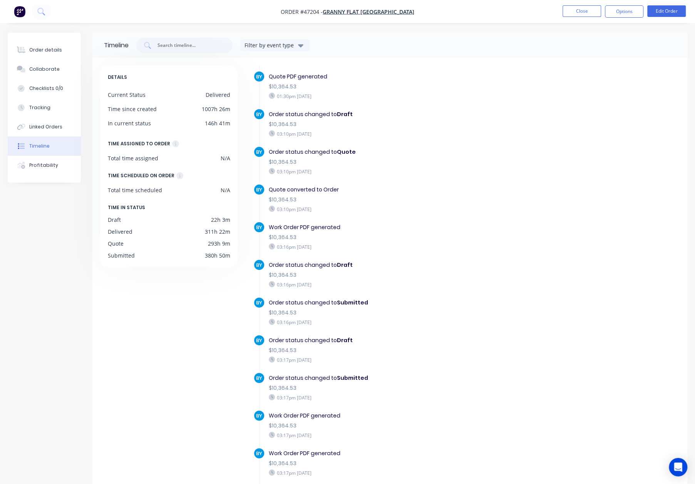
scroll to position [616, 0]
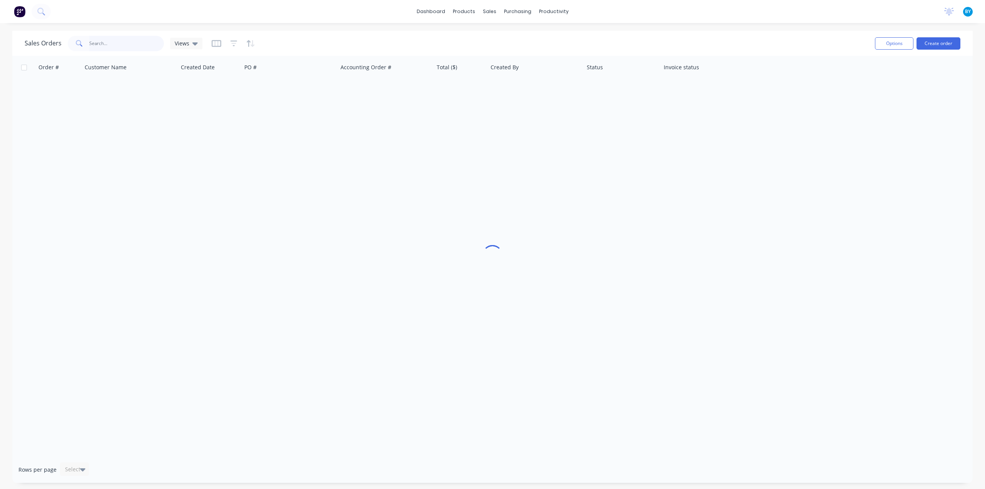
click at [133, 47] on input "text" at bounding box center [126, 43] width 75 height 15
drag, startPoint x: 125, startPoint y: 43, endPoint x: 40, endPoint y: 42, distance: 84.7
click at [42, 42] on div "Sales Orders 46124 Views" at bounding box center [114, 43] width 178 height 15
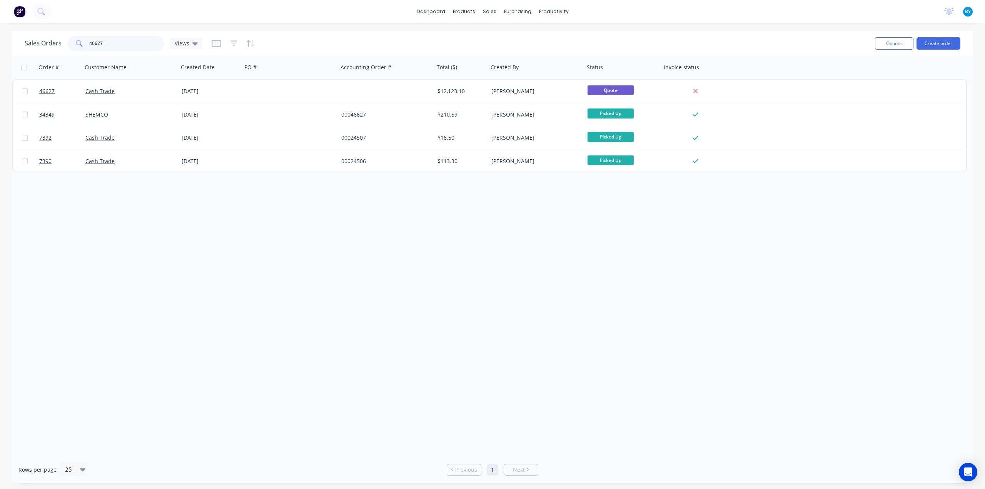
drag, startPoint x: 75, startPoint y: 47, endPoint x: 3, endPoint y: 42, distance: 72.5
click at [4, 50] on div "Sales Orders 46627 Views Options Create order Order # Customer Name Created Dat…" at bounding box center [492, 257] width 985 height 452
drag, startPoint x: 17, startPoint y: 29, endPoint x: 6, endPoint y: 30, distance: 10.5
click at [8, 30] on div "dashboard products sales purchasing productivity dashboard products Product Cat…" at bounding box center [492, 244] width 985 height 489
type input "46840"
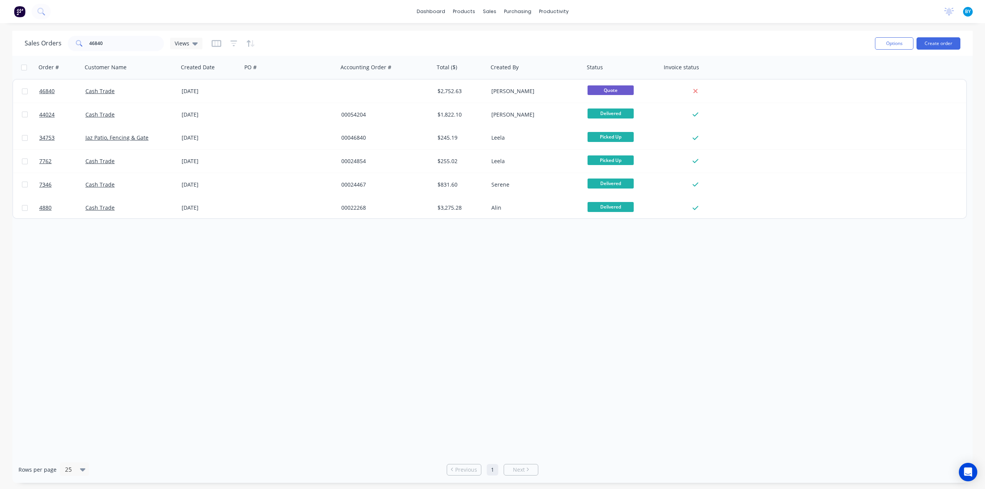
click at [242, 327] on div "Order # Customer Name Created Date PO # Accounting Order # Total ($) Created By…" at bounding box center [492, 256] width 960 height 401
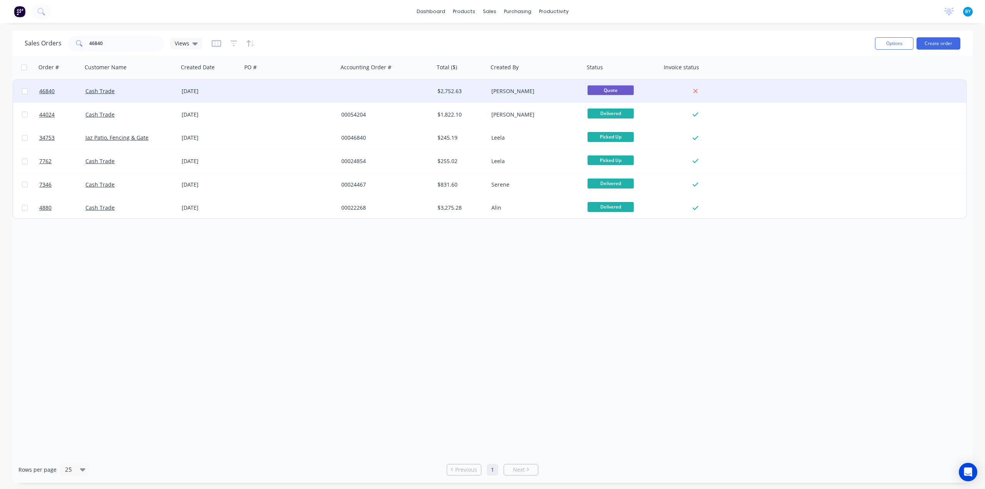
click at [150, 92] on div "Cash Trade" at bounding box center [127, 91] width 85 height 8
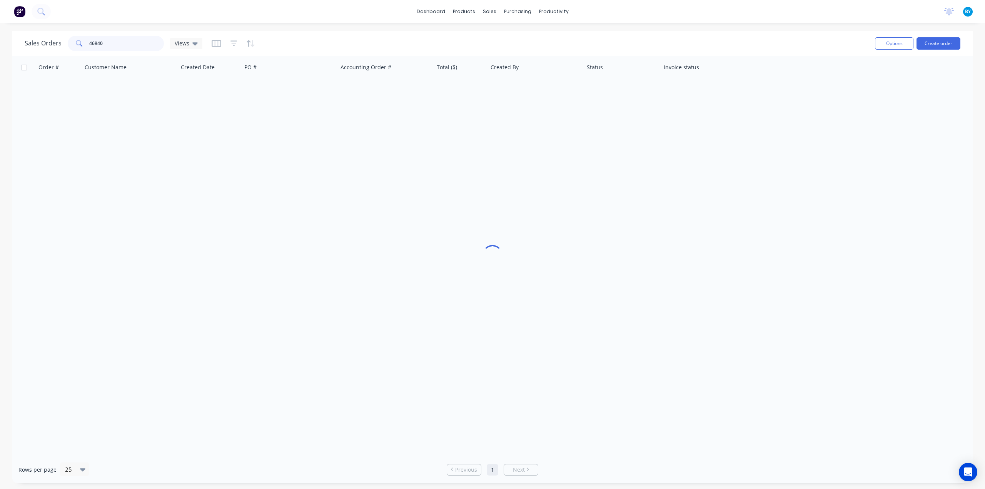
drag, startPoint x: 94, startPoint y: 42, endPoint x: 109, endPoint y: 44, distance: 15.5
click at [109, 44] on input "46840" at bounding box center [126, 43] width 75 height 15
click at [115, 43] on input "46840" at bounding box center [126, 43] width 75 height 15
drag, startPoint x: 95, startPoint y: 43, endPoint x: 5, endPoint y: 35, distance: 90.4
click at [0, 39] on div "Sales Orders 46840 Views Options Create order Order # Customer Name Created Dat…" at bounding box center [492, 257] width 985 height 452
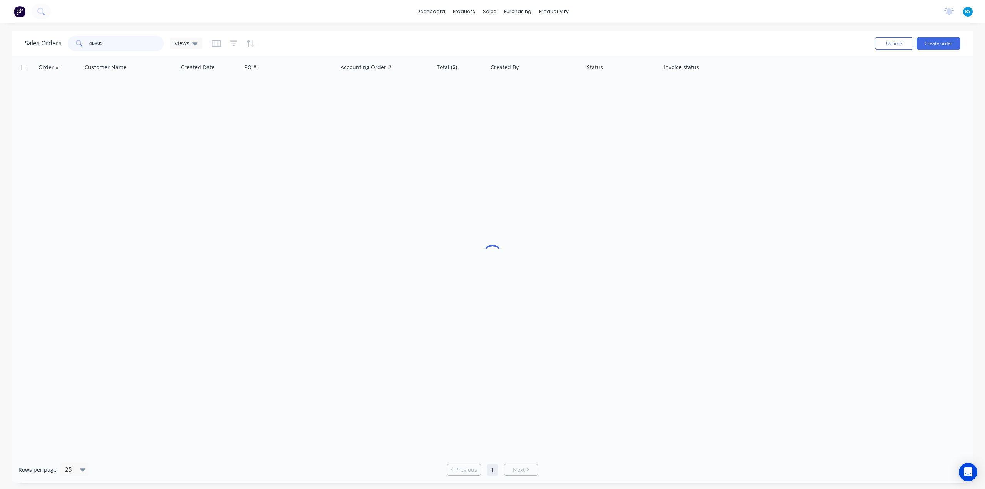
type input "46805"
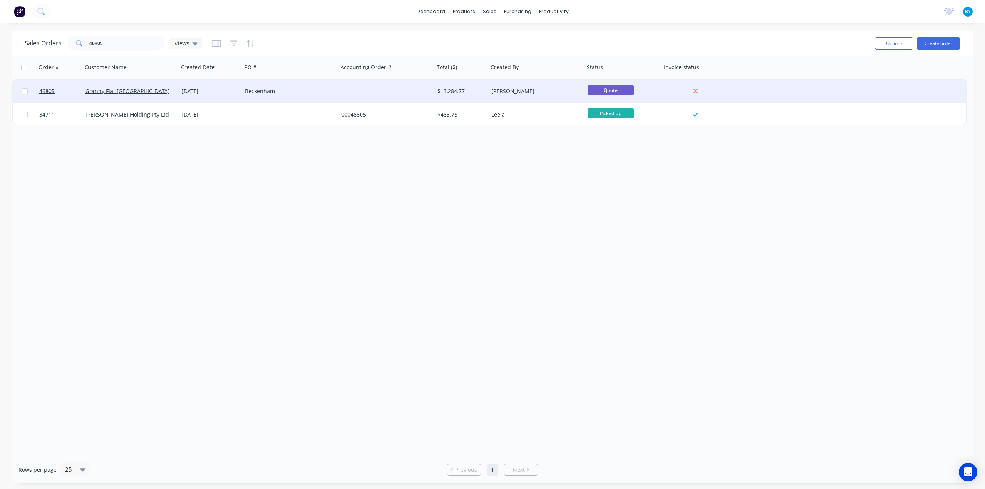
click at [156, 90] on div "Granny Flat WA" at bounding box center [127, 91] width 85 height 8
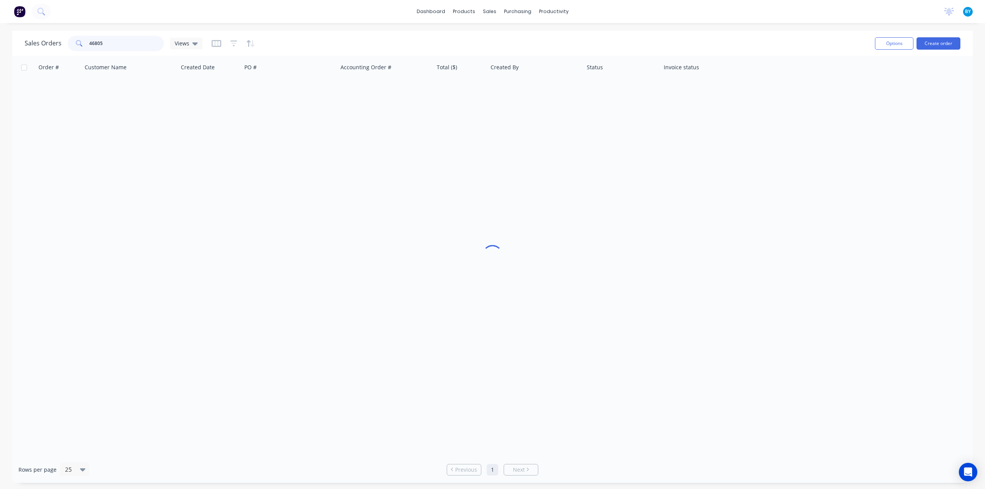
drag, startPoint x: 127, startPoint y: 40, endPoint x: 40, endPoint y: 42, distance: 87.0
click at [40, 42] on div "Sales Orders 46805 Views" at bounding box center [114, 43] width 178 height 15
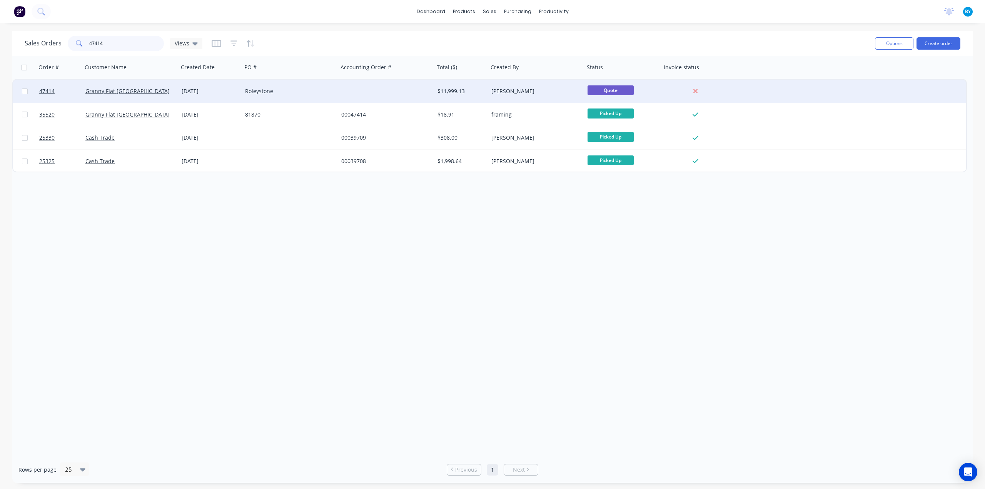
type input "47414"
click at [344, 97] on div at bounding box center [386, 91] width 96 height 23
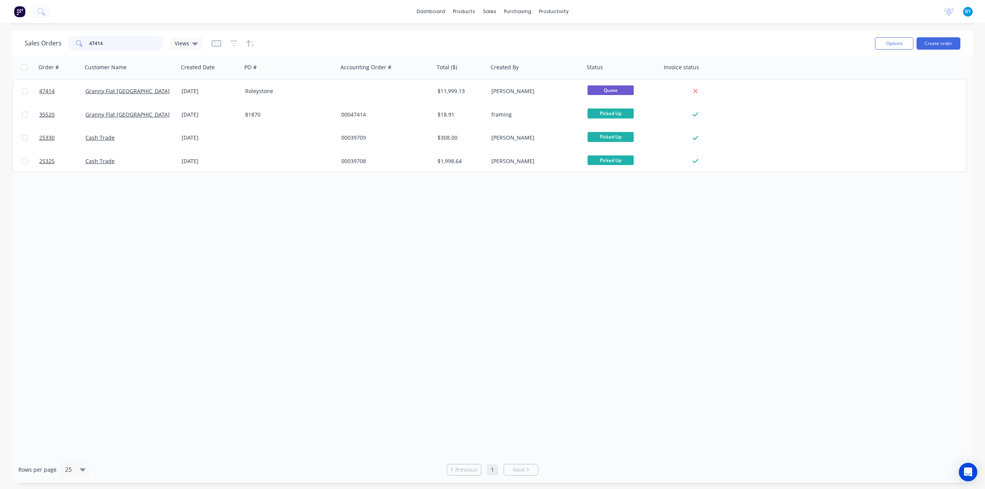
drag, startPoint x: 134, startPoint y: 46, endPoint x: 0, endPoint y: 48, distance: 133.5
click at [0, 44] on div "Sales Orders 47414 Views Options Create order Order # Customer Name Created Dat…" at bounding box center [492, 257] width 985 height 452
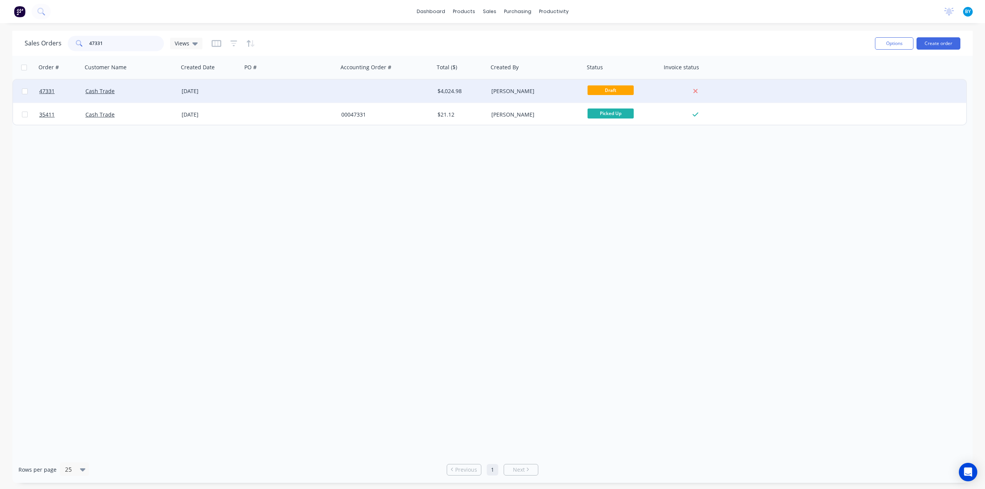
type input "47331"
click at [254, 95] on div at bounding box center [290, 91] width 96 height 23
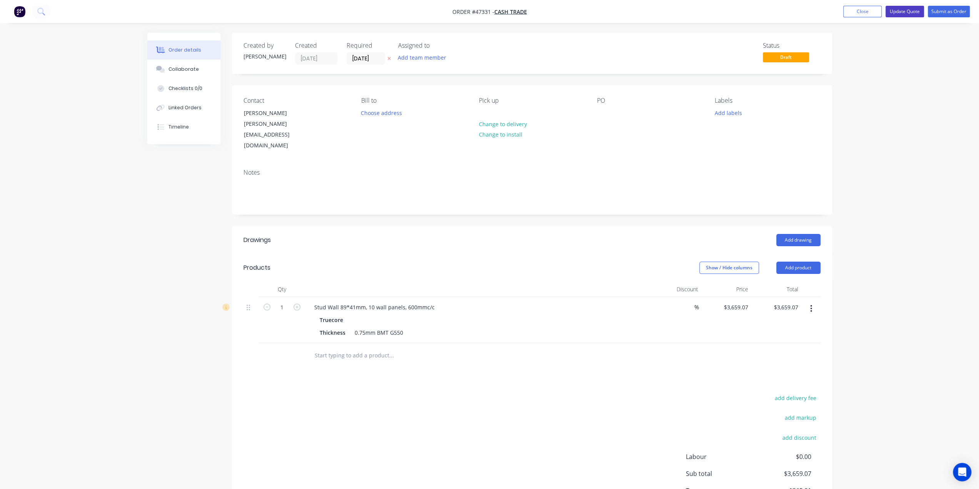
click at [902, 10] on button "Update Quote" at bounding box center [905, 12] width 38 height 12
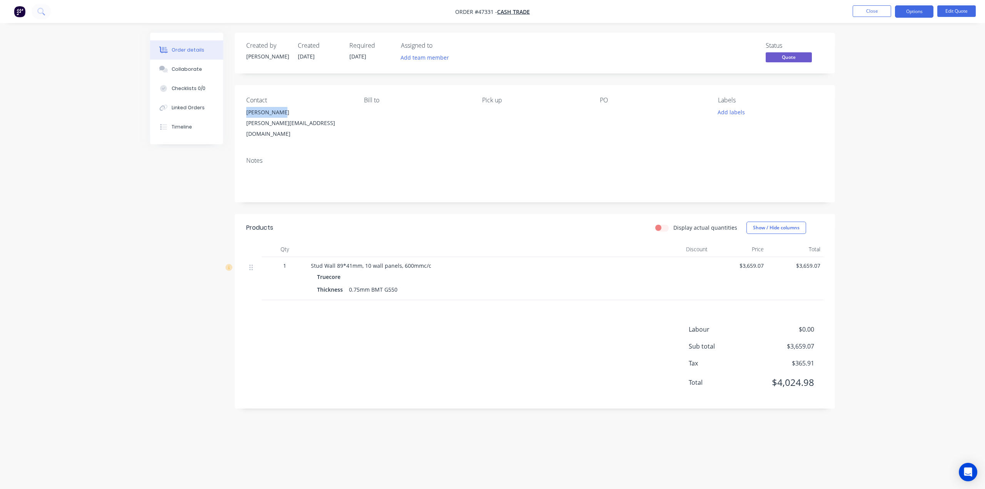
drag, startPoint x: 239, startPoint y: 113, endPoint x: 291, endPoint y: 112, distance: 51.6
click at [291, 112] on div "Contact David Malone dave.malone78@googlemail.com Bill to Pick up PO Labels Add…" at bounding box center [535, 118] width 600 height 66
copy div "David Malone"
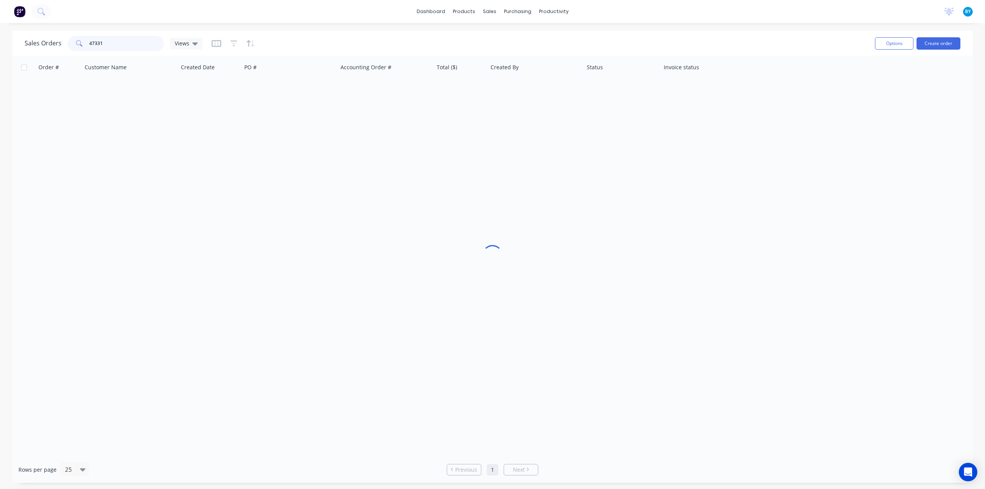
drag, startPoint x: 98, startPoint y: 44, endPoint x: 50, endPoint y: 42, distance: 48.2
click at [50, 42] on div "Sales Orders 47331 Views" at bounding box center [114, 43] width 178 height 15
type input "4"
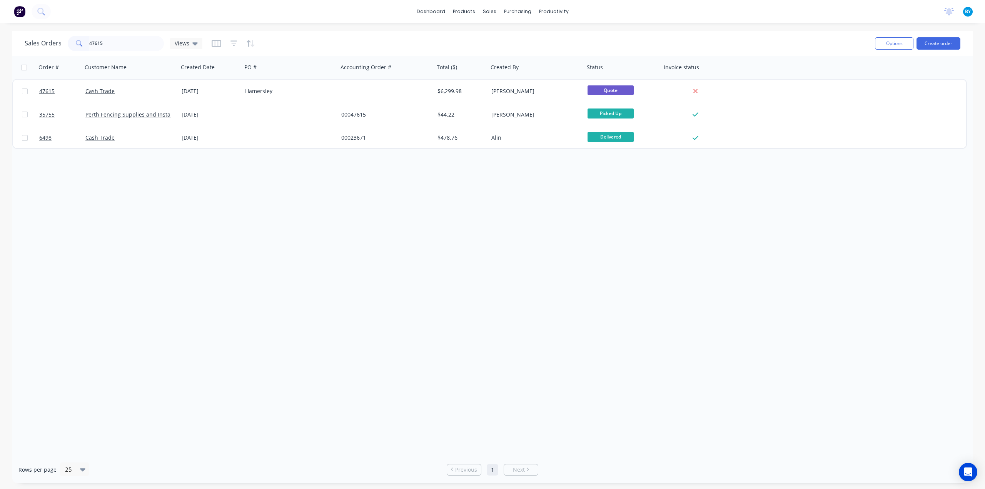
click at [904, 313] on div "Order # Customer Name Created Date PO # Accounting Order # Total ($) Created By…" at bounding box center [492, 256] width 960 height 401
click at [308, 381] on div "Order # Customer Name Created Date PO # Accounting Order # Total ($) Created By…" at bounding box center [492, 256] width 960 height 401
drag, startPoint x: 109, startPoint y: 45, endPoint x: 60, endPoint y: 43, distance: 49.3
click at [60, 43] on div "Sales Orders 47615 Views" at bounding box center [114, 43] width 178 height 15
type input "47526"
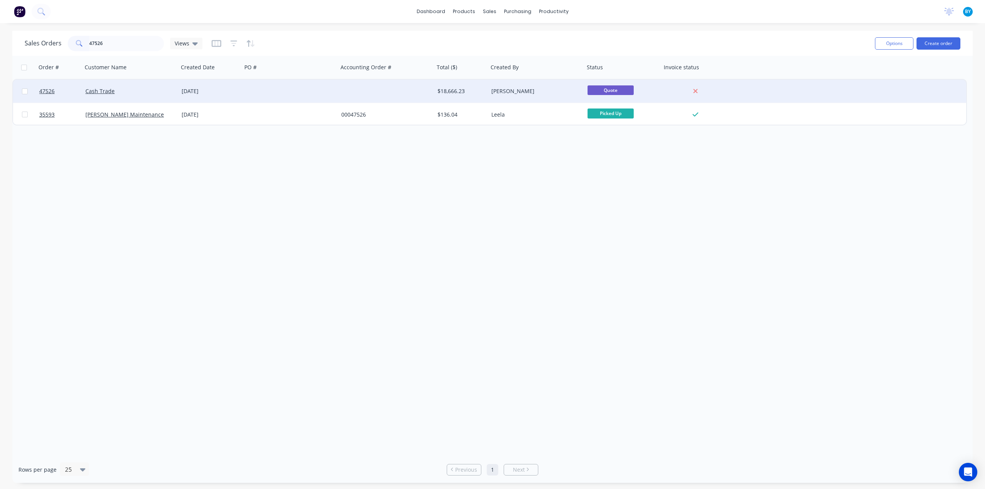
click at [156, 90] on div "Cash Trade" at bounding box center [127, 91] width 85 height 8
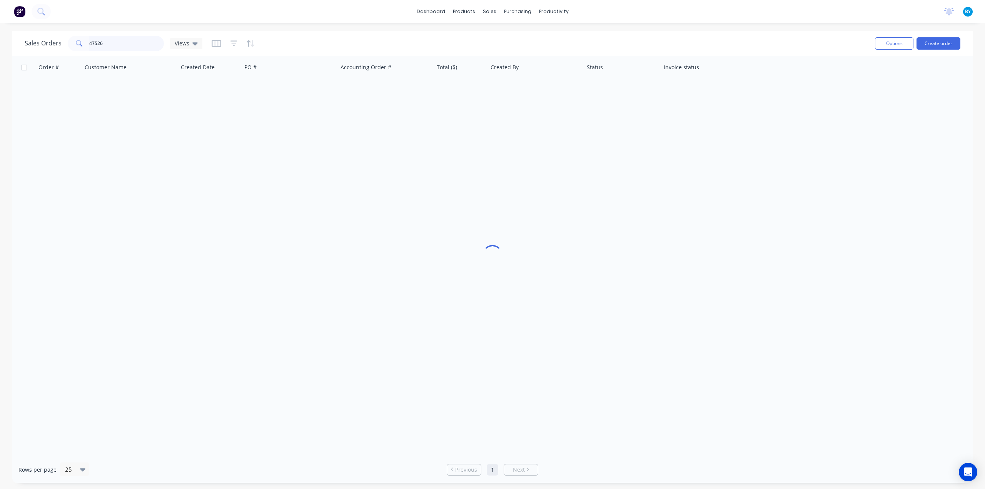
drag, startPoint x: 92, startPoint y: 41, endPoint x: 68, endPoint y: 41, distance: 24.2
click at [68, 41] on div "47526" at bounding box center [116, 43] width 96 height 15
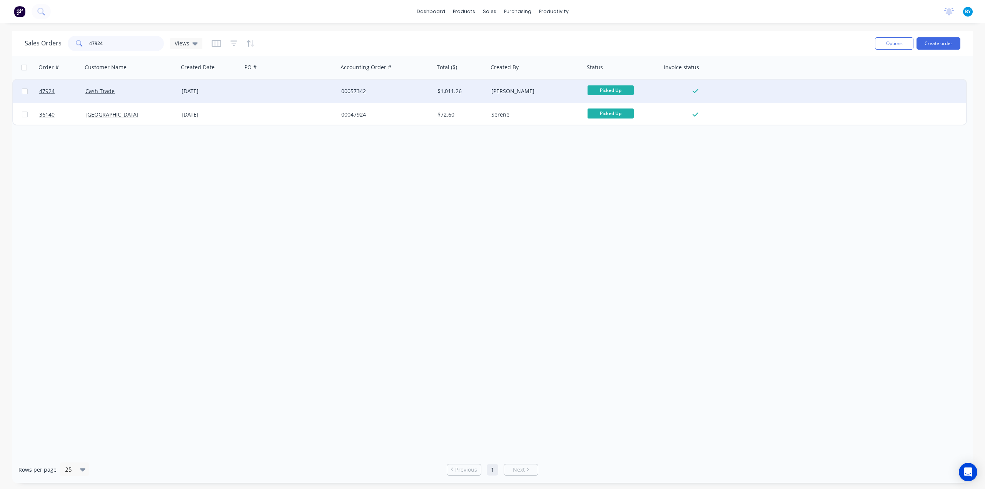
type input "47924"
click at [167, 87] on div "Cash Trade" at bounding box center [130, 91] width 96 height 23
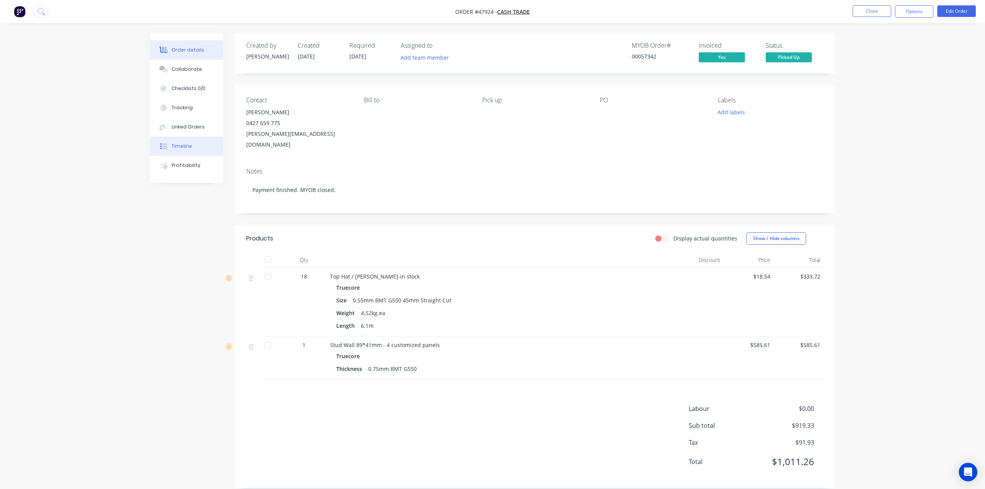
click at [191, 144] on button "Timeline" at bounding box center [186, 146] width 73 height 19
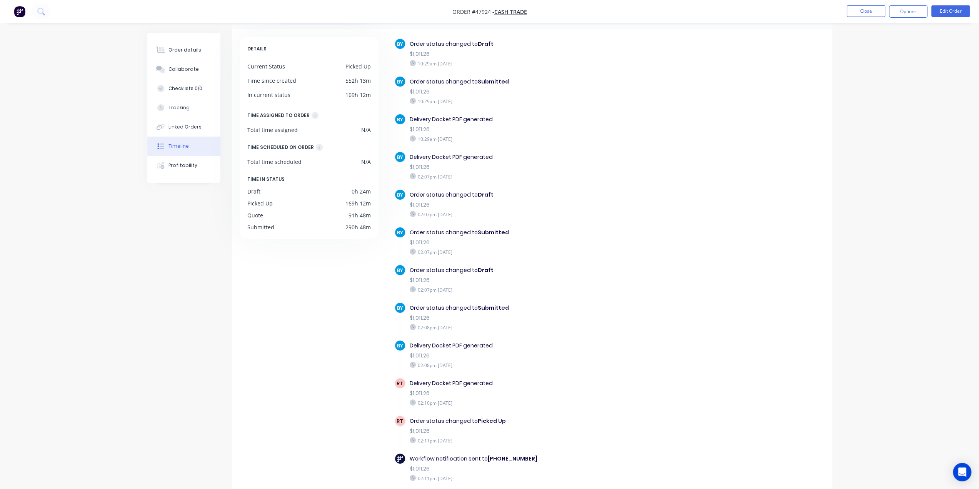
scroll to position [52, 0]
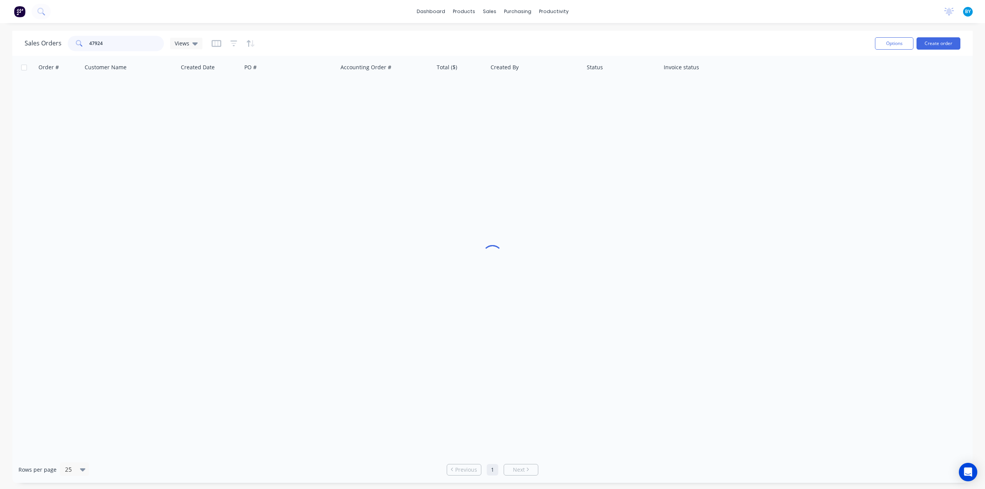
drag, startPoint x: 115, startPoint y: 43, endPoint x: 65, endPoint y: 43, distance: 50.4
click at [65, 43] on div "Sales Orders 47924 Views" at bounding box center [114, 43] width 178 height 15
type input "4"
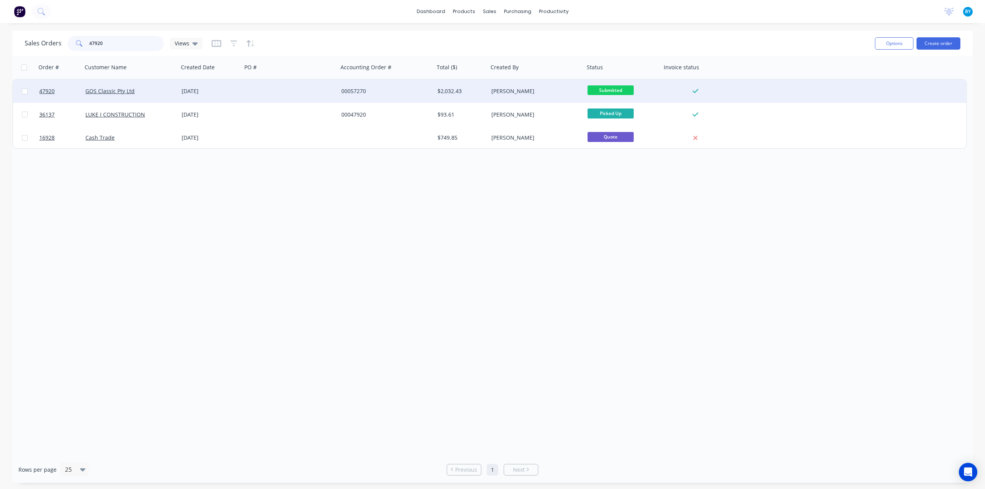
type input "47920"
click at [167, 88] on div "GQS Classic Pty Ltd" at bounding box center [127, 91] width 85 height 8
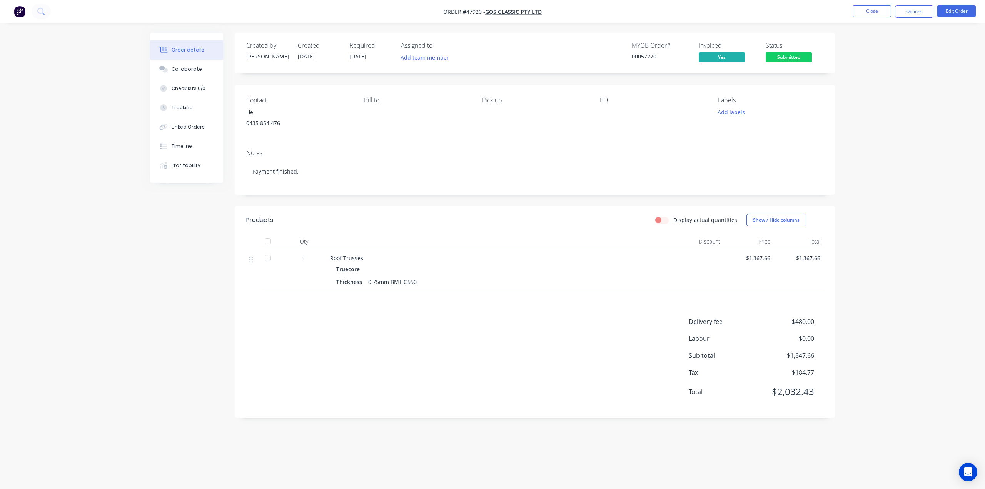
drag, startPoint x: 920, startPoint y: 254, endPoint x: 922, endPoint y: 373, distance: 118.9
click at [920, 254] on div "Order details Collaborate Checklists 0/0 Tracking Linked Orders Timeline Profit…" at bounding box center [492, 244] width 985 height 489
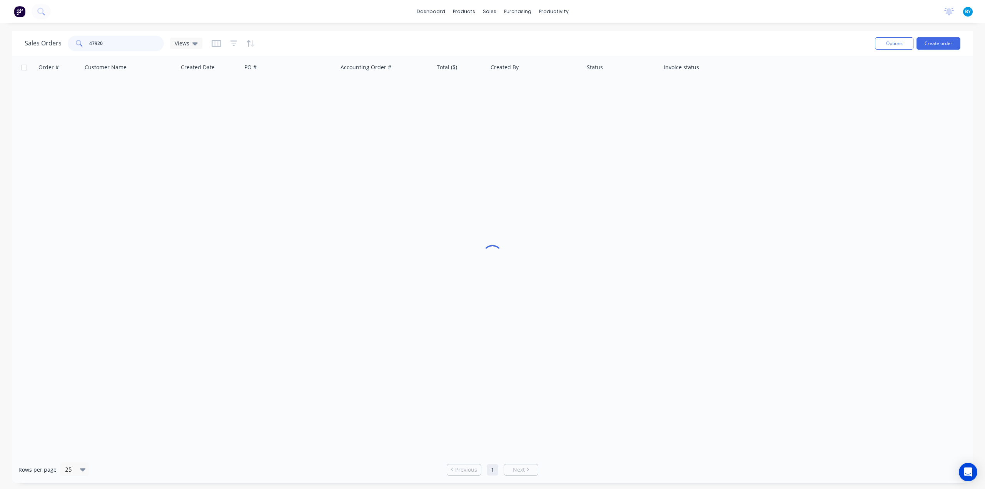
drag, startPoint x: 114, startPoint y: 41, endPoint x: 55, endPoint y: 42, distance: 59.3
click at [55, 42] on div "Sales Orders 47920 Views" at bounding box center [114, 43] width 178 height 15
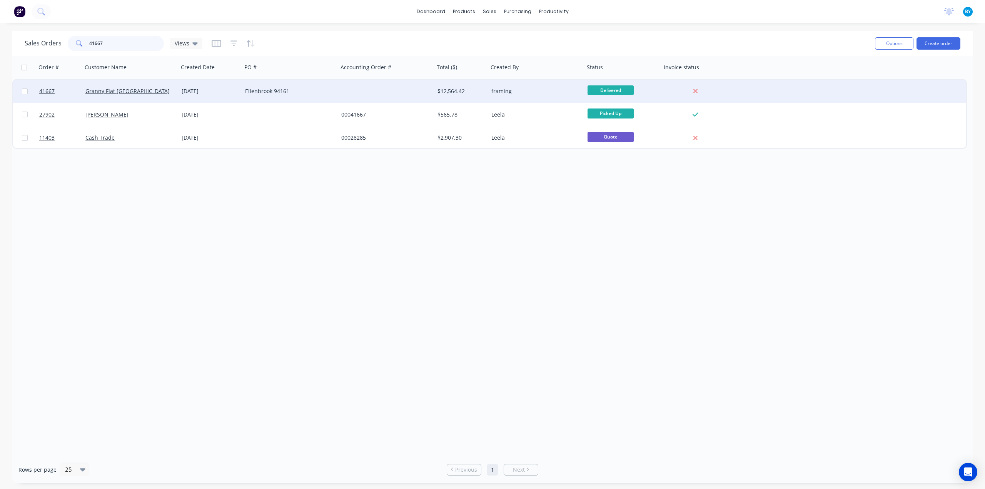
type input "41667"
click at [146, 89] on div "Granny Flat WA" at bounding box center [127, 91] width 85 height 8
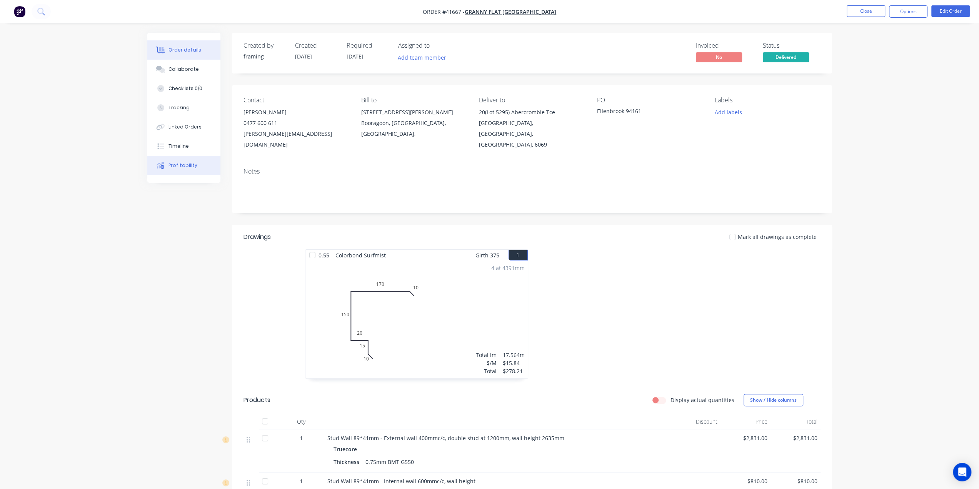
click at [184, 165] on div "Profitability" at bounding box center [183, 165] width 29 height 7
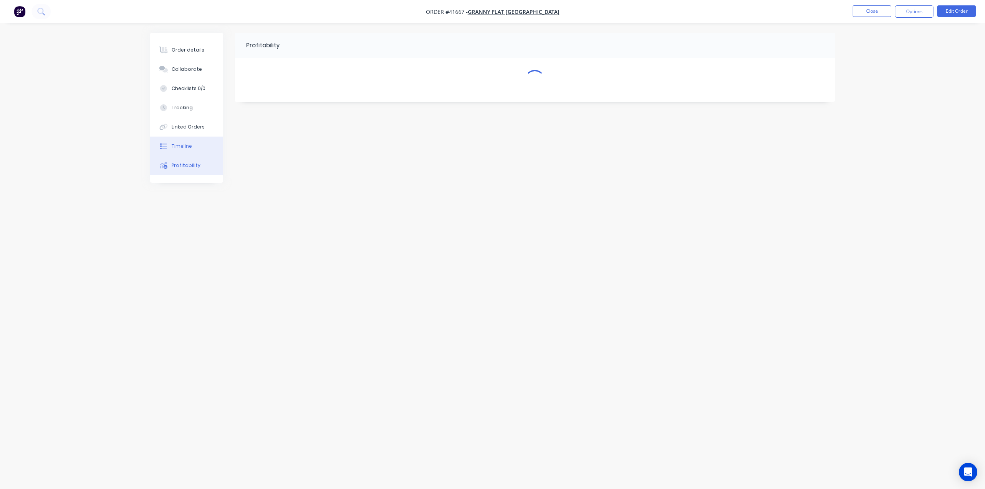
click at [184, 138] on button "Timeline" at bounding box center [186, 146] width 73 height 19
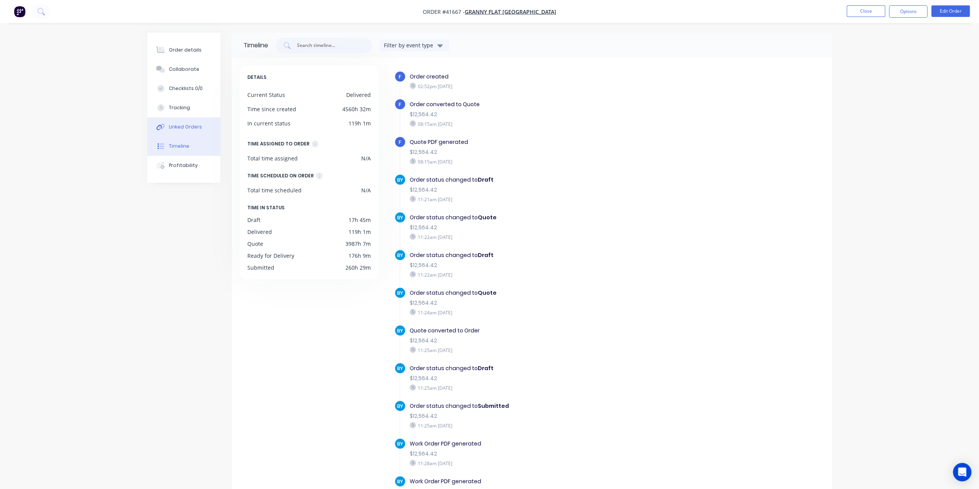
click at [194, 125] on div "Linked Orders" at bounding box center [185, 127] width 33 height 7
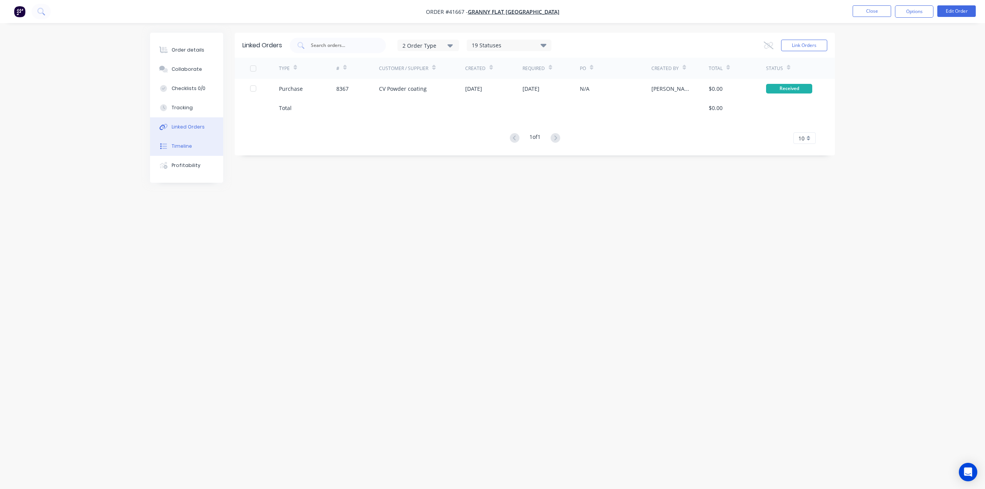
click at [189, 147] on div "Timeline" at bounding box center [182, 146] width 20 height 7
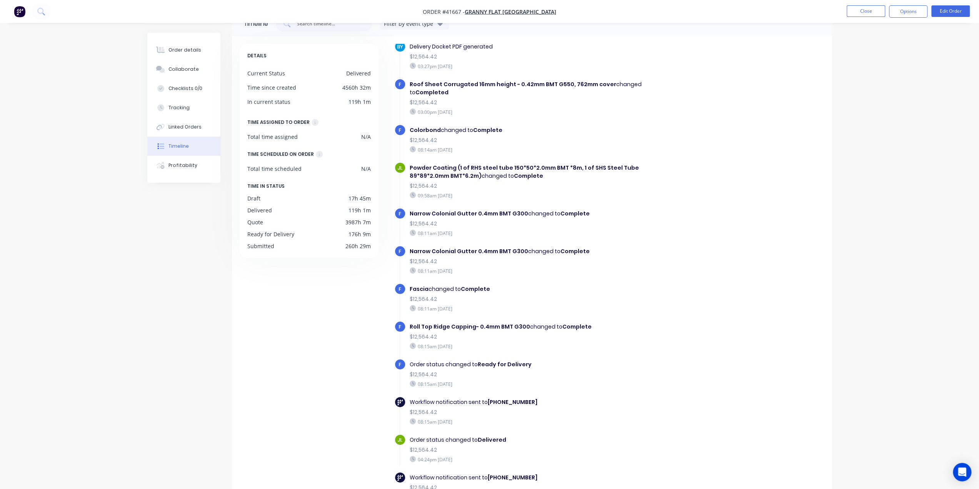
scroll to position [52, 0]
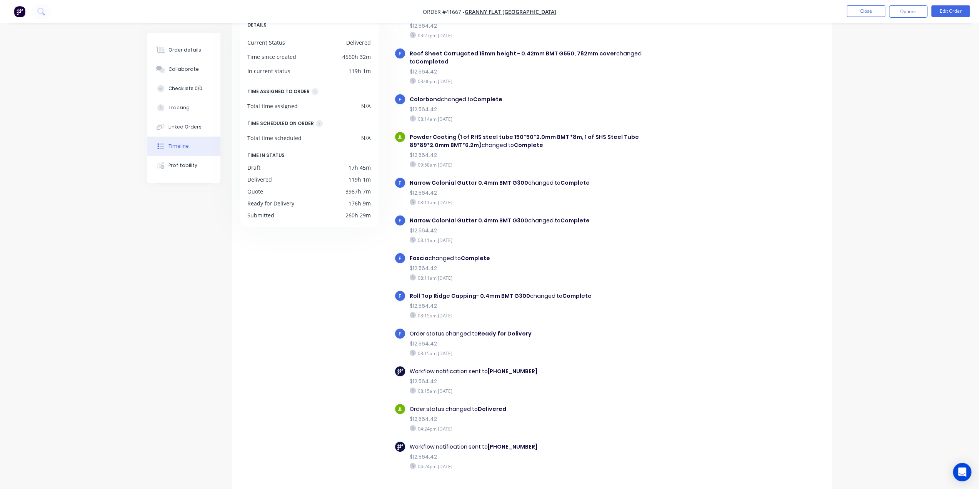
click at [17, 10] on img "button" at bounding box center [20, 12] width 12 height 12
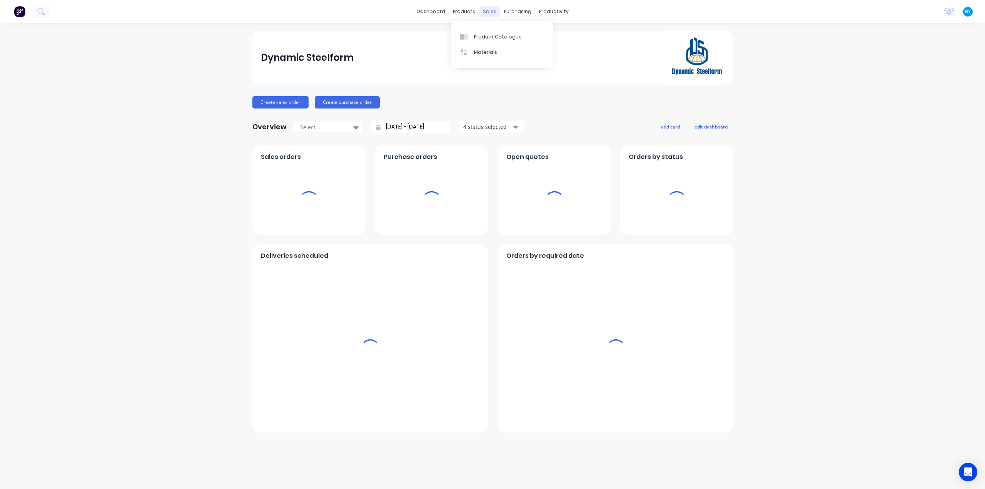
click at [490, 9] on div "sales" at bounding box center [489, 12] width 21 height 12
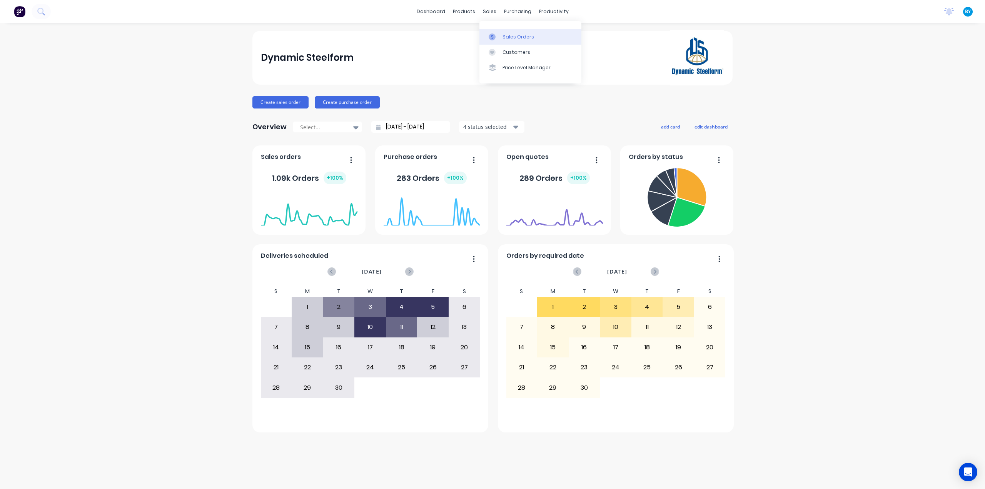
click at [499, 40] on div at bounding box center [495, 36] width 12 height 7
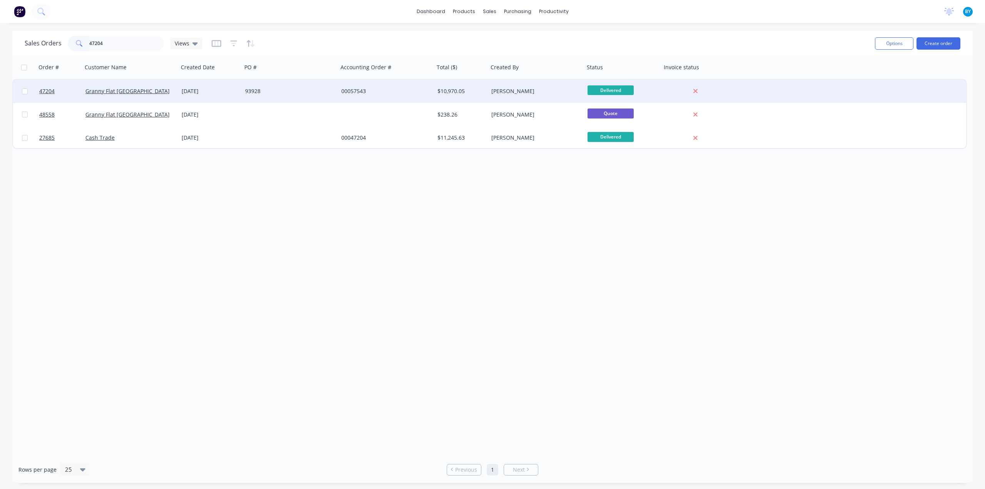
type input "47204"
click at [320, 91] on div "93928" at bounding box center [287, 91] width 85 height 8
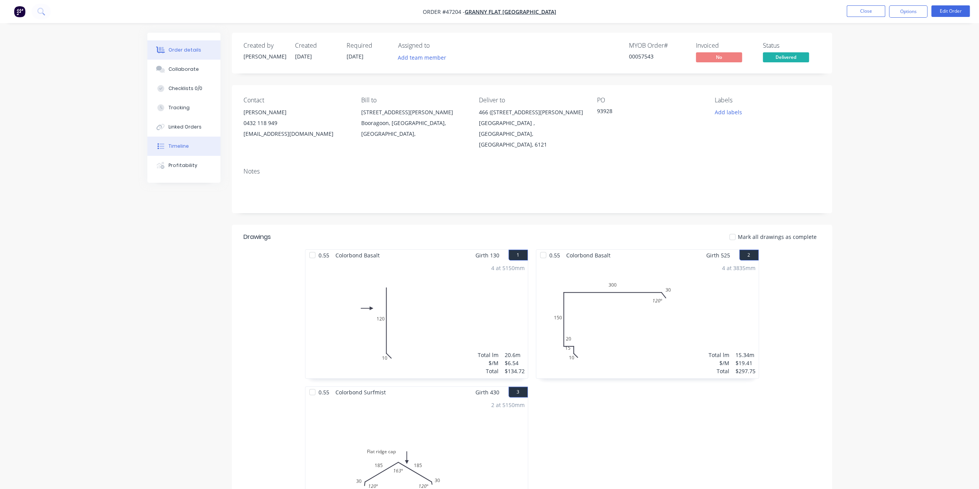
click at [181, 148] on div "Timeline" at bounding box center [179, 146] width 20 height 7
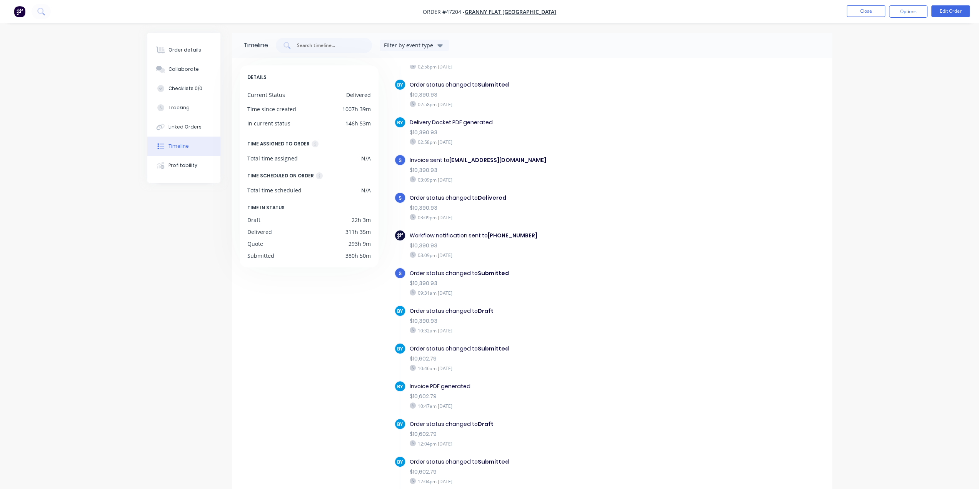
scroll to position [1418, 0]
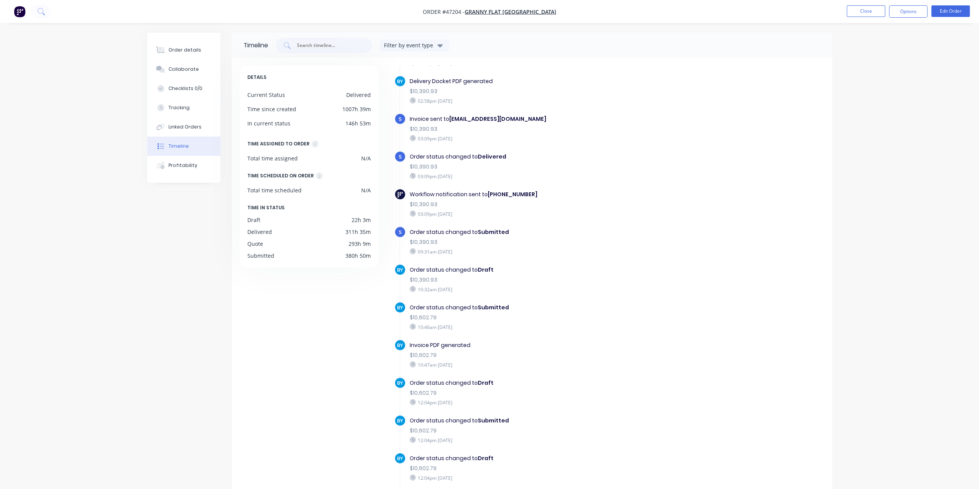
drag, startPoint x: 471, startPoint y: 138, endPoint x: 506, endPoint y: 135, distance: 34.4
click at [567, 173] on div "03:09pm Thursday 21/08/25" at bounding box center [543, 176] width 266 height 7
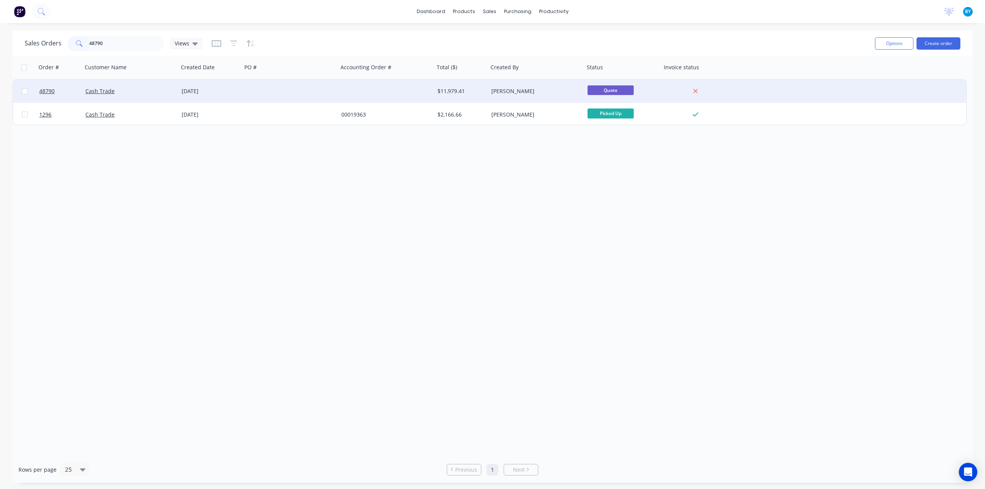
type input "48790"
click at [156, 96] on div "Cash Trade" at bounding box center [130, 91] width 96 height 23
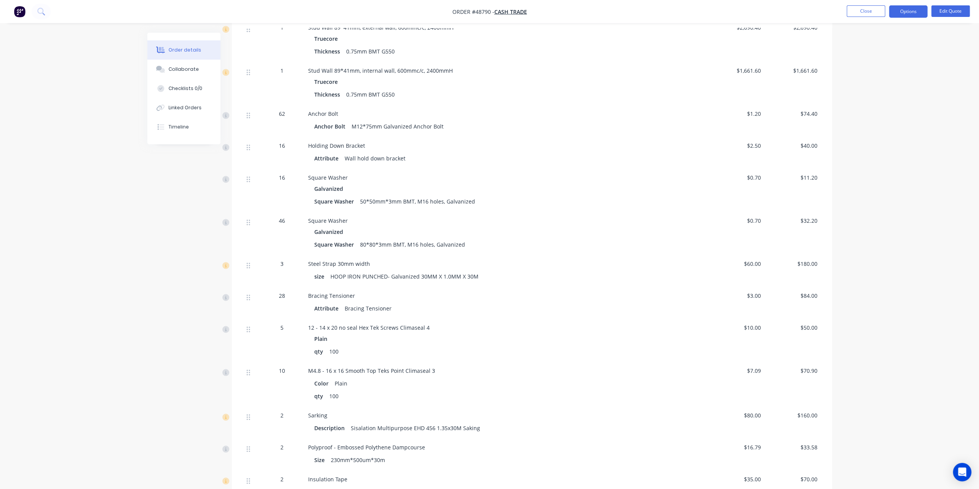
scroll to position [346, 0]
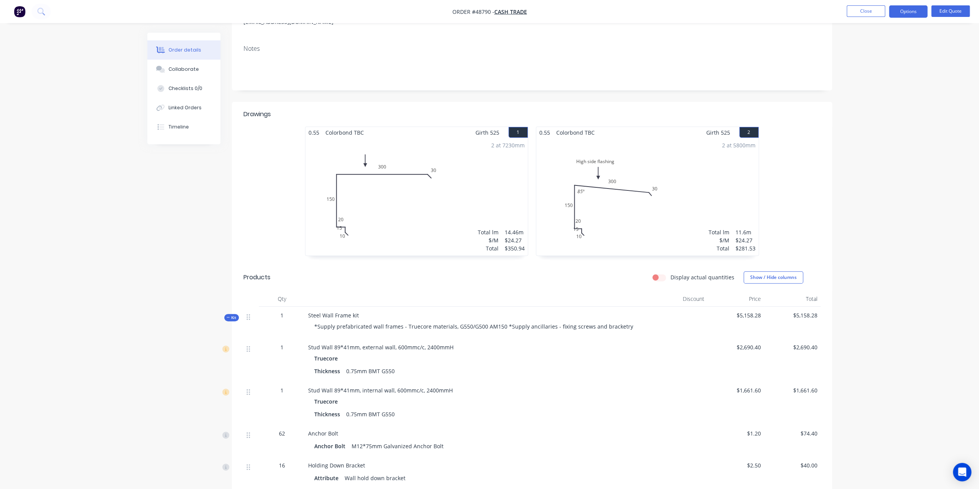
scroll to position [64, 0]
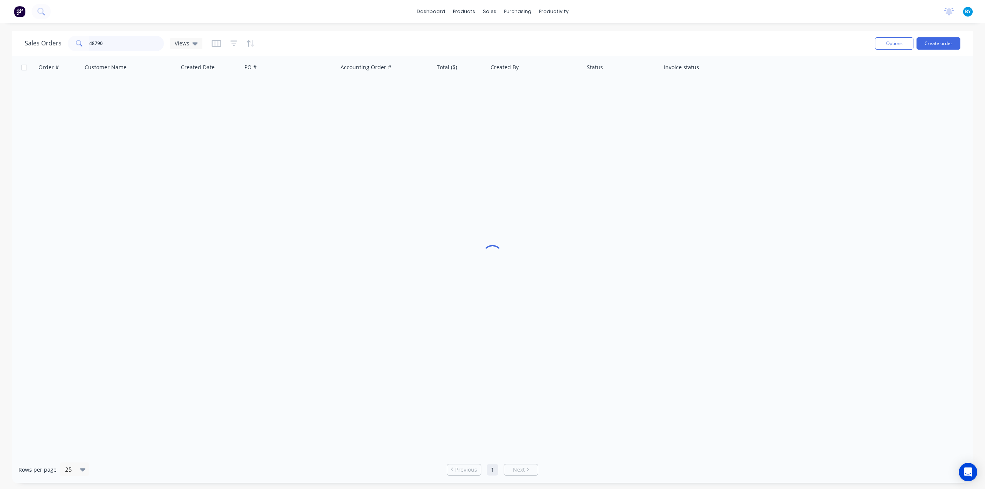
click at [142, 40] on input "48790" at bounding box center [126, 43] width 75 height 15
type input "48794"
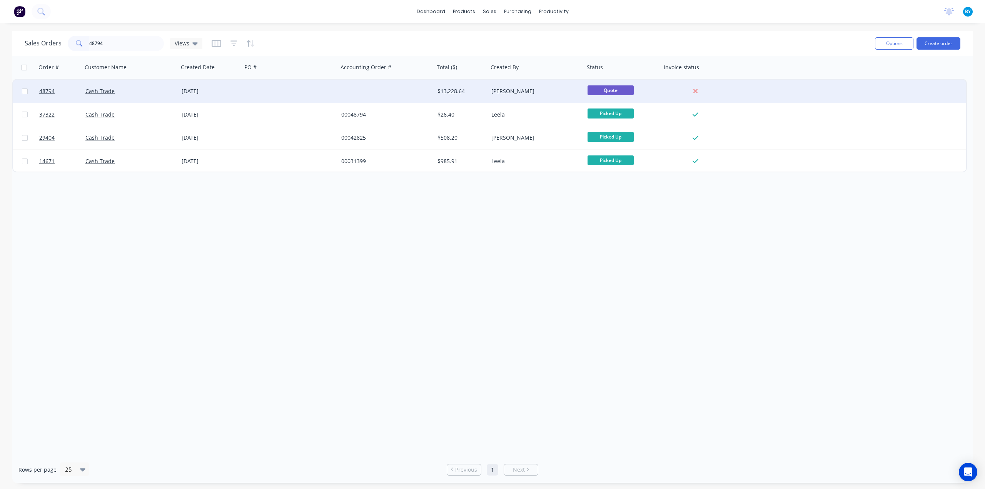
click at [147, 94] on div "Cash Trade" at bounding box center [127, 91] width 85 height 8
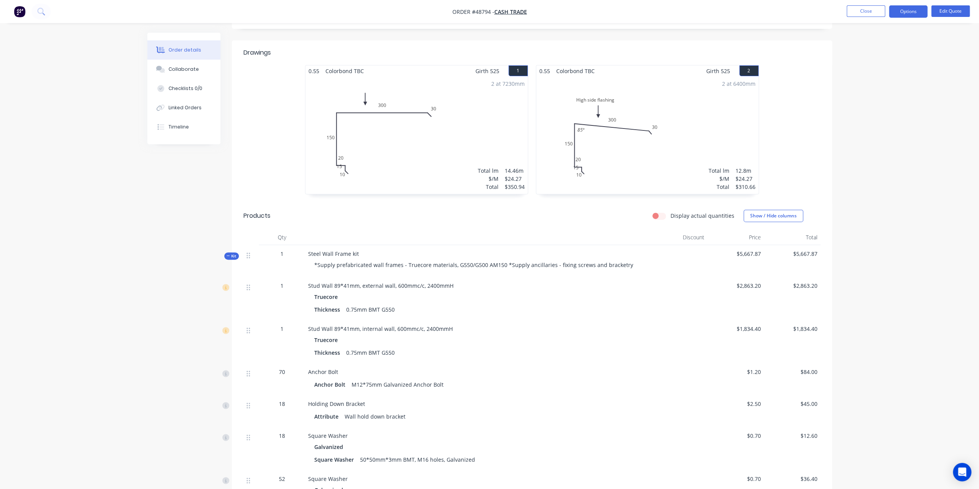
scroll to position [172, 0]
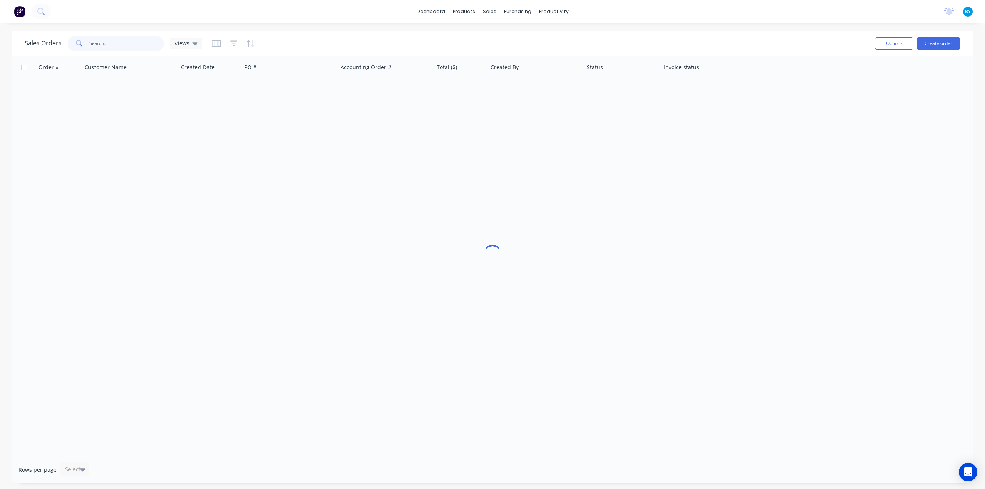
click at [115, 43] on input "text" at bounding box center [126, 43] width 75 height 15
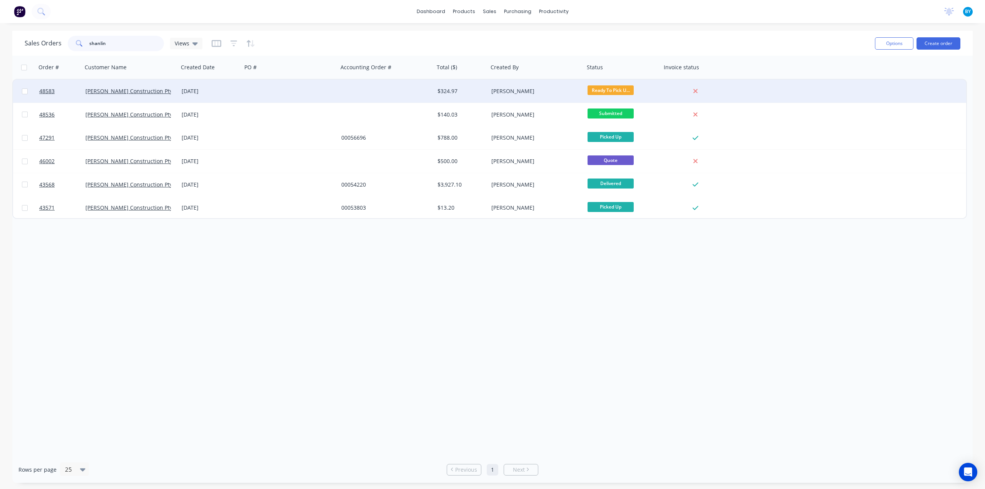
type input "shanlin"
click at [389, 89] on div at bounding box center [386, 91] width 96 height 23
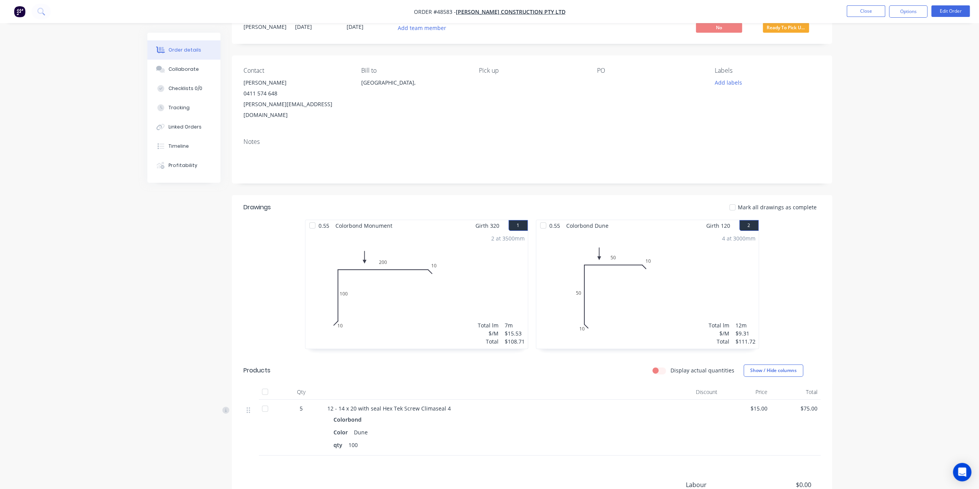
scroll to position [28, 0]
click at [186, 113] on button "Tracking" at bounding box center [183, 107] width 73 height 19
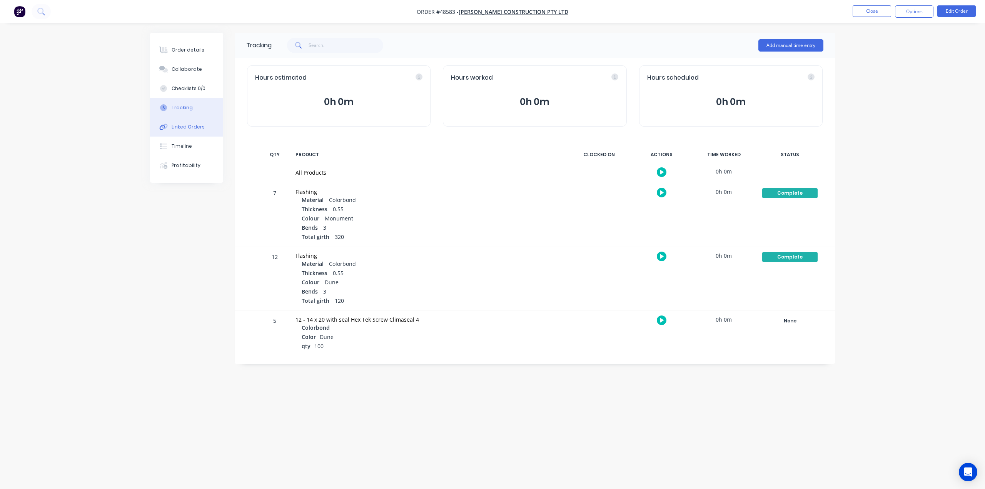
click at [195, 132] on button "Linked Orders" at bounding box center [186, 126] width 73 height 19
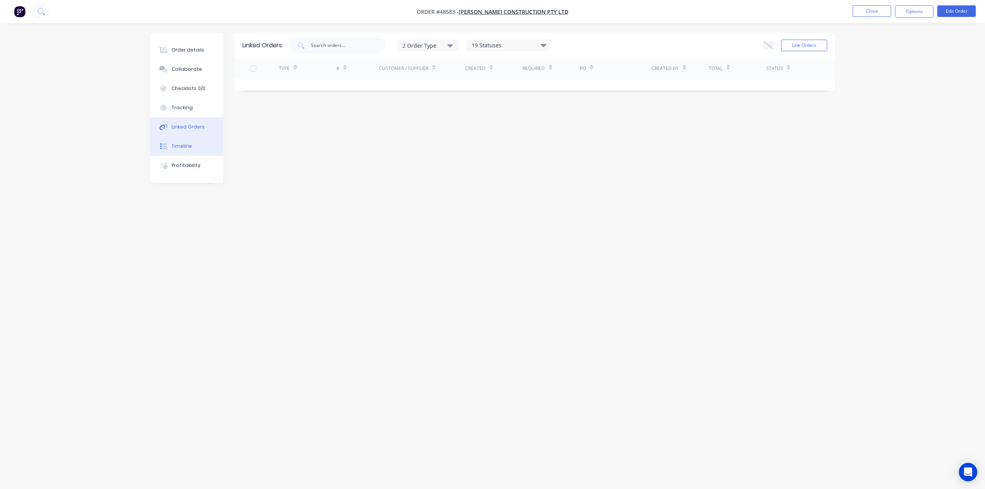
click at [192, 147] on button "Timeline" at bounding box center [186, 146] width 73 height 19
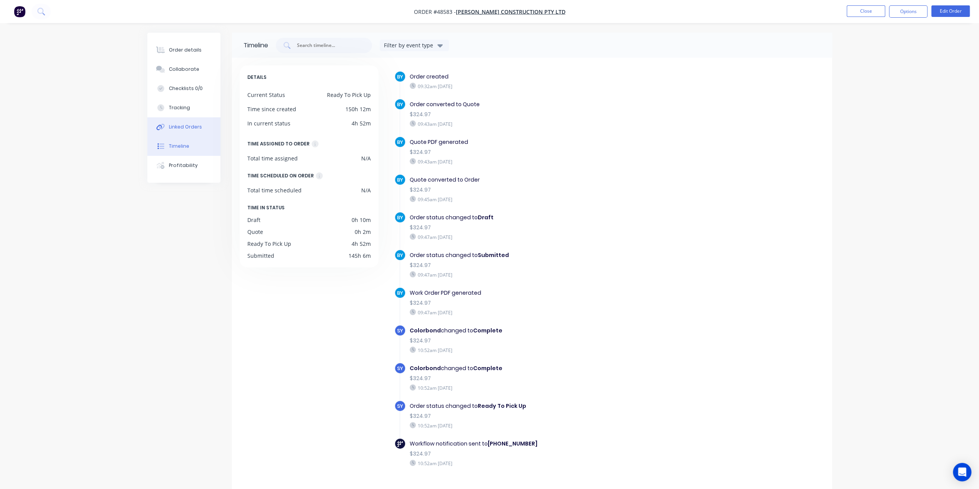
click at [198, 130] on div "Linked Orders" at bounding box center [185, 127] width 33 height 7
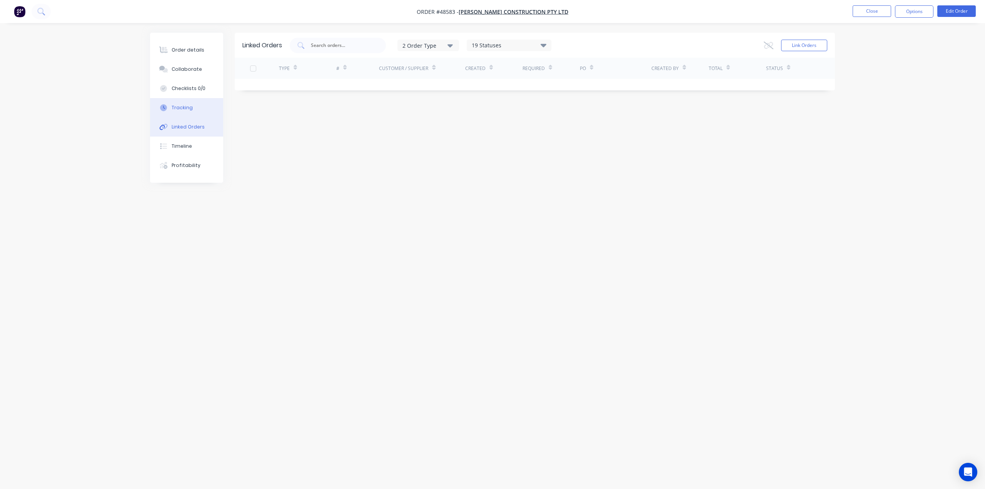
click at [190, 107] on div "Tracking" at bounding box center [182, 107] width 21 height 7
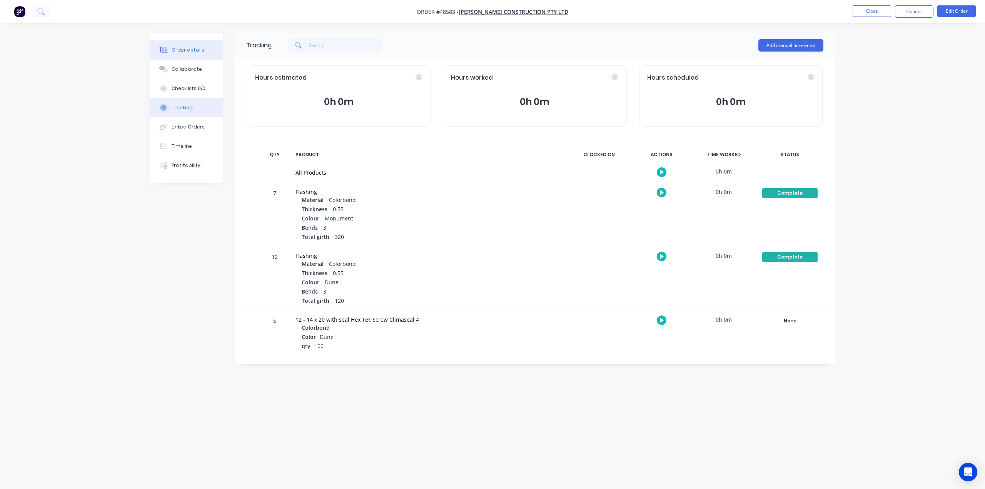
click at [183, 49] on div "Order details" at bounding box center [188, 50] width 33 height 7
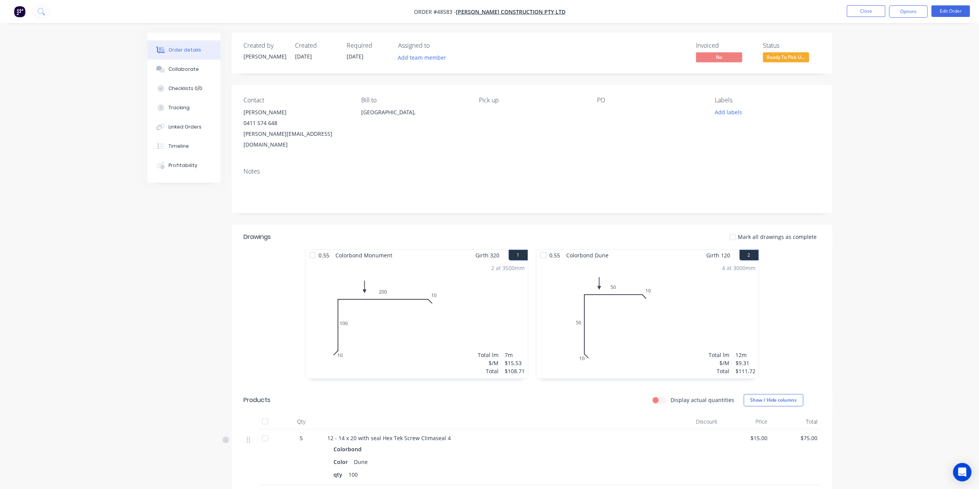
click at [919, 7] on button "Options" at bounding box center [908, 11] width 38 height 12
click at [877, 105] on div "Delivery Docket" at bounding box center [885, 108] width 71 height 11
click at [880, 76] on div "Without pricing" at bounding box center [885, 77] width 71 height 11
click at [20, 6] on img "button" at bounding box center [20, 12] width 12 height 12
